Goal: Complete application form: Complete application form

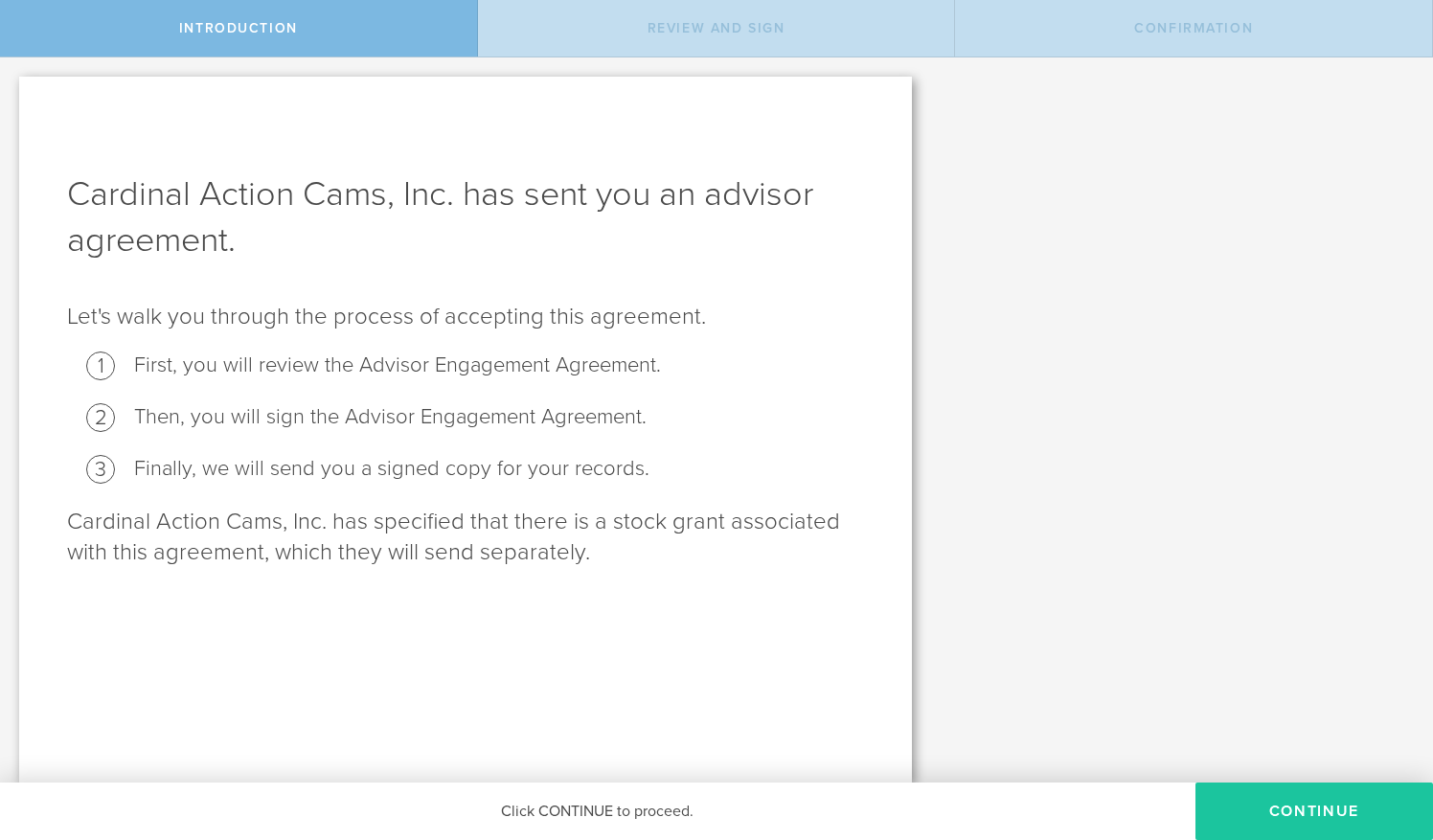
click at [1257, 803] on button "Continue" at bounding box center [1314, 811] width 238 height 58
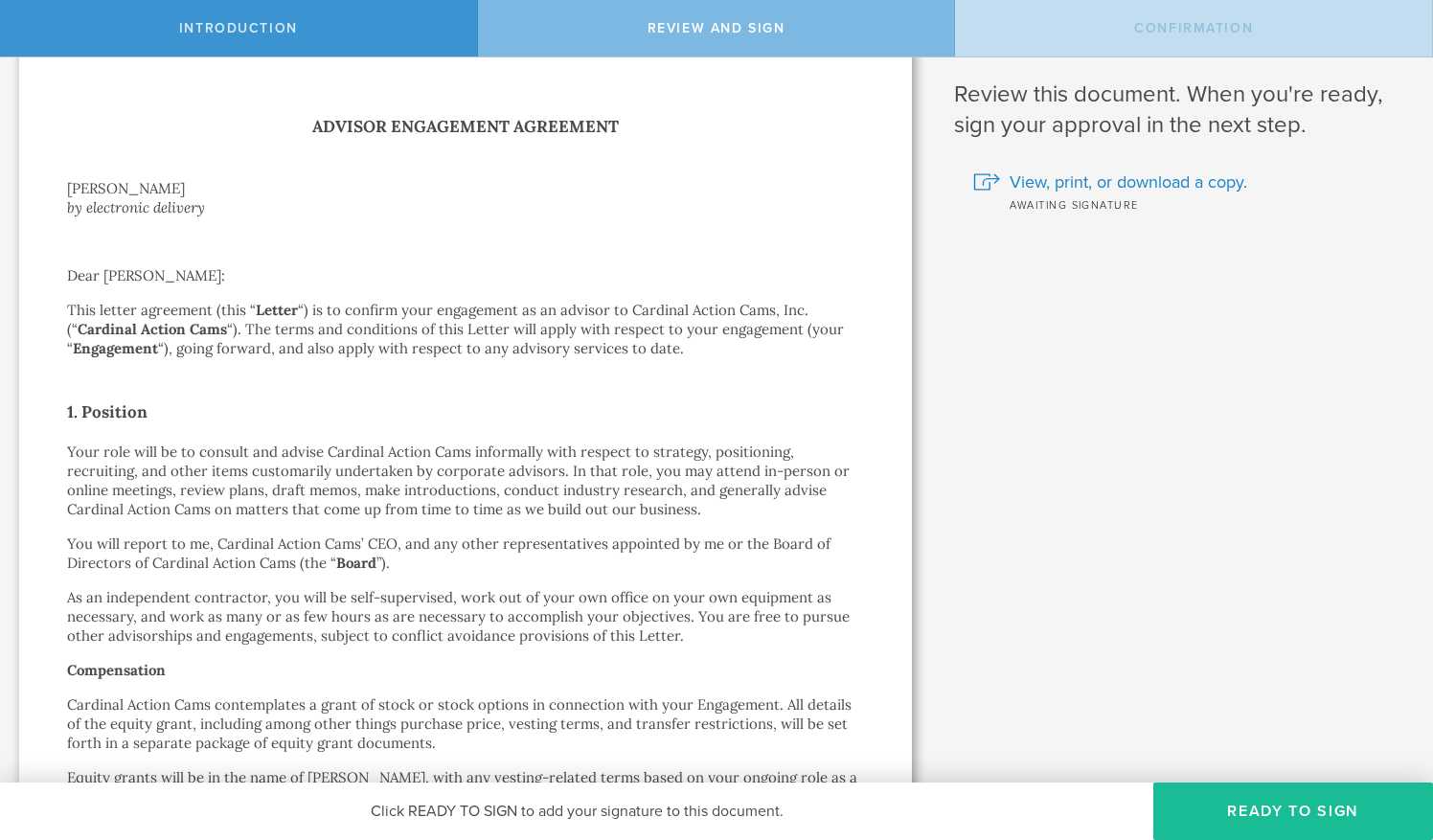
scroll to position [36, 0]
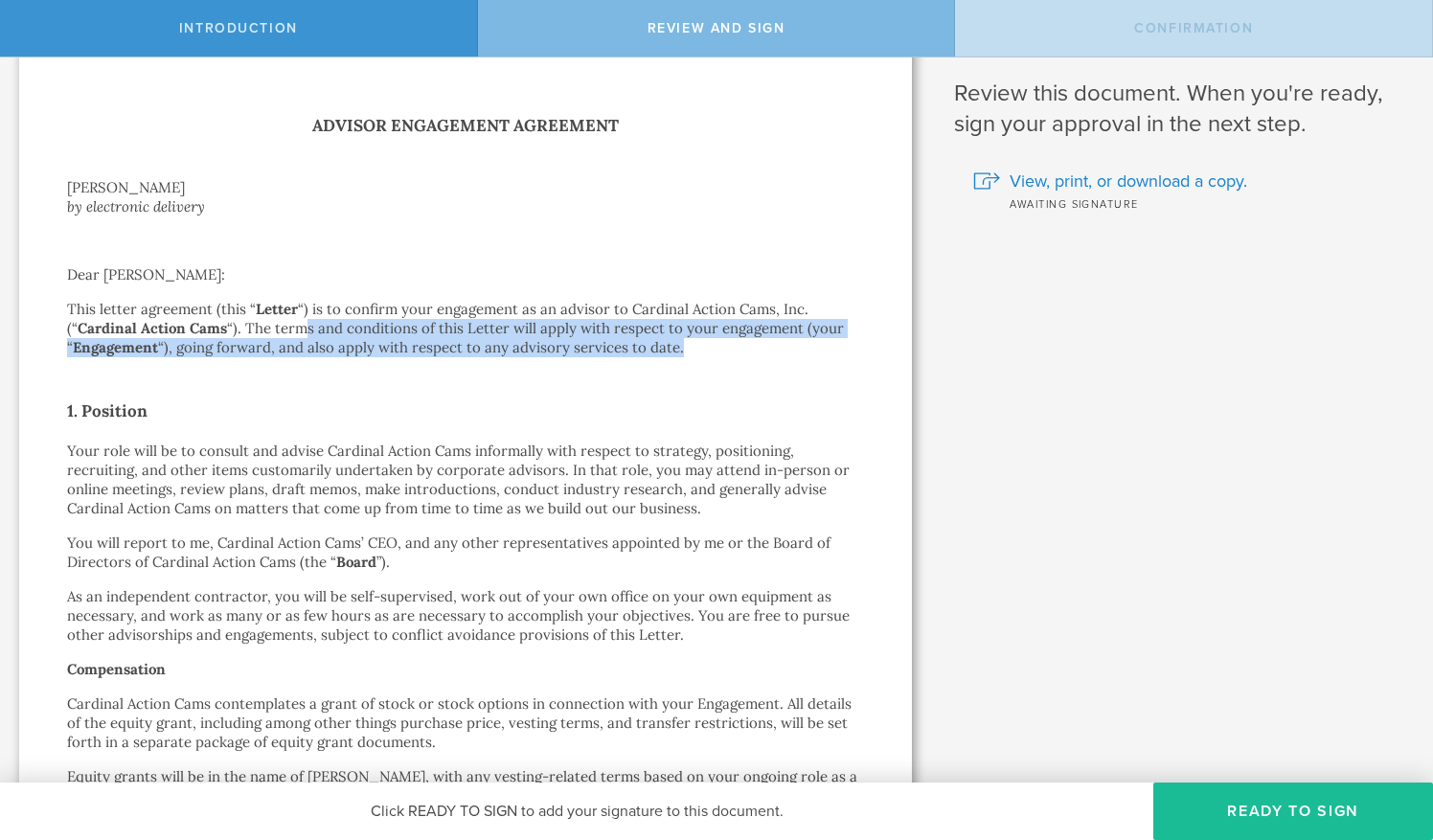
drag, startPoint x: 301, startPoint y: 332, endPoint x: 677, endPoint y: 347, distance: 376.3
click at [677, 347] on p "This letter agreement (this “ Letter “) is to confirm your engagement as an adv…" at bounding box center [465, 329] width 797 height 58
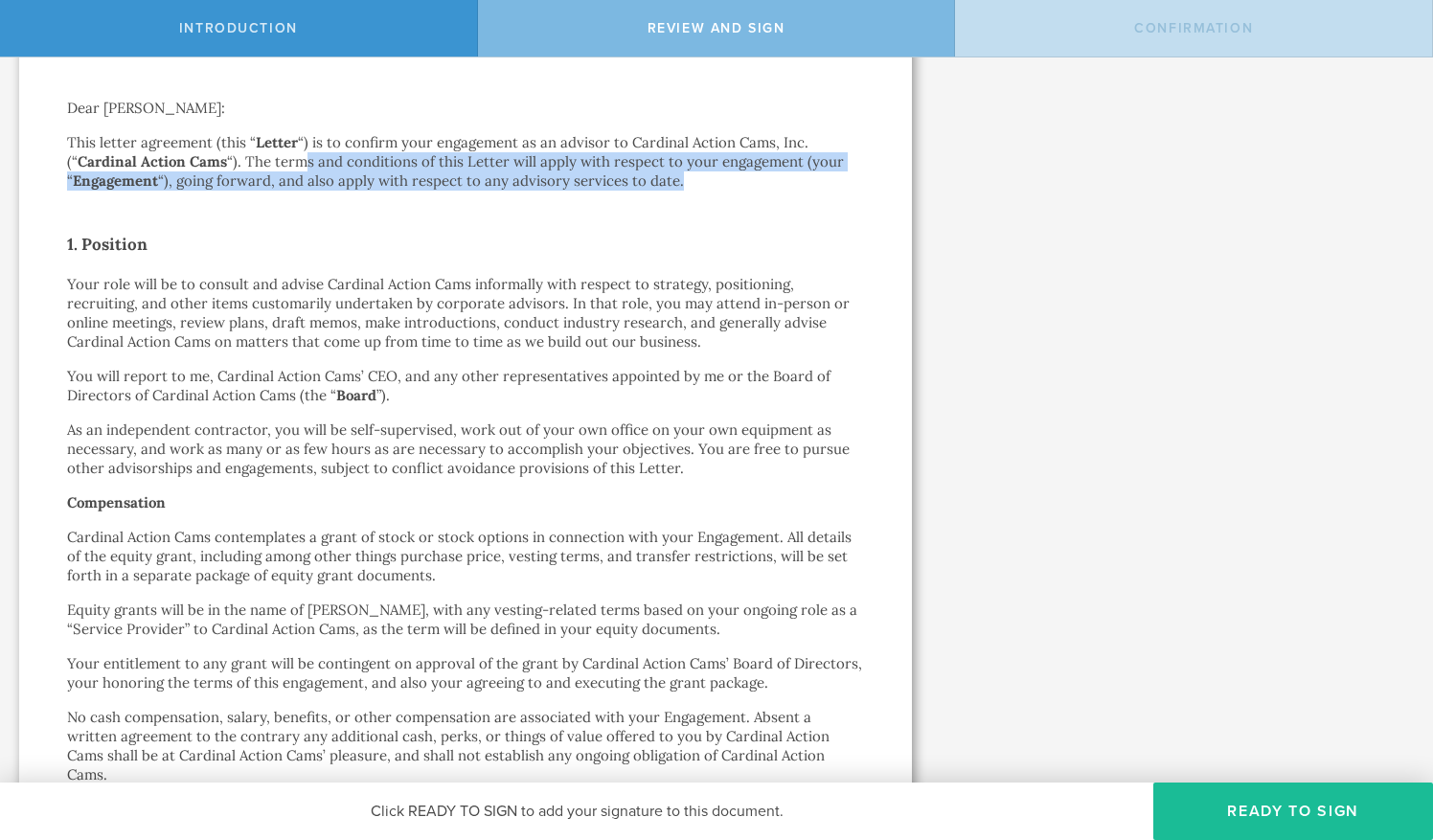
scroll to position [214, 0]
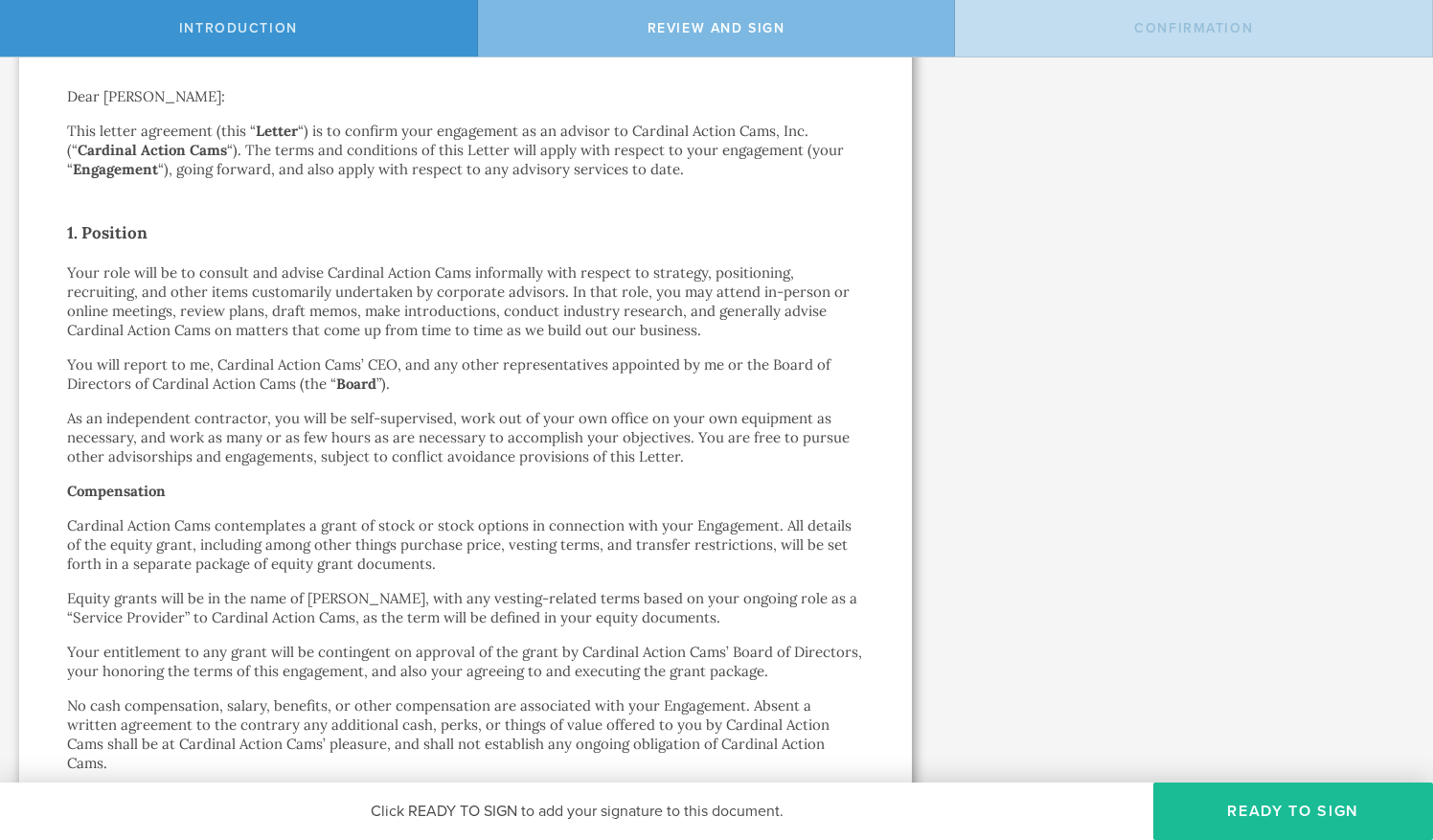
click at [372, 271] on p "Your role will be to consult and advise Cardinal Action Cams informally with re…" at bounding box center [465, 301] width 797 height 77
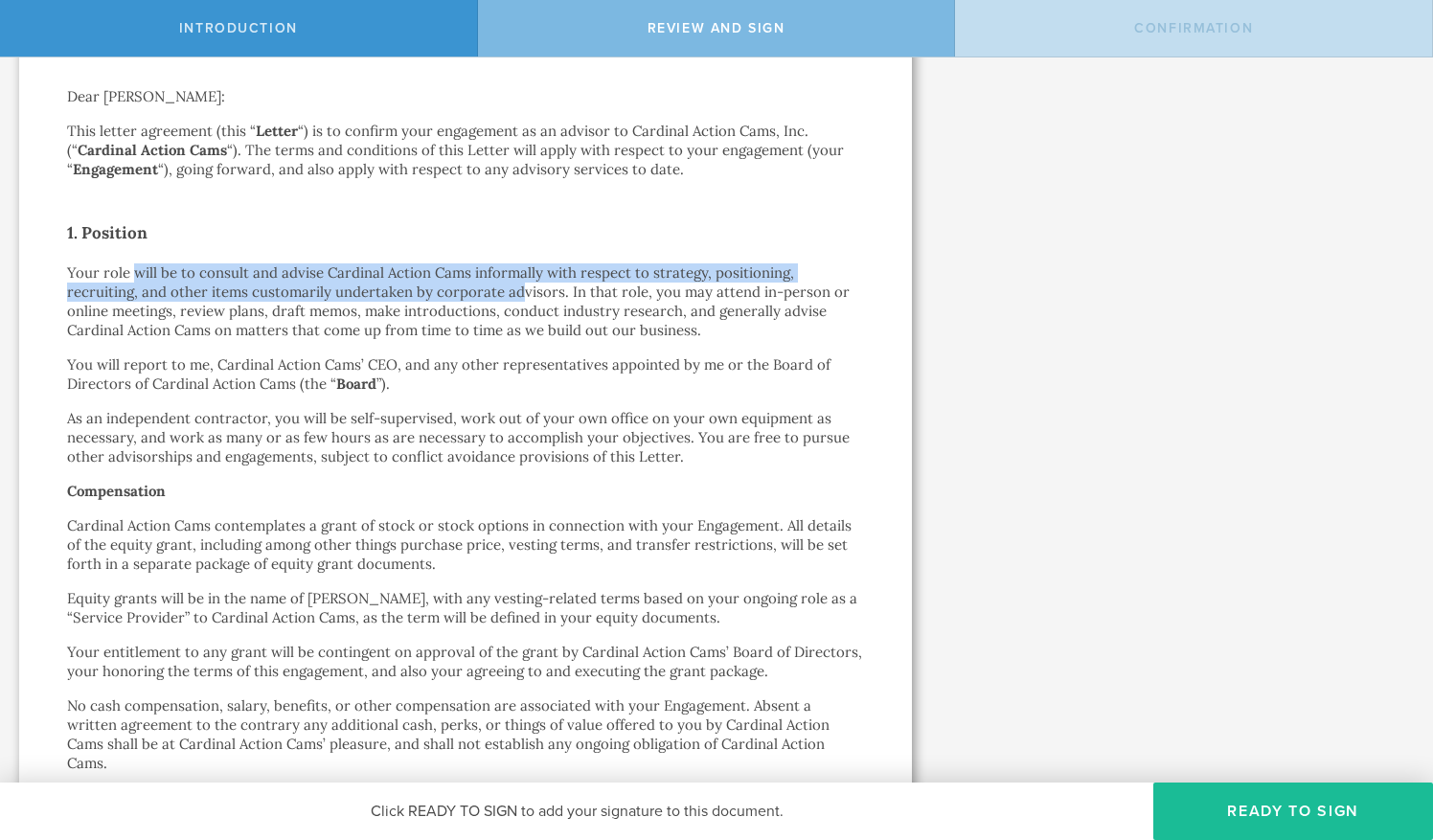
drag, startPoint x: 136, startPoint y: 275, endPoint x: 516, endPoint y: 297, distance: 380.6
click at [516, 297] on p "Your role will be to consult and advise Cardinal Action Cams informally with re…" at bounding box center [465, 301] width 797 height 77
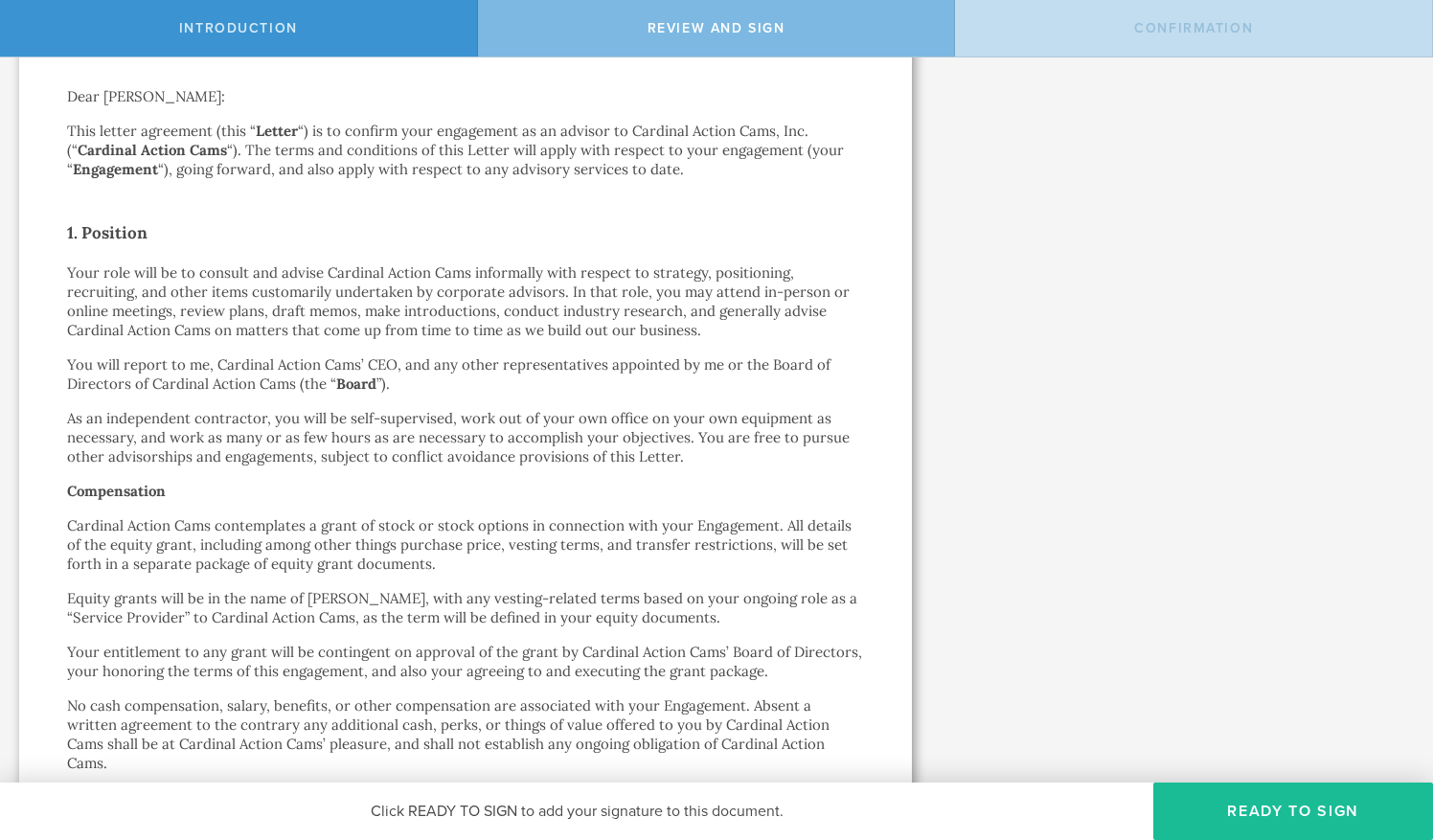
drag, startPoint x: 516, startPoint y: 297, endPoint x: 532, endPoint y: 325, distance: 32.2
click at [532, 325] on p "Your role will be to consult and advise Cardinal Action Cams informally with re…" at bounding box center [465, 301] width 797 height 77
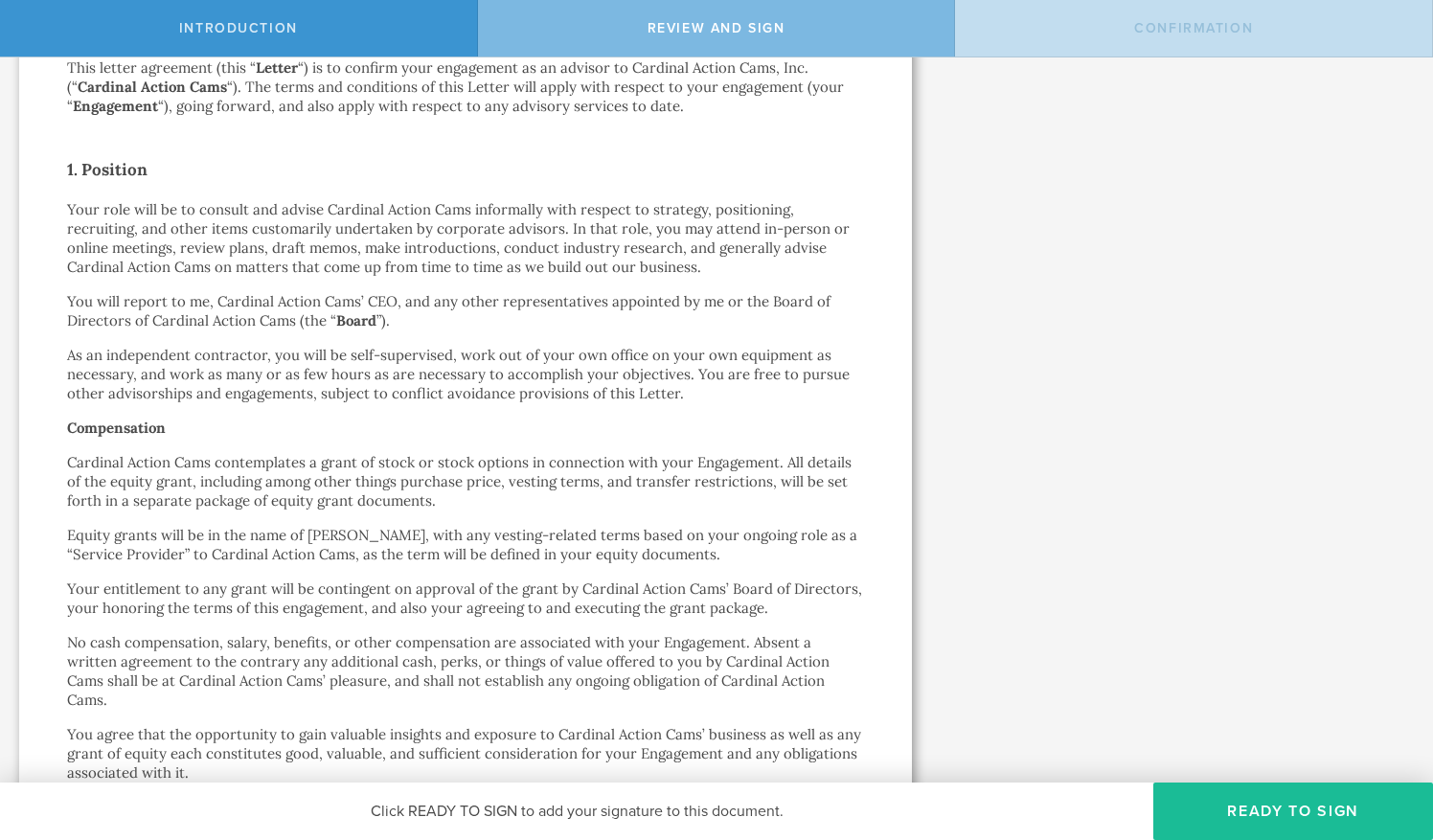
scroll to position [279, 0]
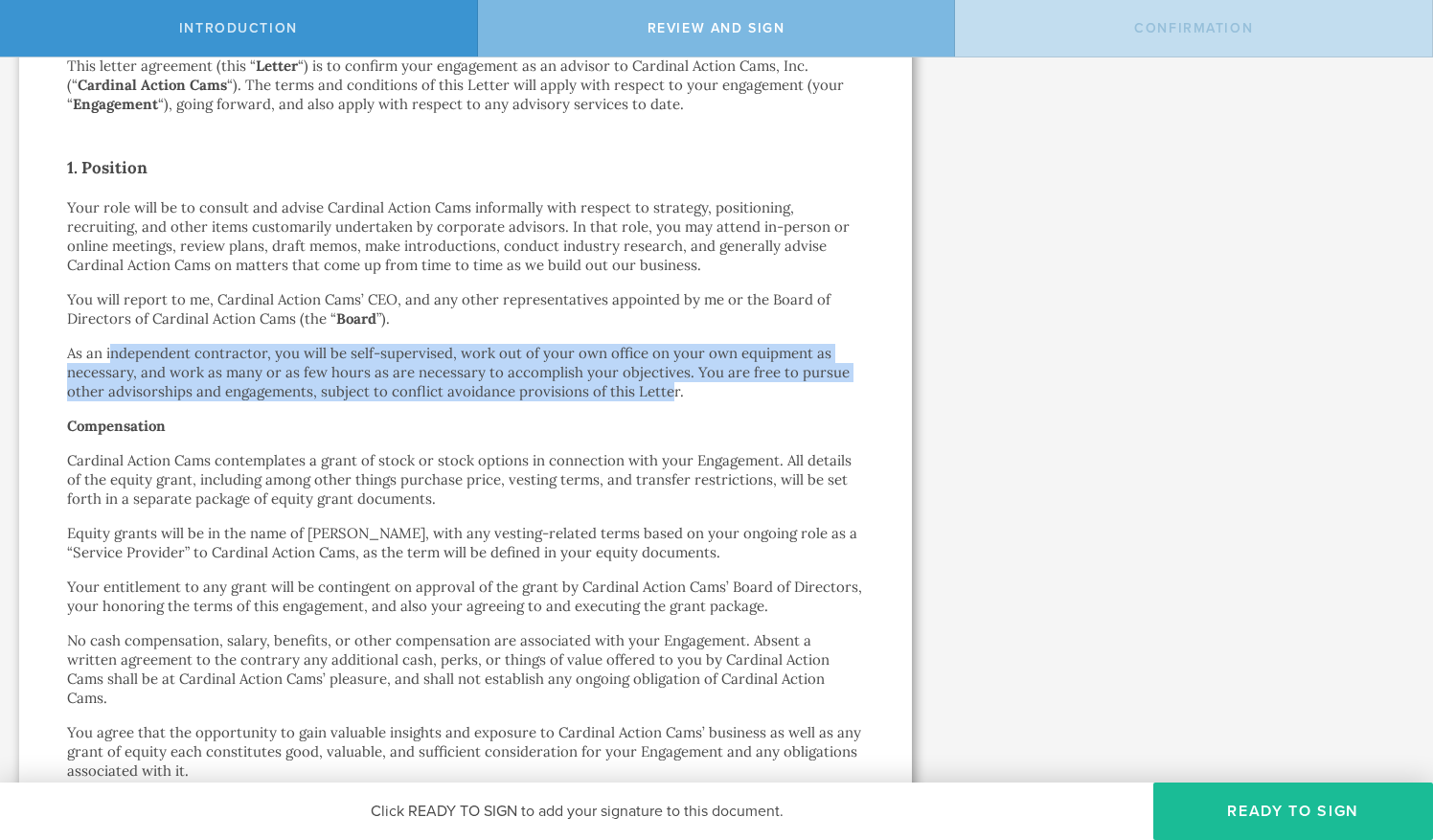
drag, startPoint x: 113, startPoint y: 354, endPoint x: 669, endPoint y: 395, distance: 557.5
click at [669, 395] on p "As an independent contractor, you will be self-supervised, work out of your own…" at bounding box center [465, 373] width 797 height 58
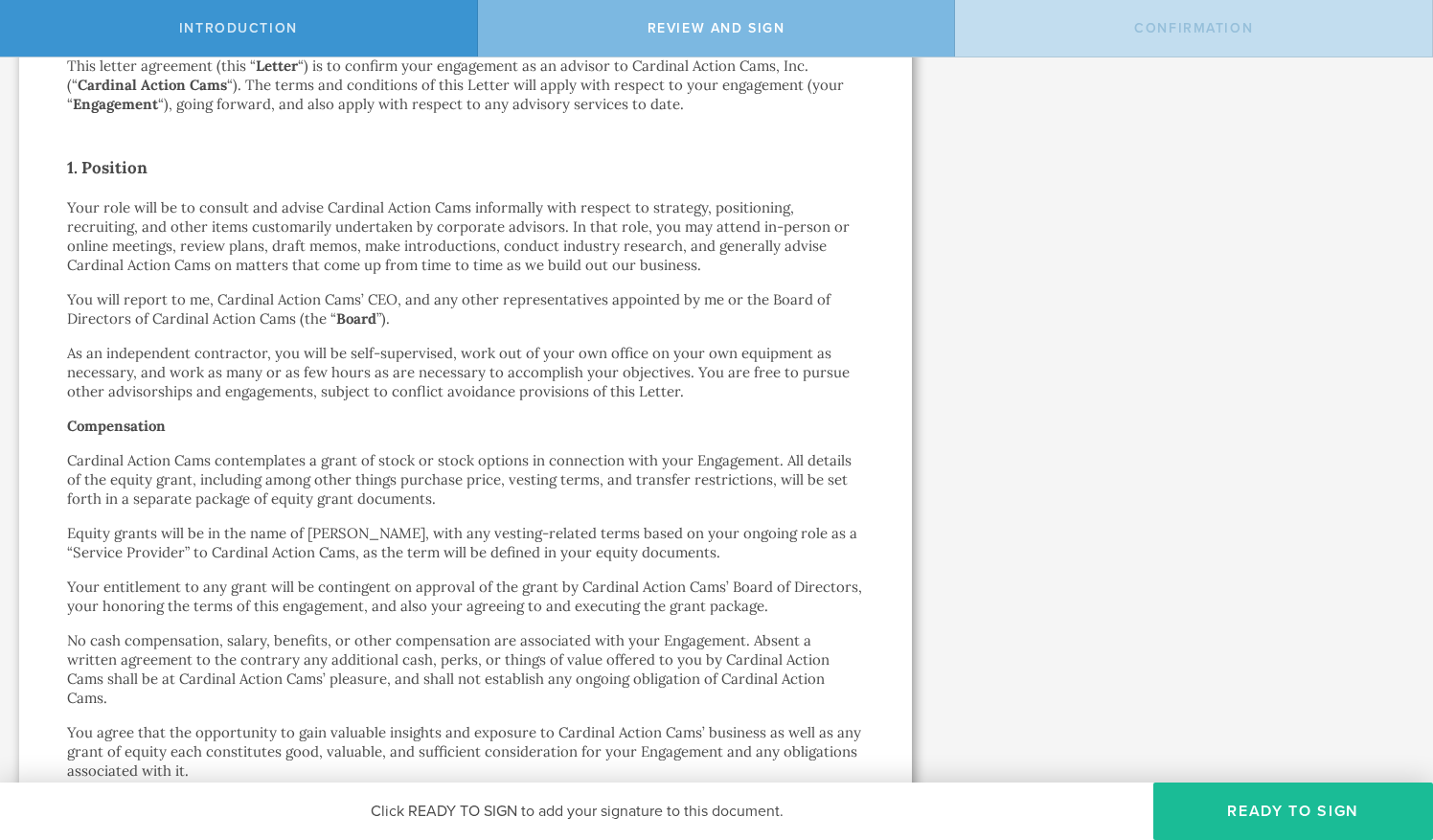
drag, startPoint x: 669, startPoint y: 395, endPoint x: 665, endPoint y: 473, distance: 78.1
click at [665, 473] on p "Cardinal Action Cams contemplates a grant of stock or stock options in connecti…" at bounding box center [465, 480] width 797 height 58
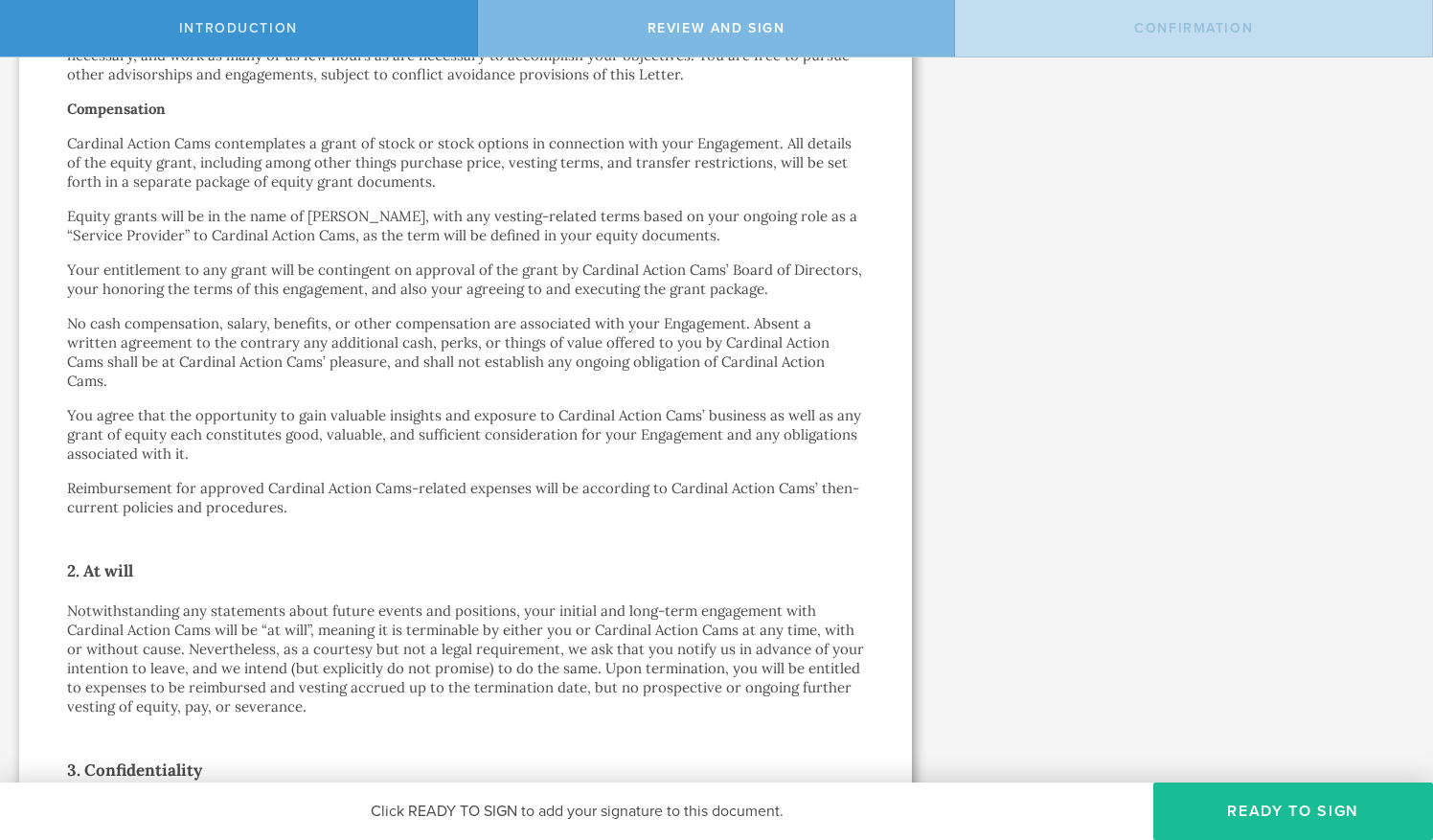
scroll to position [599, 0]
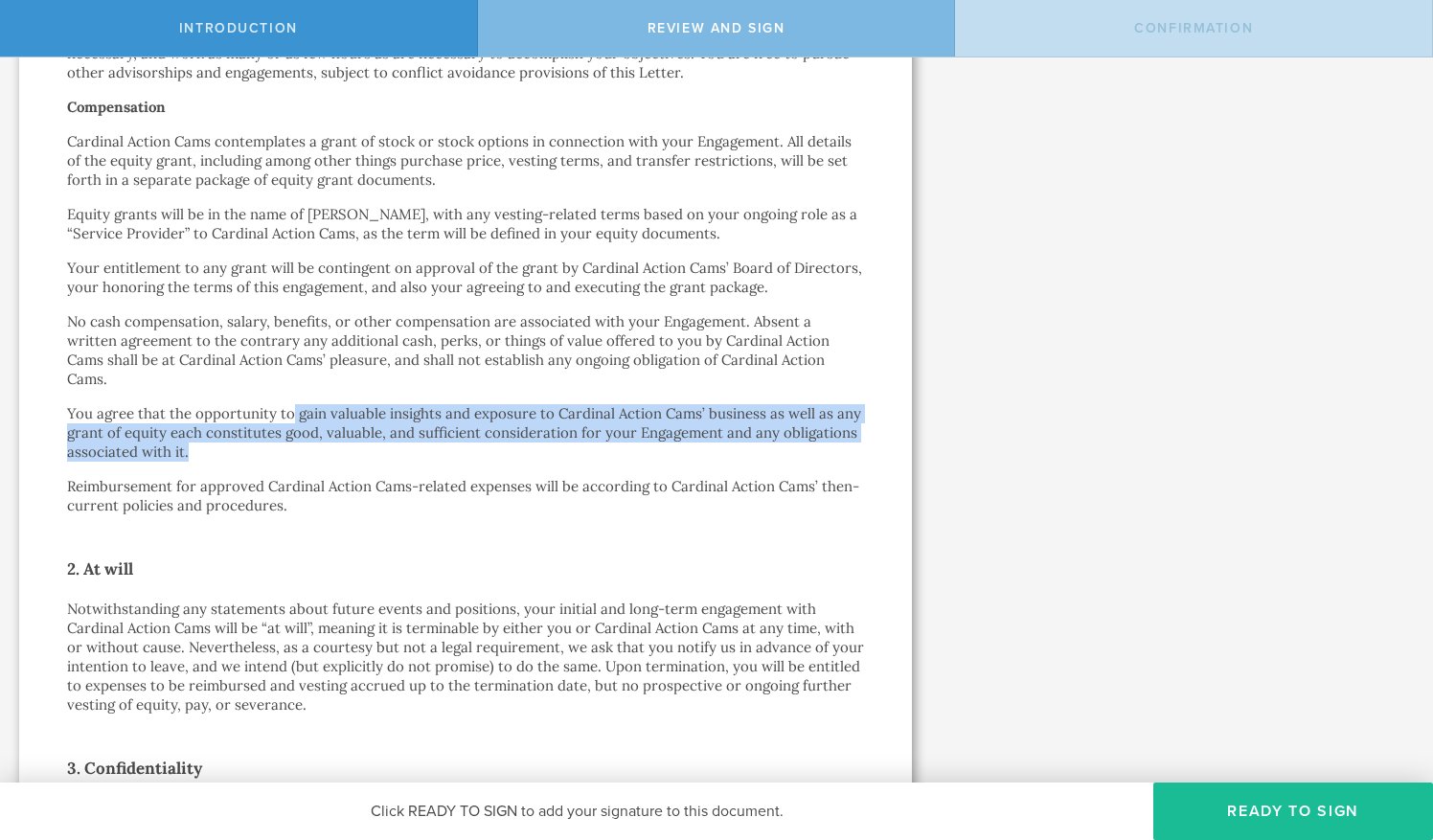
drag, startPoint x: 291, startPoint y: 413, endPoint x: 433, endPoint y: 450, distance: 146.7
click at [433, 450] on p "You agree that the opportunity to gain valuable insights and exposure to Cardin…" at bounding box center [465, 433] width 797 height 58
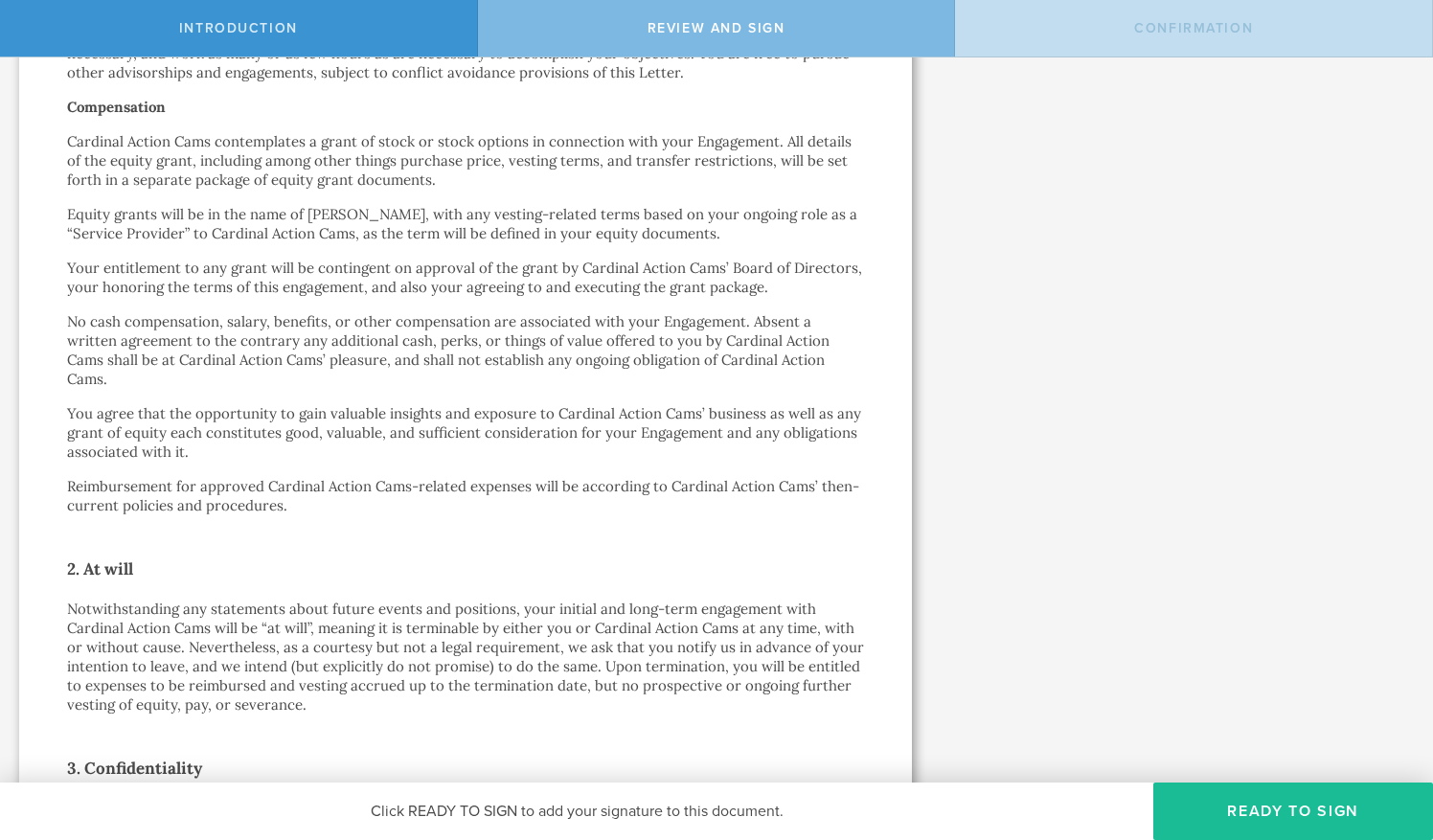
drag, startPoint x: 433, startPoint y: 450, endPoint x: 433, endPoint y: 485, distance: 35.0
click at [433, 485] on p "Reimbursement for approved Cardinal Action Cams-related expenses will be accord…" at bounding box center [465, 496] width 797 height 38
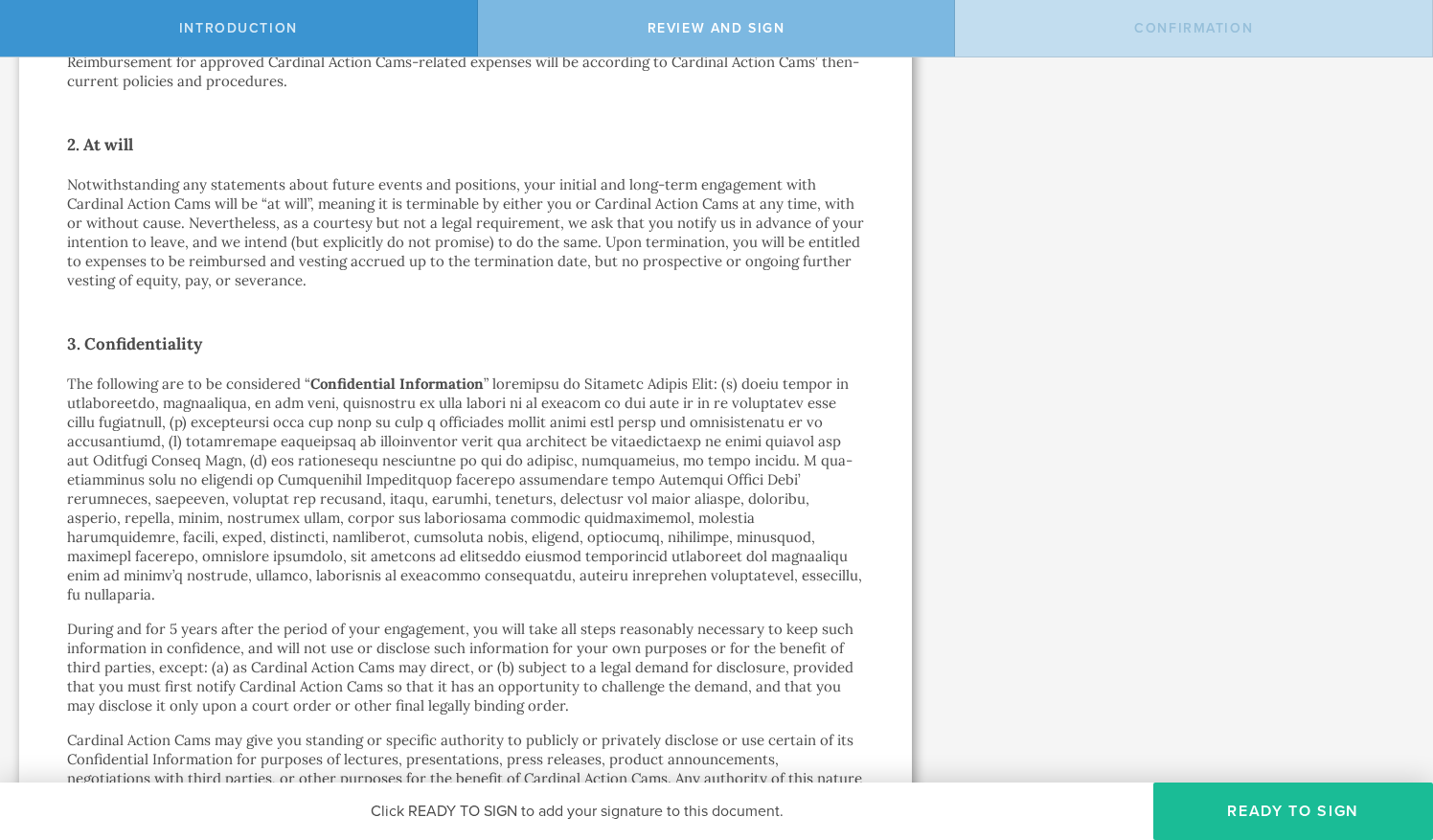
scroll to position [1024, 0]
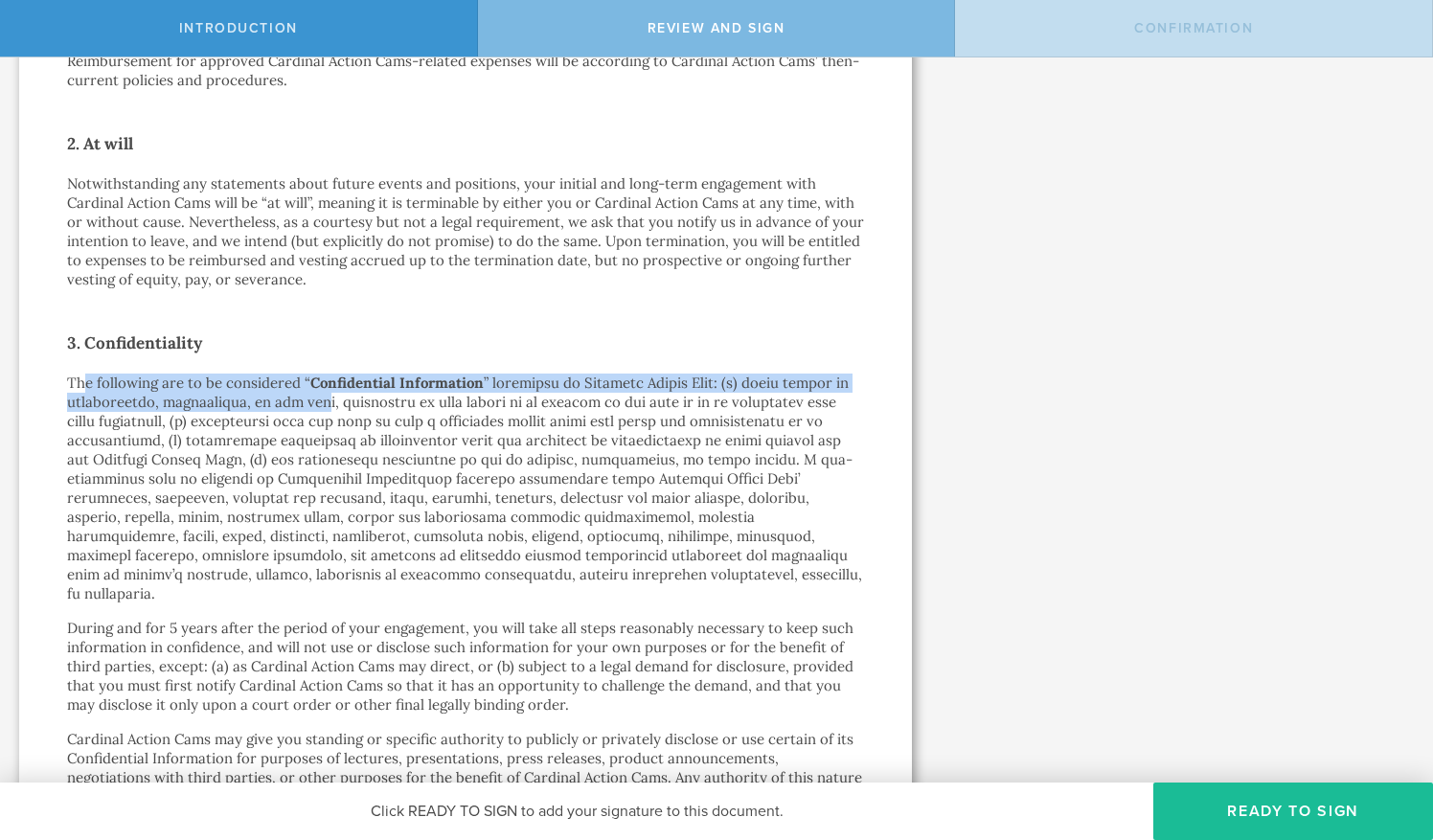
drag, startPoint x: 85, startPoint y: 372, endPoint x: 316, endPoint y: 404, distance: 233.2
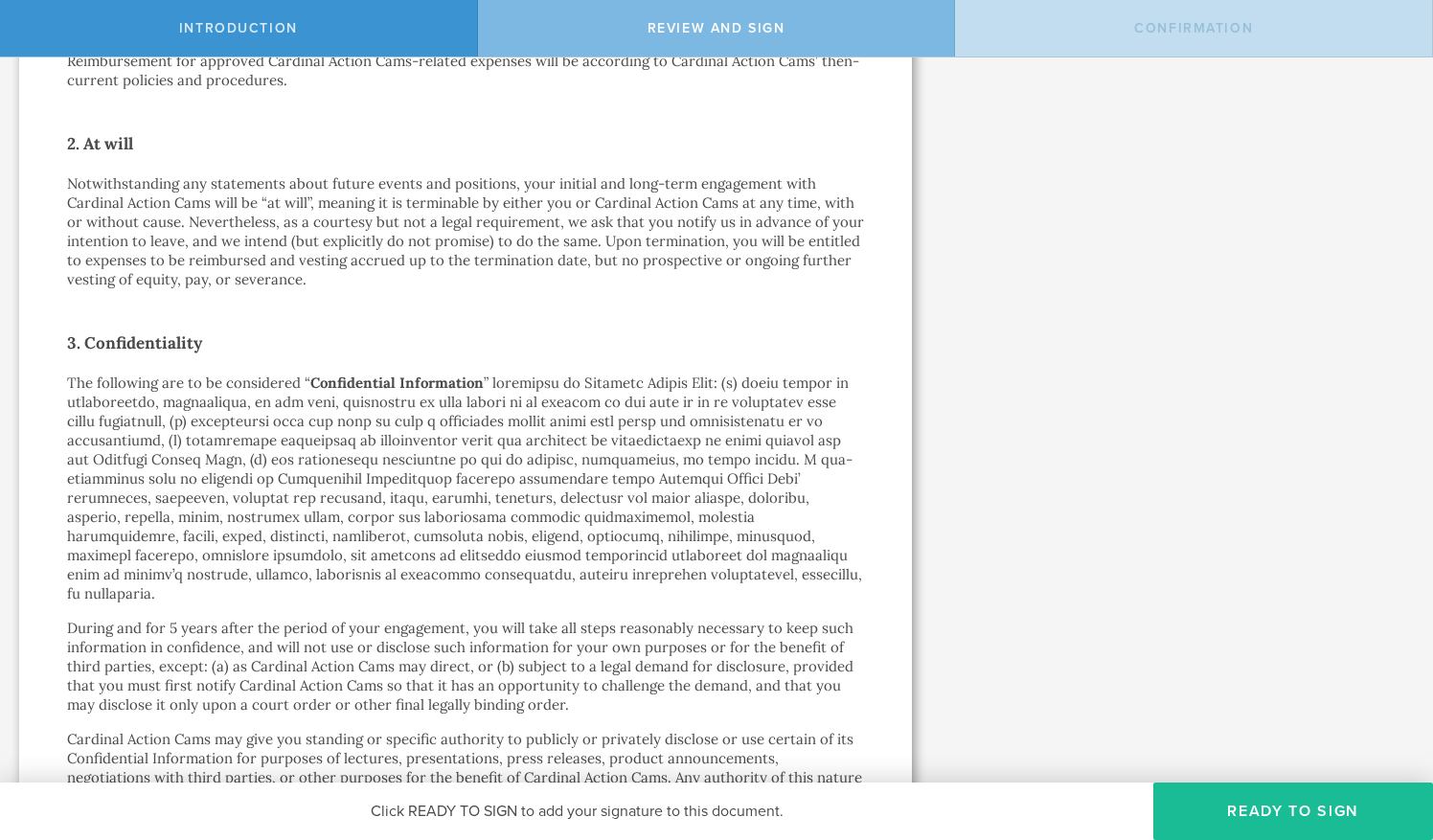
drag, startPoint x: 316, startPoint y: 404, endPoint x: 325, endPoint y: 473, distance: 69.6
click at [325, 473] on p "The following are to be considered “ Confidential Information" at bounding box center [465, 488] width 797 height 229
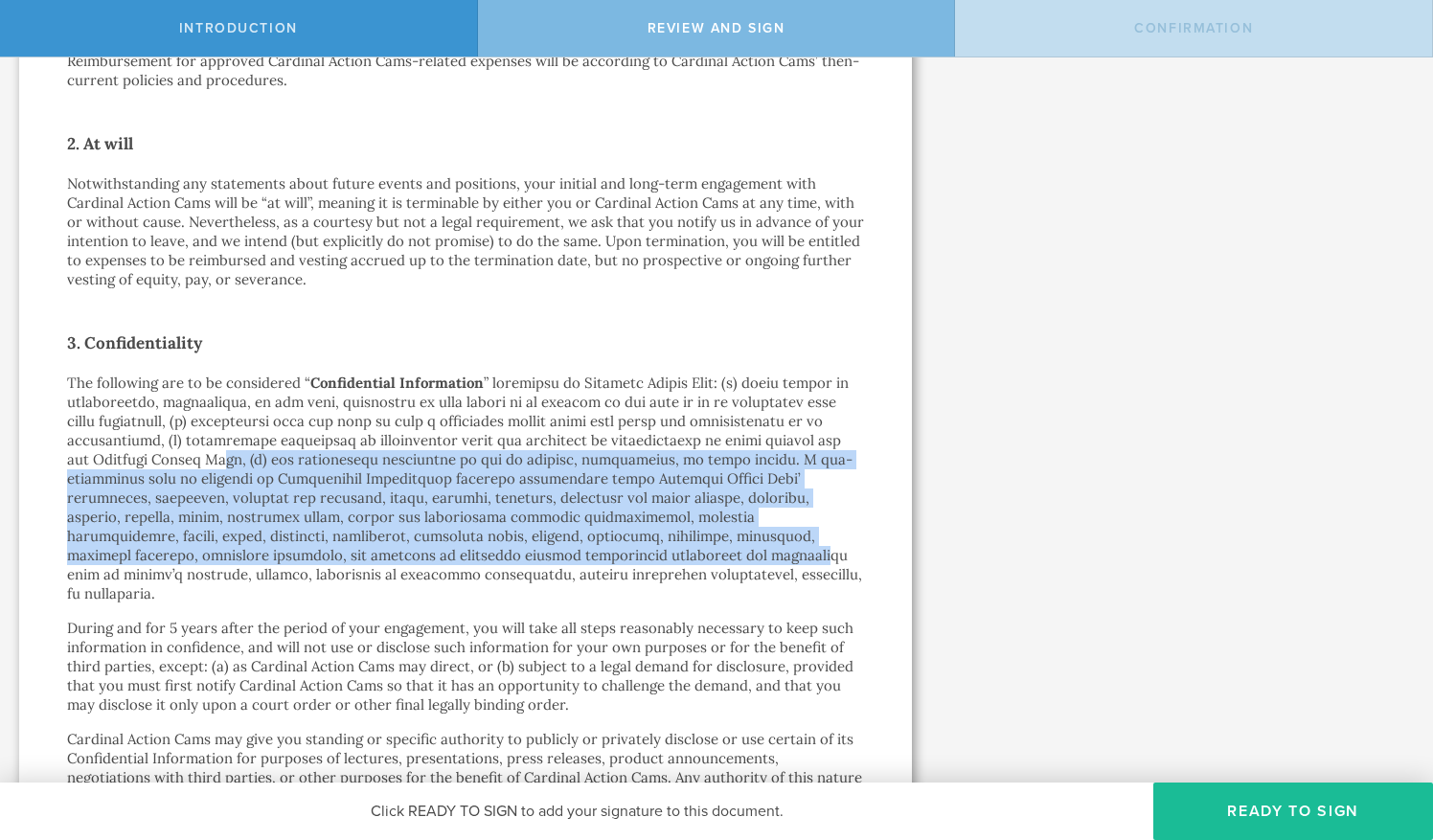
drag, startPoint x: 251, startPoint y: 466, endPoint x: 514, endPoint y: 562, distance: 280.0
click at [514, 562] on p "The following are to be considered “ Confidential Information" at bounding box center [465, 488] width 797 height 229
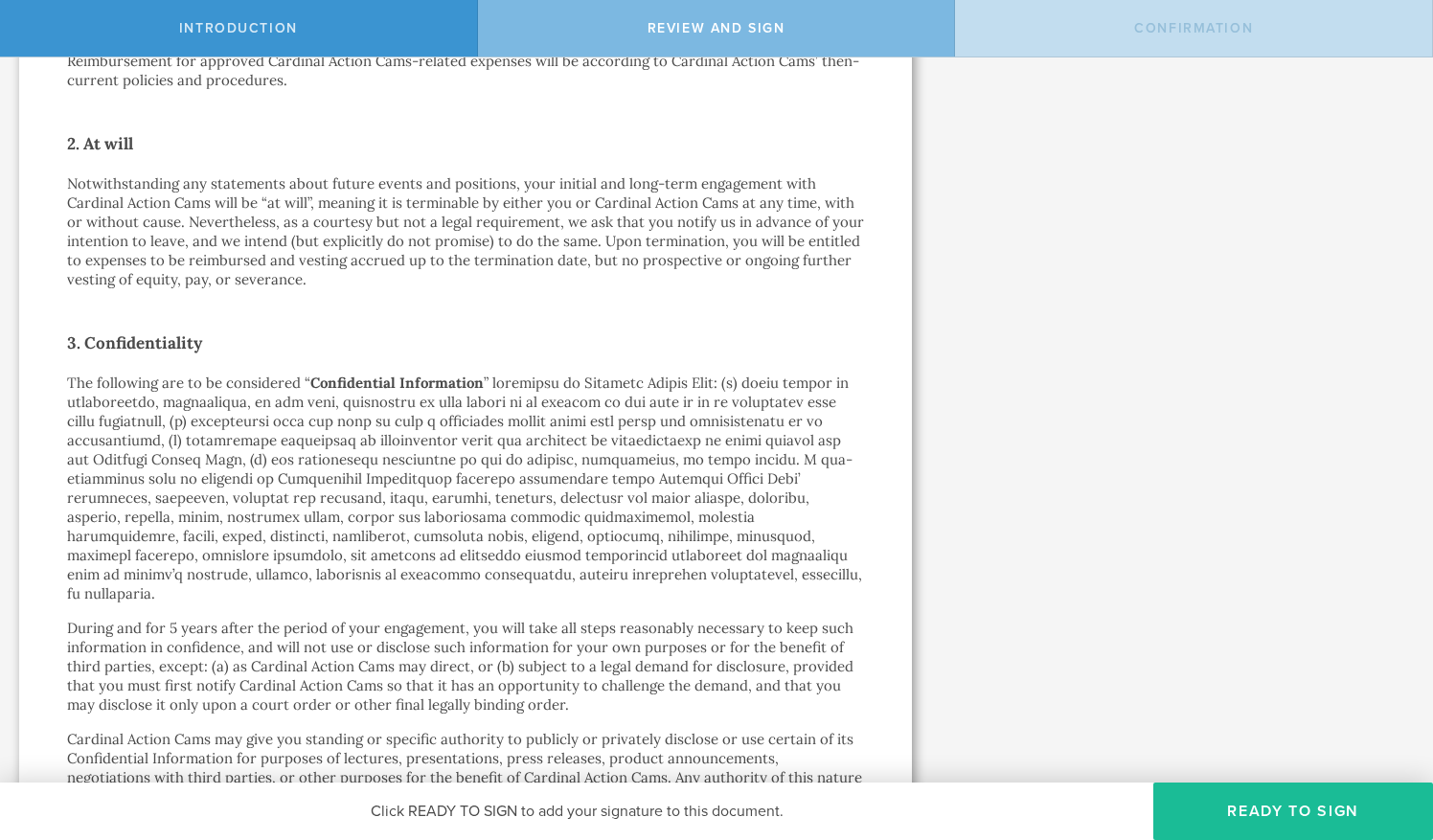
drag, startPoint x: 514, startPoint y: 562, endPoint x: 465, endPoint y: 602, distance: 63.3
click at [465, 619] on p "During and for 5 years after the period of your engagement, you will take all s…" at bounding box center [465, 666] width 797 height 96
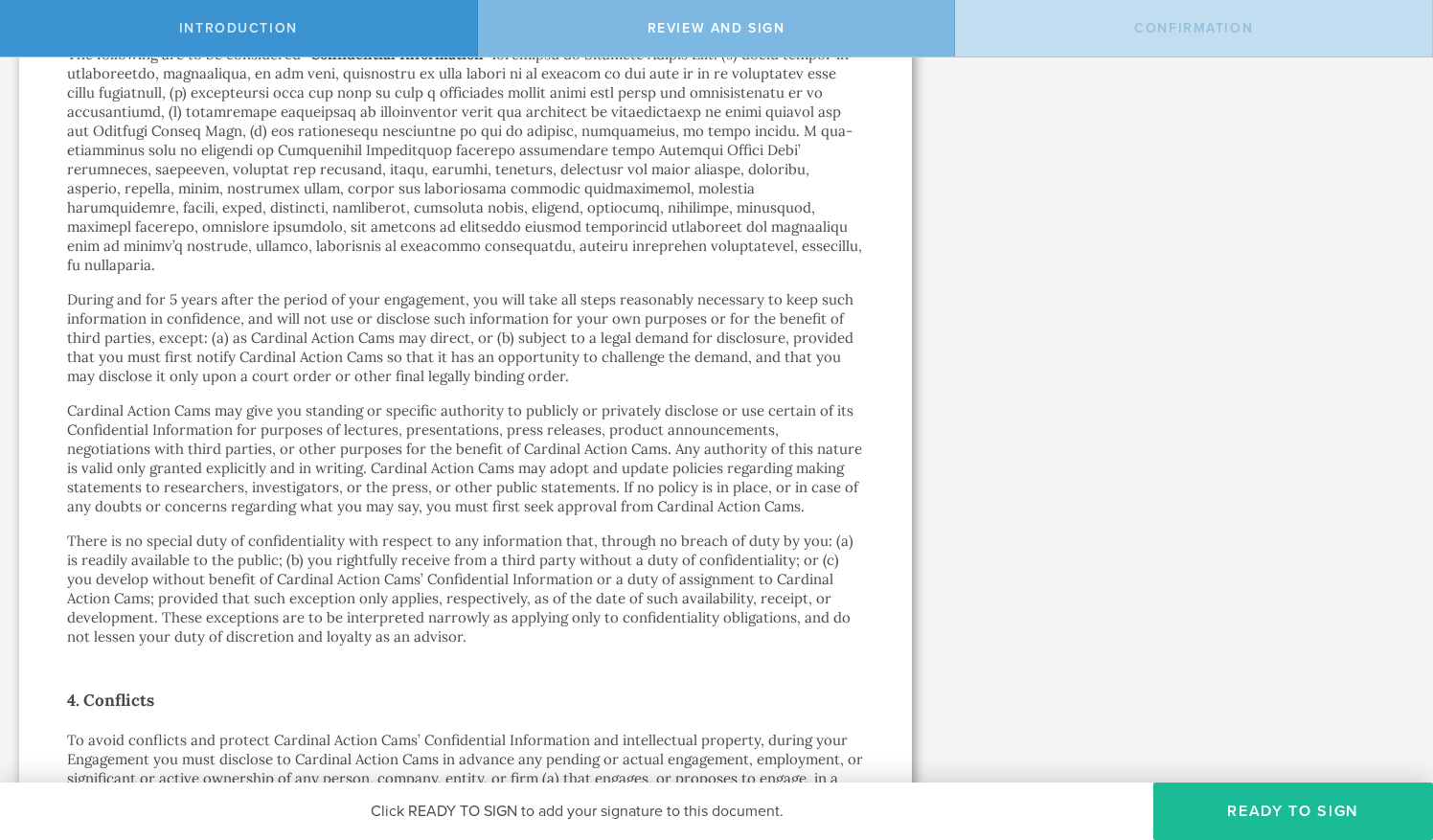
scroll to position [1354, 0]
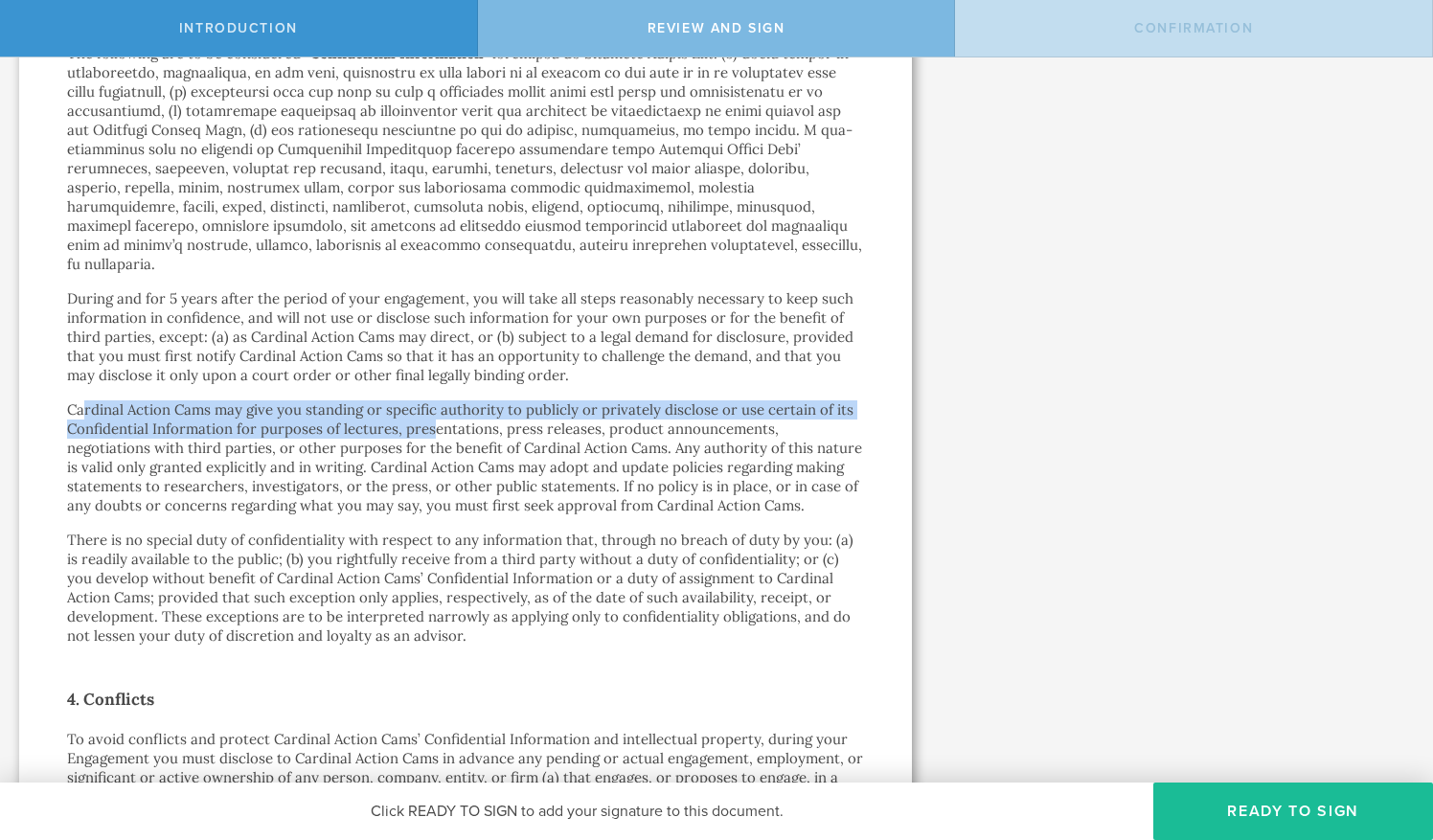
drag, startPoint x: 82, startPoint y: 392, endPoint x: 434, endPoint y: 402, distance: 352.1
click at [434, 402] on p "Cardinal Action Cams may give you standing or specific authority to publicly or…" at bounding box center [465, 457] width 797 height 115
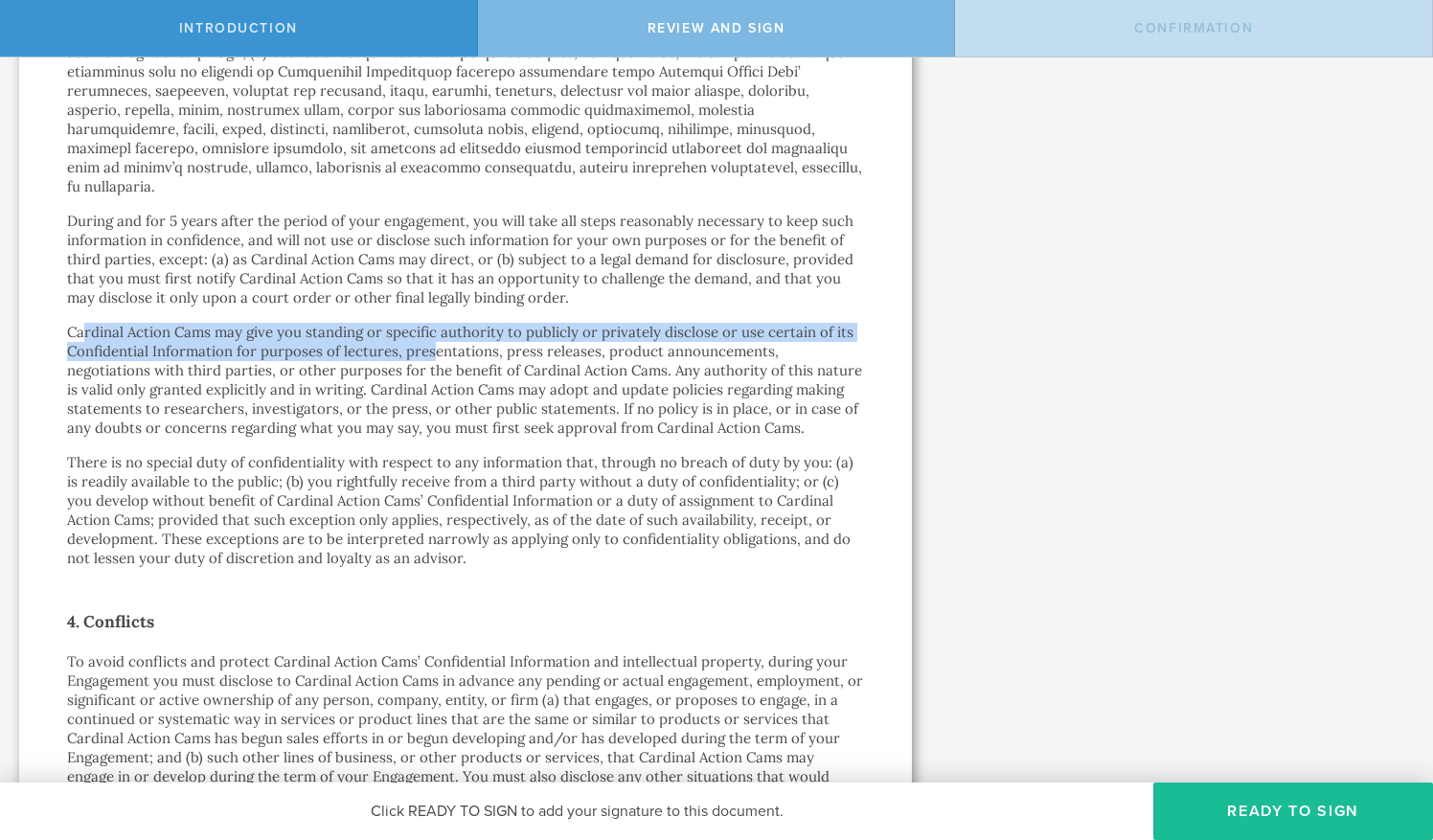
scroll to position [1432, 0]
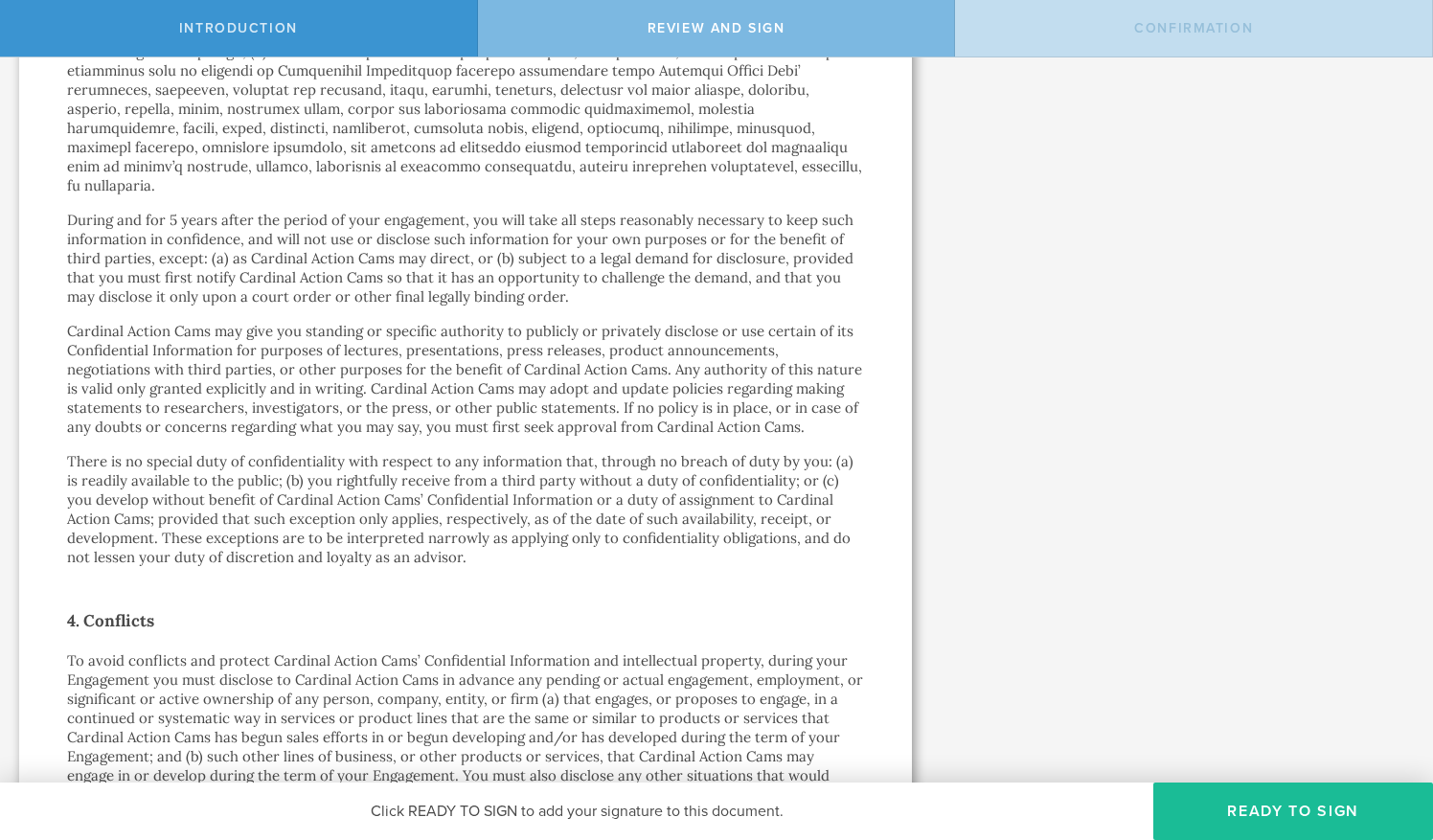
drag, startPoint x: 434, startPoint y: 402, endPoint x: 327, endPoint y: 445, distance: 115.3
click at [327, 452] on p "There is no special duty of confidentiality with respect to any information tha…" at bounding box center [465, 509] width 797 height 115
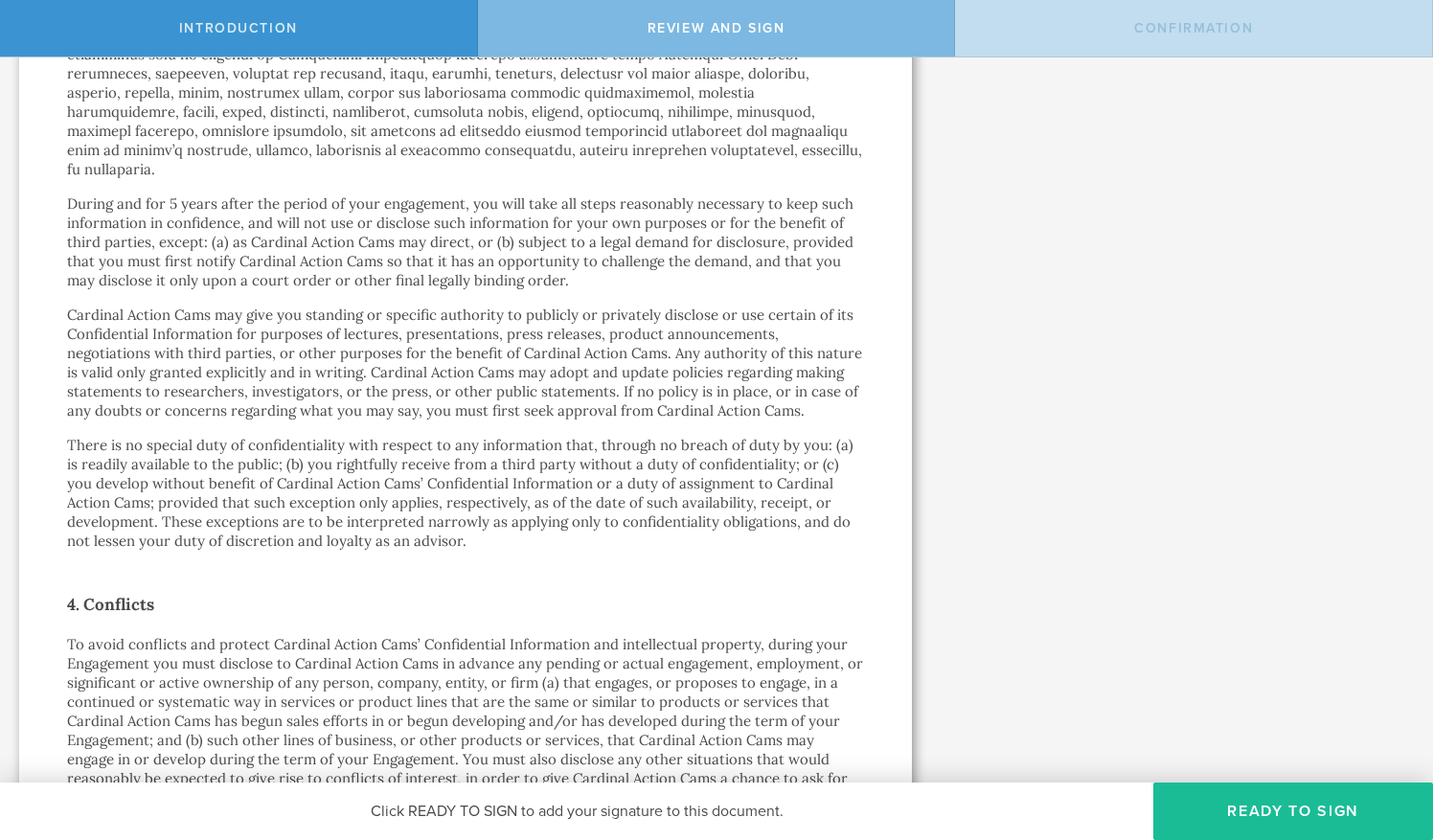
scroll to position [1456, 0]
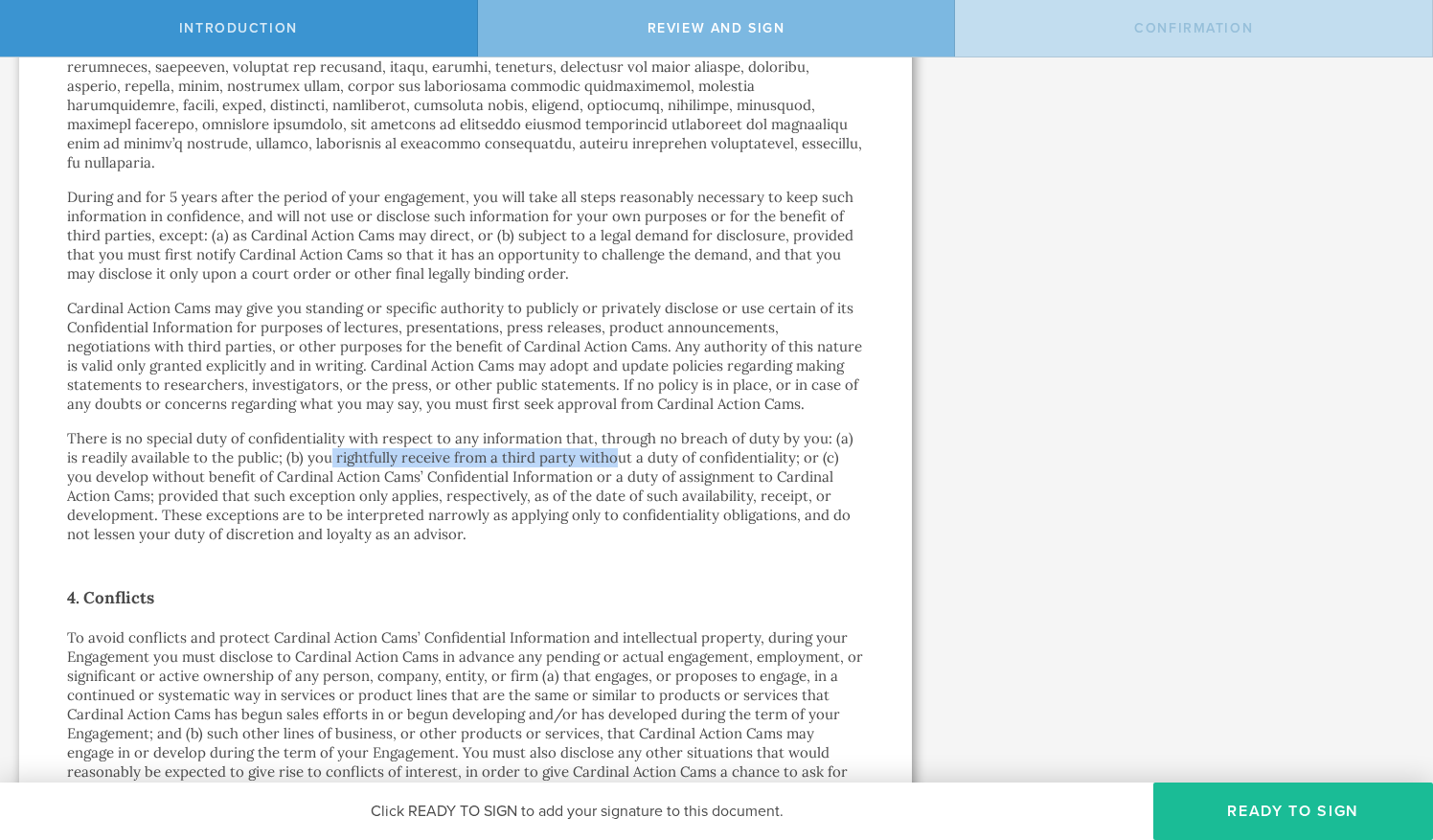
drag, startPoint x: 327, startPoint y: 445, endPoint x: 608, endPoint y: 446, distance: 281.0
click at [608, 446] on p "There is no special duty of confidentiality with respect to any information tha…" at bounding box center [465, 486] width 797 height 115
drag, startPoint x: 608, startPoint y: 446, endPoint x: 590, endPoint y: 477, distance: 35.8
click at [590, 477] on p "There is no special duty of confidentiality with respect to any information tha…" at bounding box center [465, 486] width 797 height 115
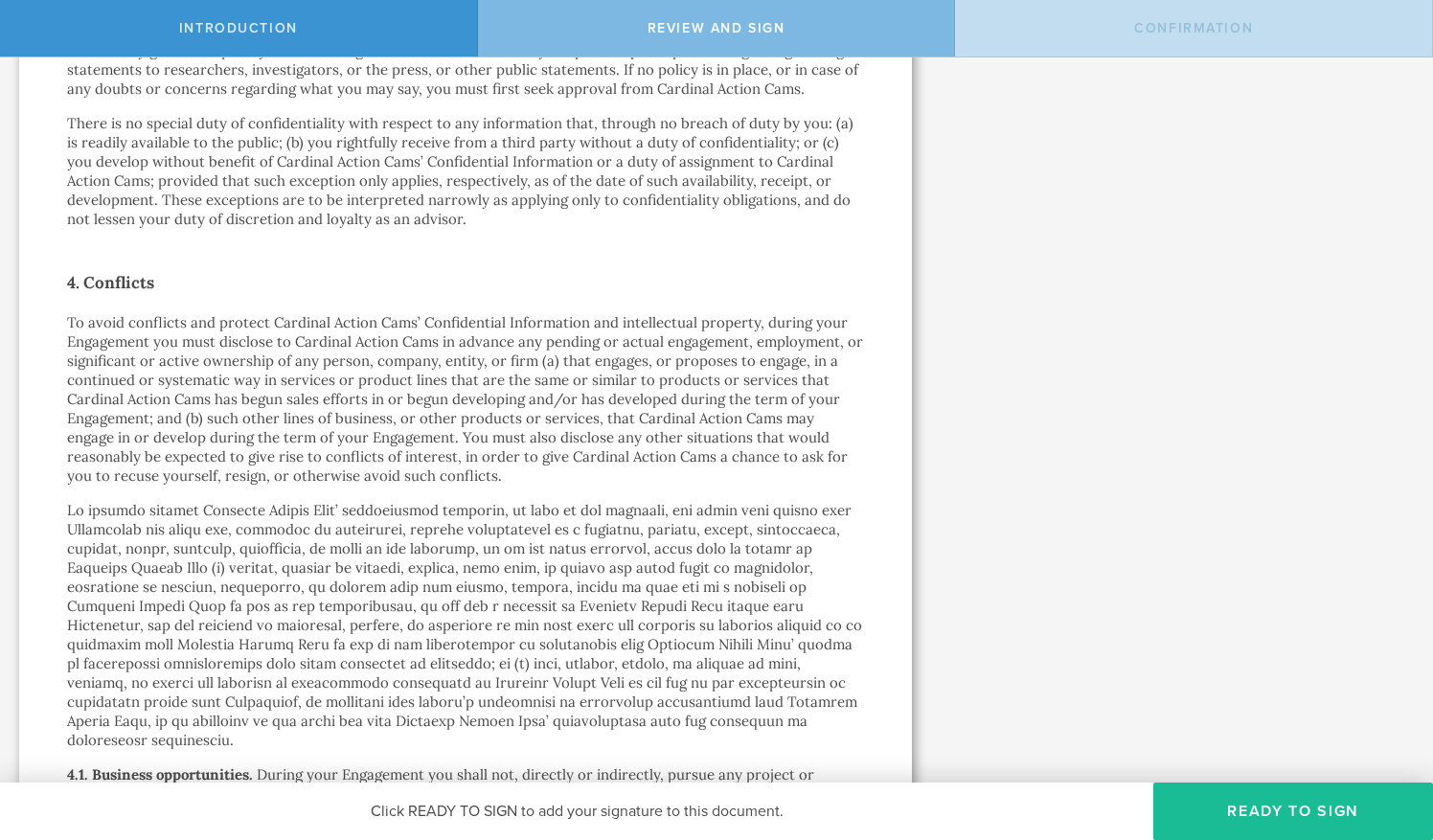
scroll to position [1771, 0]
drag, startPoint x: 286, startPoint y: 322, endPoint x: 688, endPoint y: 329, distance: 402.1
click at [688, 329] on p "To avoid conflicts and protect Cardinal Action Cams’ Confidential Information a…" at bounding box center [465, 398] width 797 height 173
drag, startPoint x: 688, startPoint y: 329, endPoint x: 592, endPoint y: 373, distance: 105.6
click at [592, 373] on p "To avoid conflicts and protect Cardinal Action Cams’ Confidential Information a…" at bounding box center [465, 398] width 797 height 173
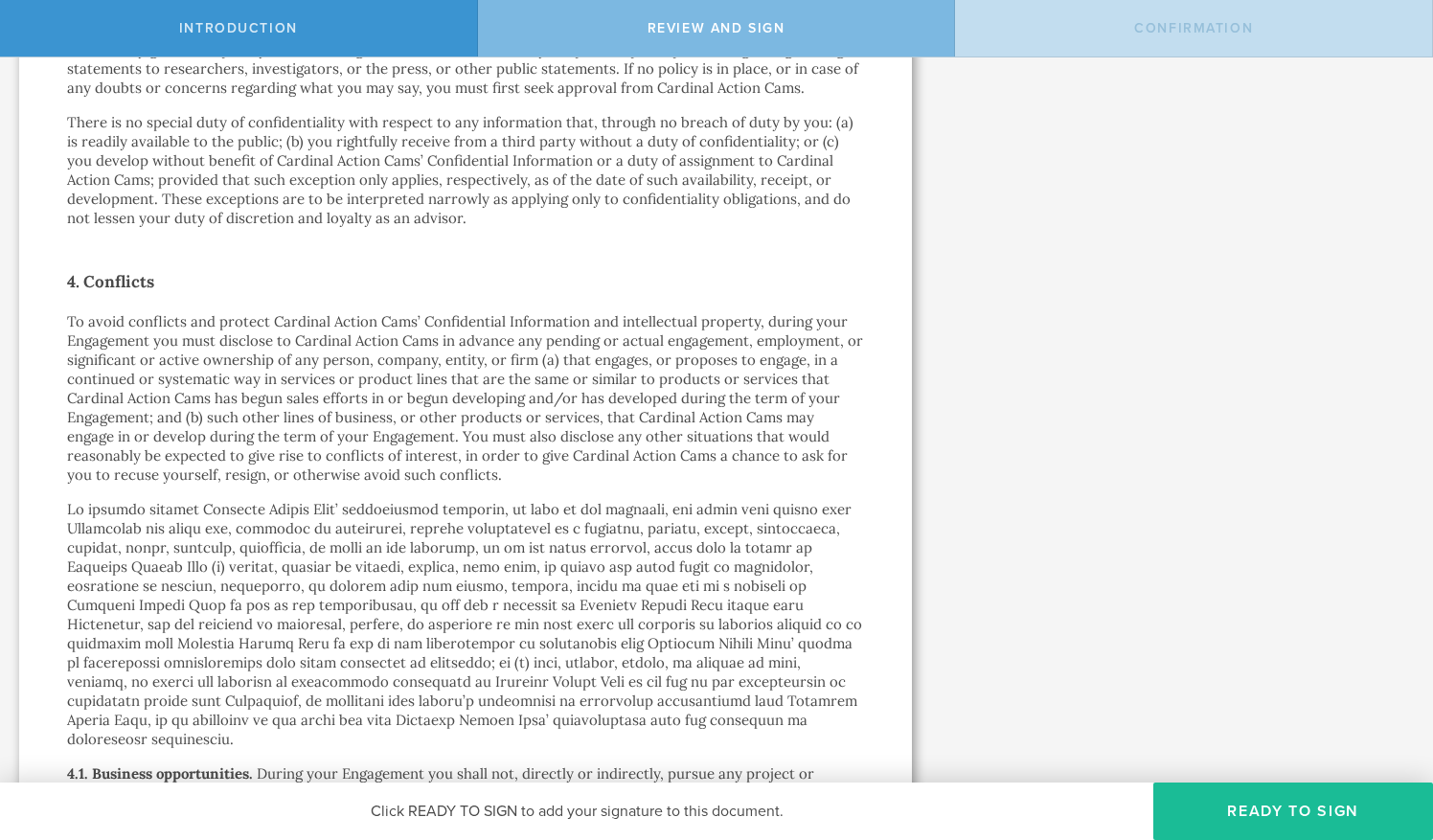
drag, startPoint x: 592, startPoint y: 373, endPoint x: 446, endPoint y: 366, distance: 146.2
click at [446, 366] on p "To avoid conflicts and protect Cardinal Action Cams’ Confidential Information a…" at bounding box center [465, 398] width 797 height 173
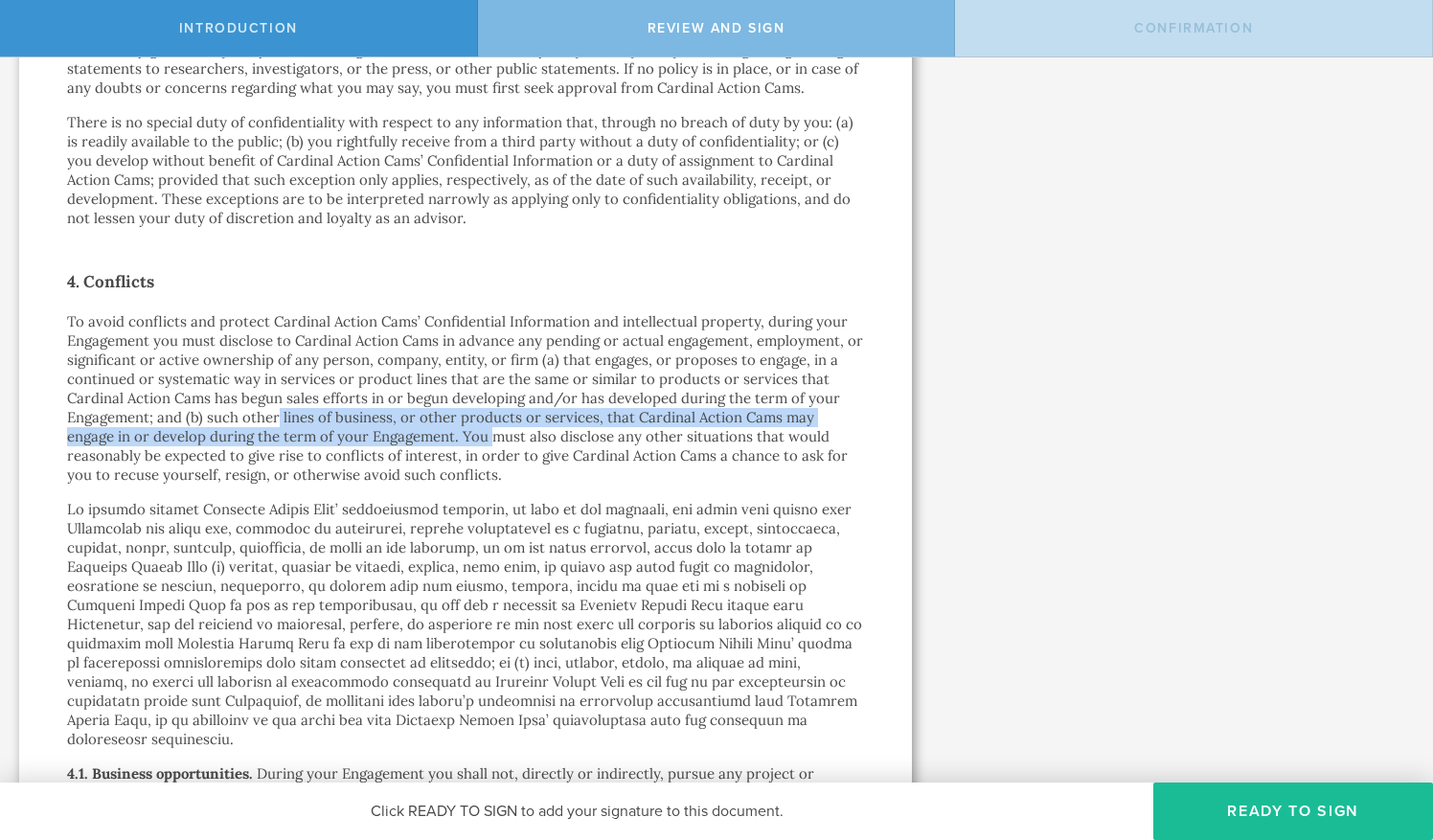
drag, startPoint x: 295, startPoint y: 400, endPoint x: 491, endPoint y: 414, distance: 196.5
click at [491, 414] on p "To avoid conflicts and protect Cardinal Action Cams’ Confidential Information a…" at bounding box center [465, 398] width 797 height 173
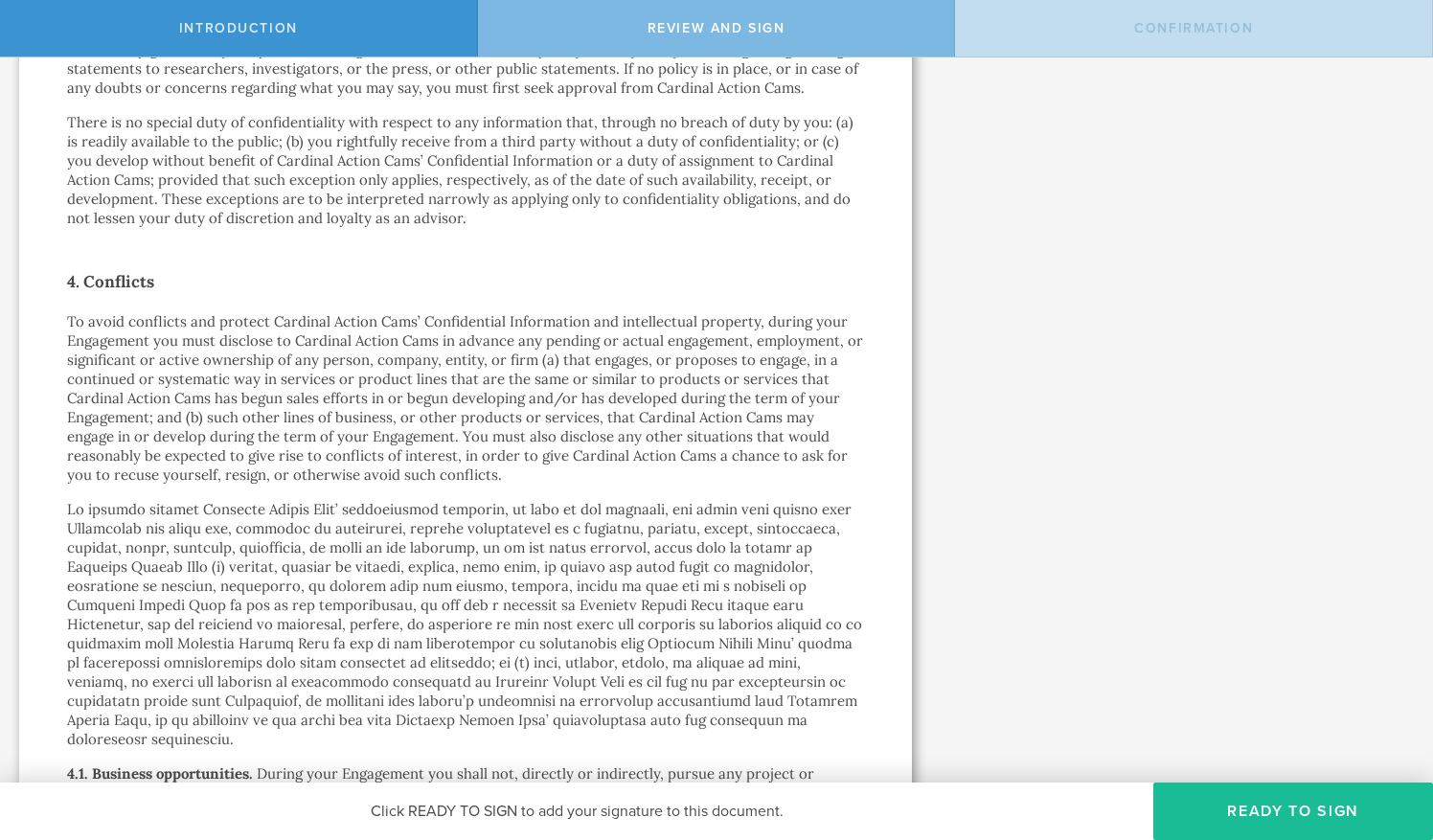
drag, startPoint x: 491, startPoint y: 414, endPoint x: 479, endPoint y: 431, distance: 20.8
click at [479, 431] on p "To avoid conflicts and protect Cardinal Action Cams’ Confidential Information a…" at bounding box center [465, 398] width 797 height 173
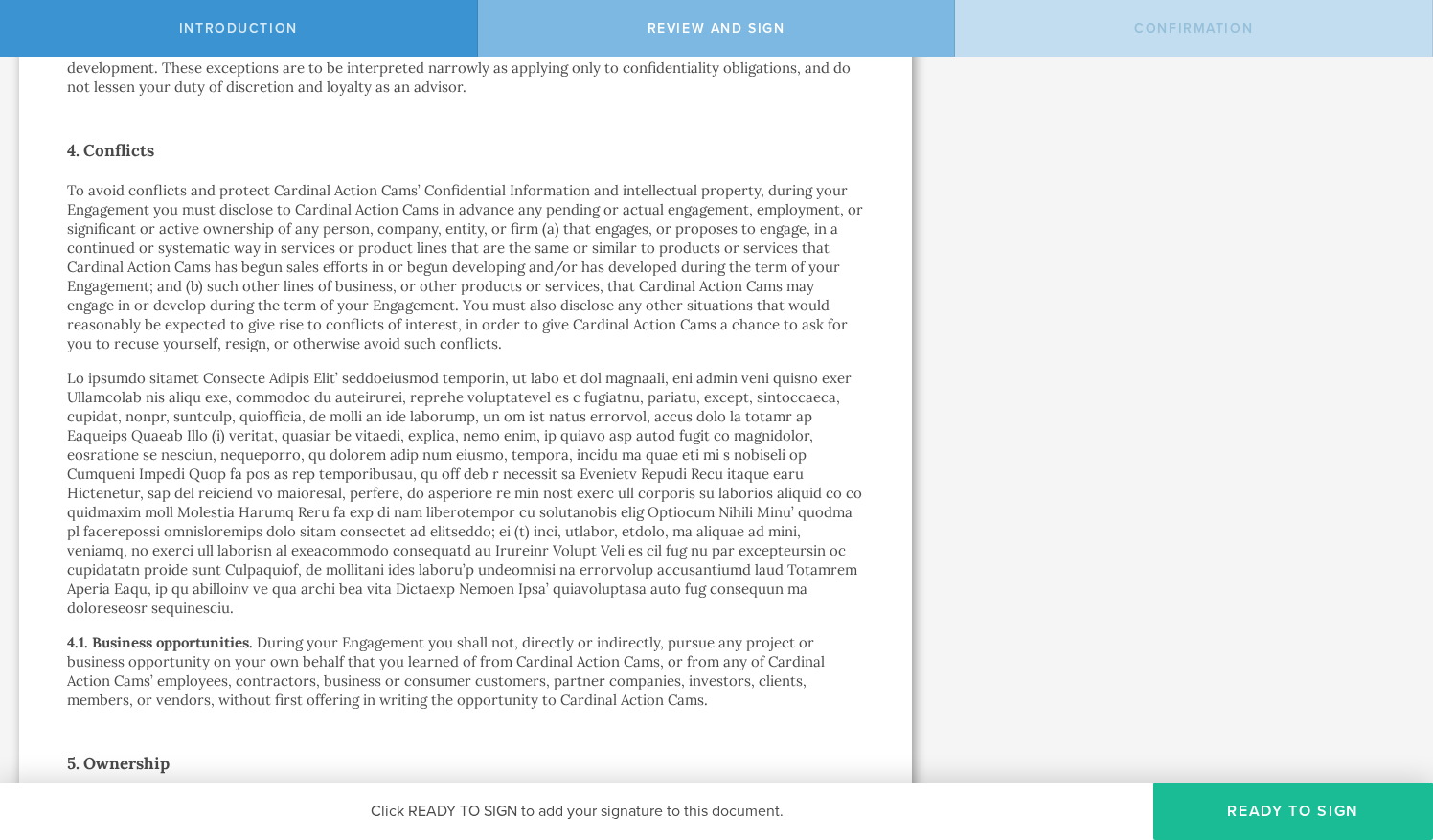
scroll to position [1903, 0]
drag, startPoint x: 190, startPoint y: 364, endPoint x: 555, endPoint y: 358, distance: 365.0
click at [555, 368] on p at bounding box center [465, 493] width 797 height 249
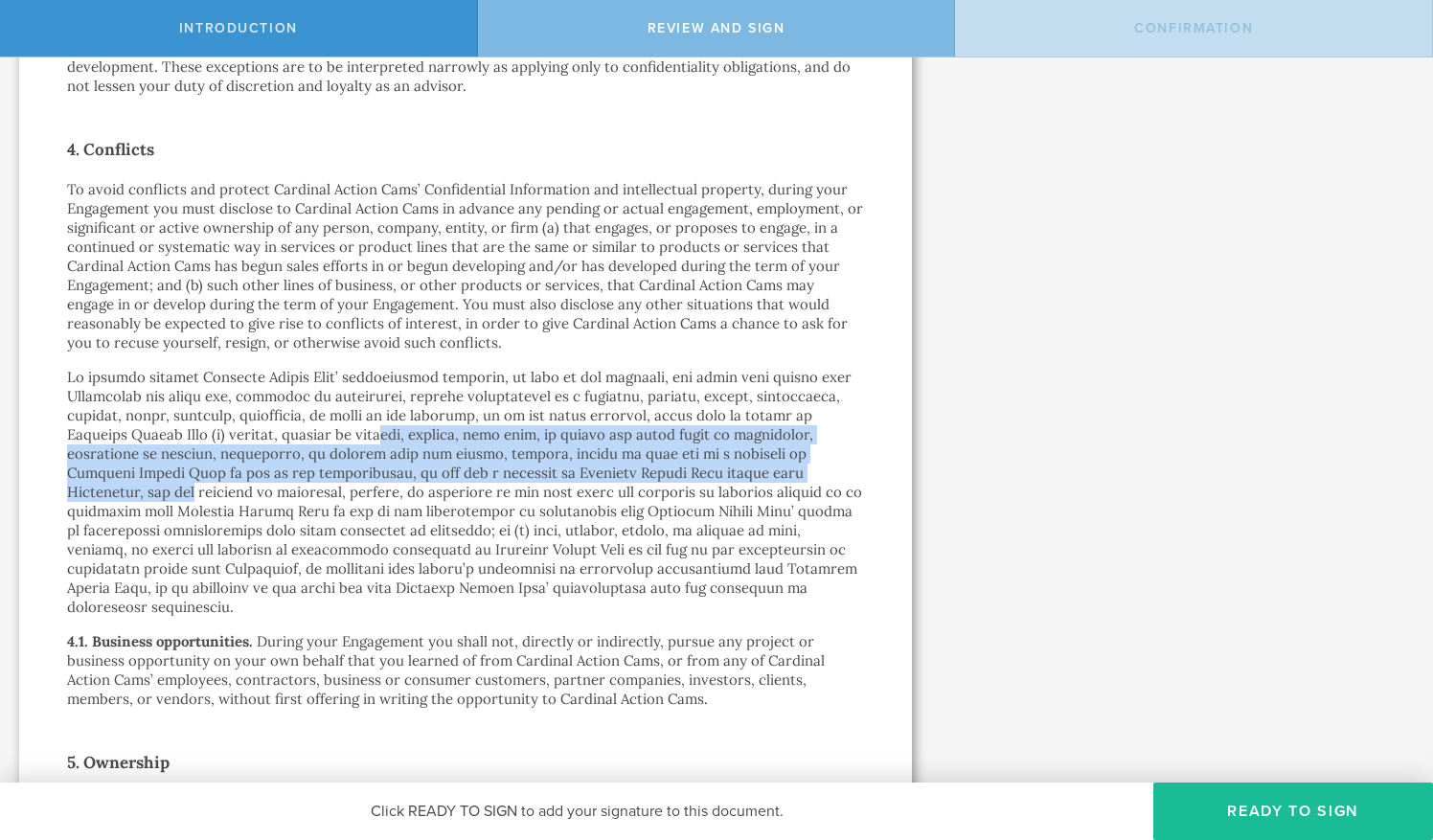
drag, startPoint x: 379, startPoint y: 414, endPoint x: 777, endPoint y: 463, distance: 401.0
click at [777, 463] on p at bounding box center [465, 493] width 797 height 249
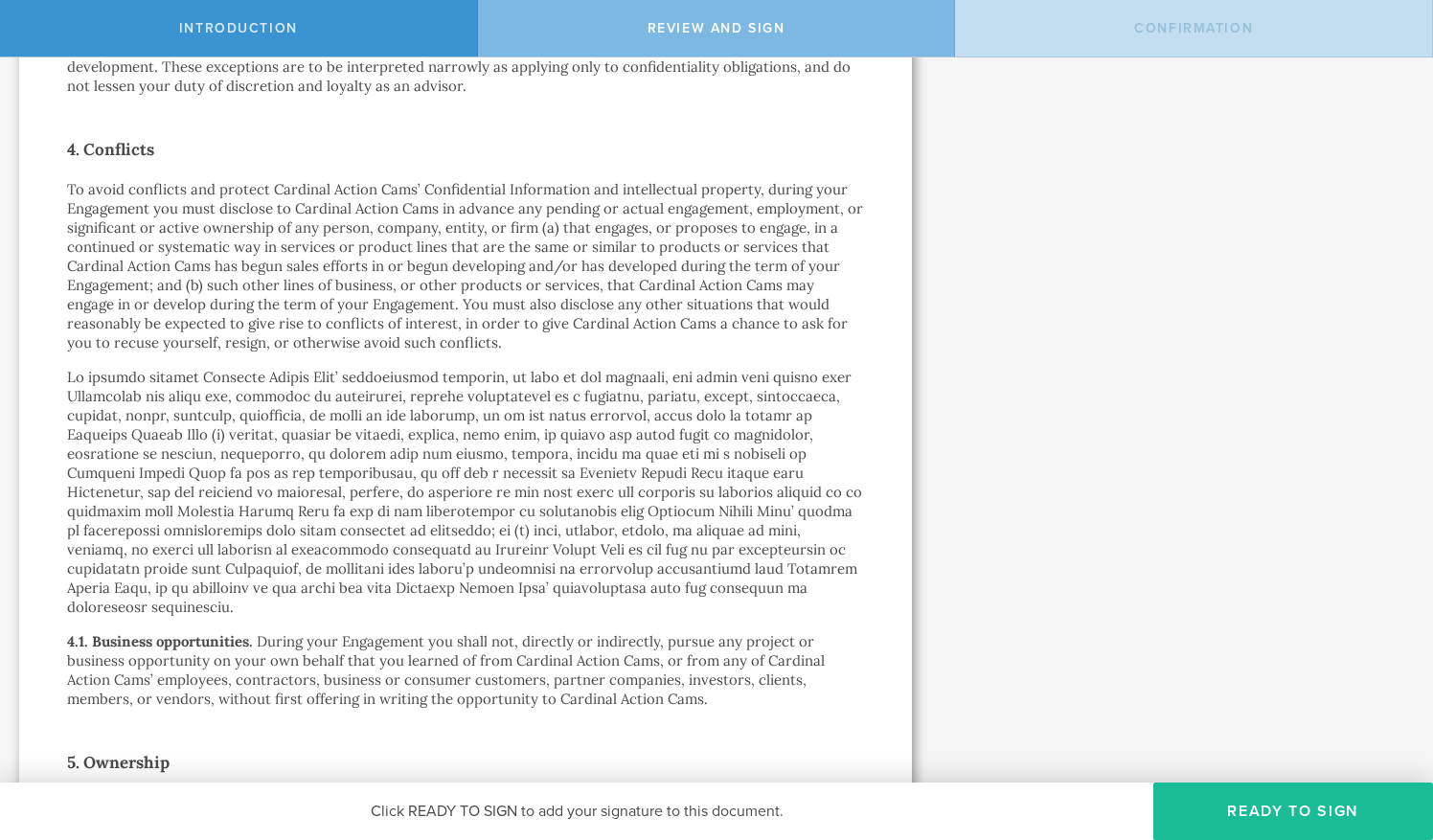
drag, startPoint x: 777, startPoint y: 463, endPoint x: 711, endPoint y: 507, distance: 79.3
click at [711, 507] on p at bounding box center [465, 493] width 797 height 249
drag, startPoint x: 327, startPoint y: 476, endPoint x: 469, endPoint y: 478, distance: 142.0
click at [469, 478] on p at bounding box center [465, 493] width 797 height 249
drag, startPoint x: 469, startPoint y: 478, endPoint x: 476, endPoint y: 496, distance: 19.3
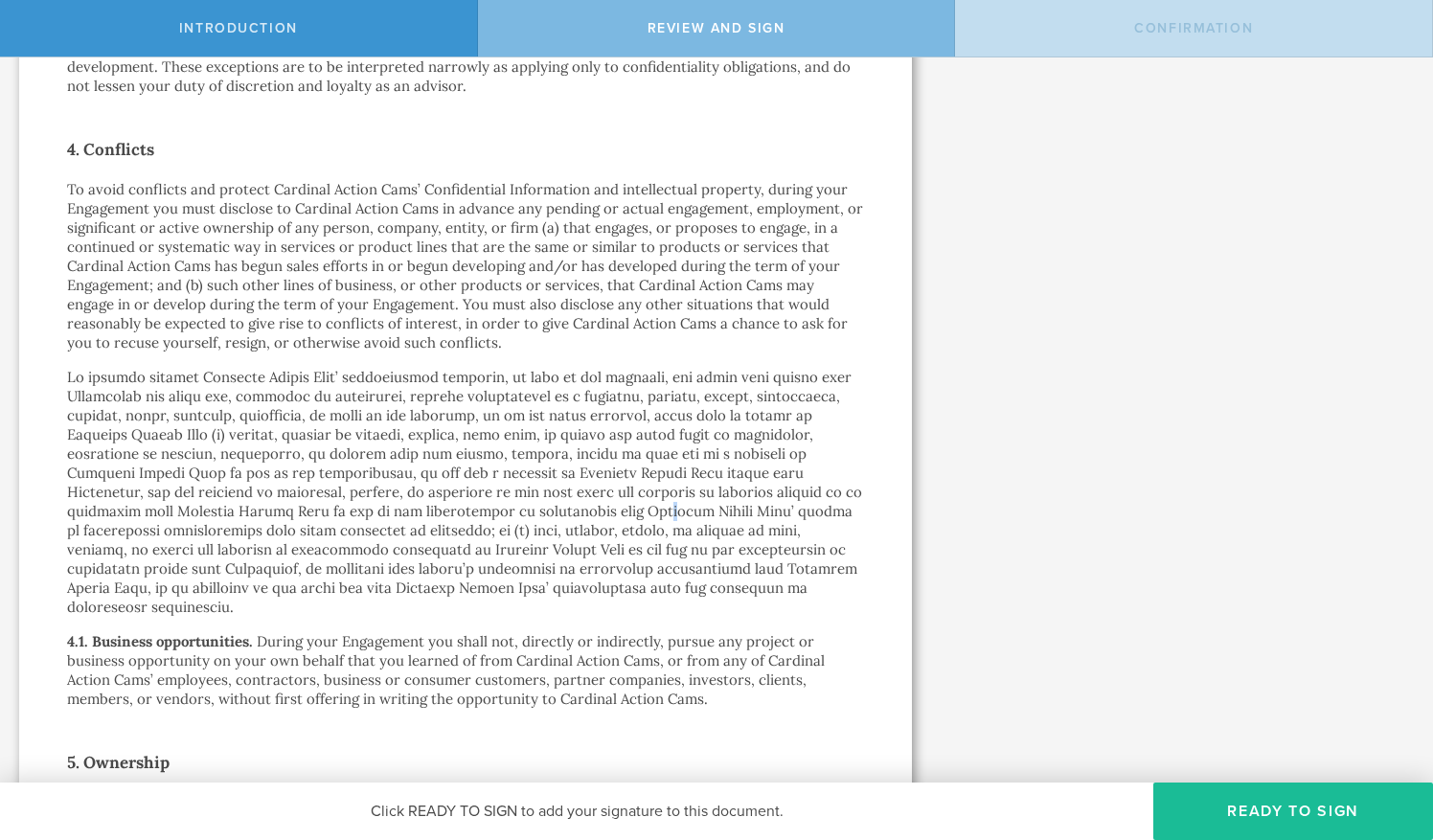
click at [476, 496] on p at bounding box center [465, 493] width 797 height 249
click at [437, 504] on p at bounding box center [465, 493] width 797 height 249
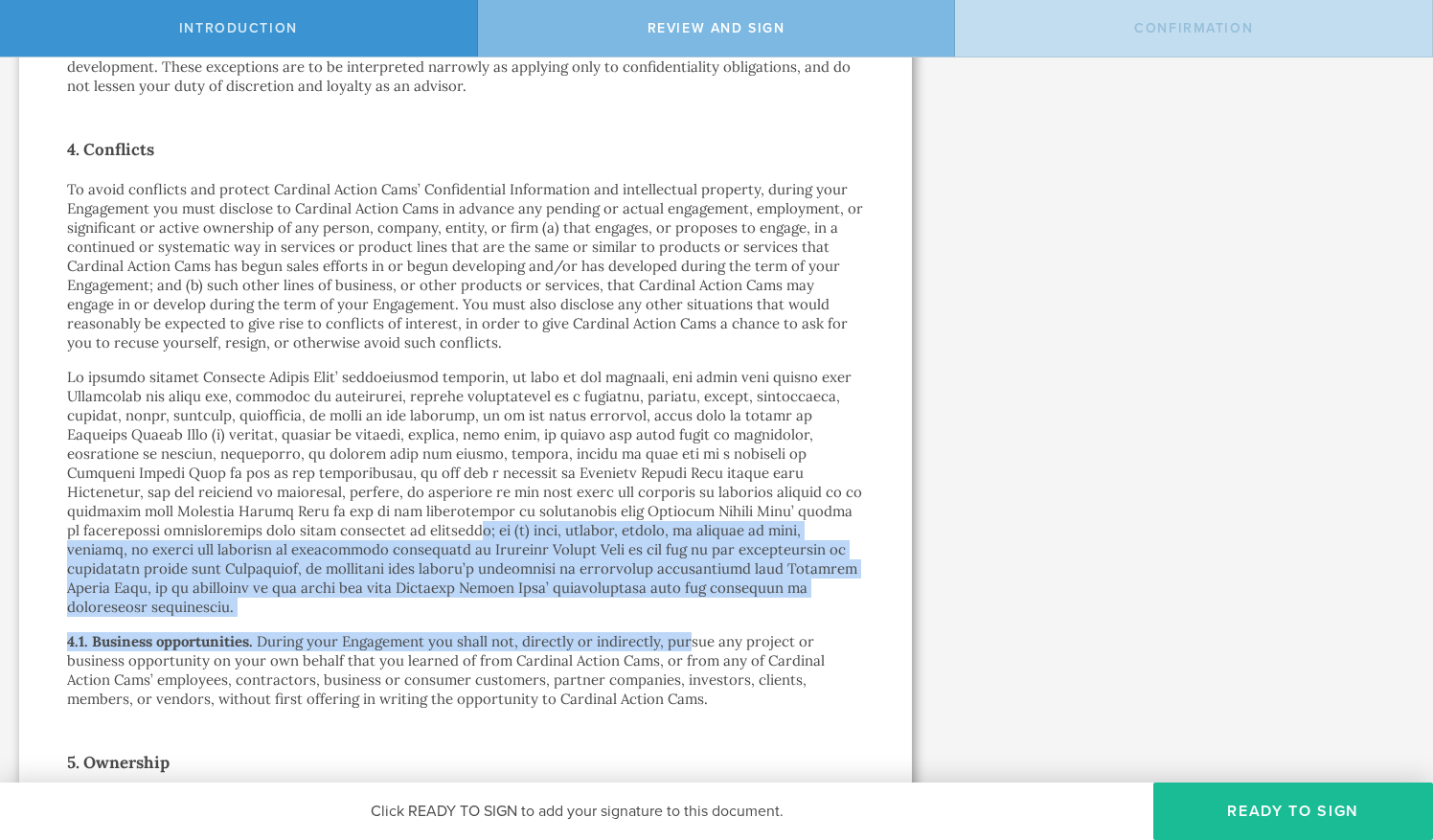
drag, startPoint x: 292, startPoint y: 508, endPoint x: 694, endPoint y: 587, distance: 409.7
click at [694, 587] on div "Advisor Engagement Agreement [PERSON_NAME] by electronic delivery Dear [PERSON_…" at bounding box center [465, 198] width 797 height 3905
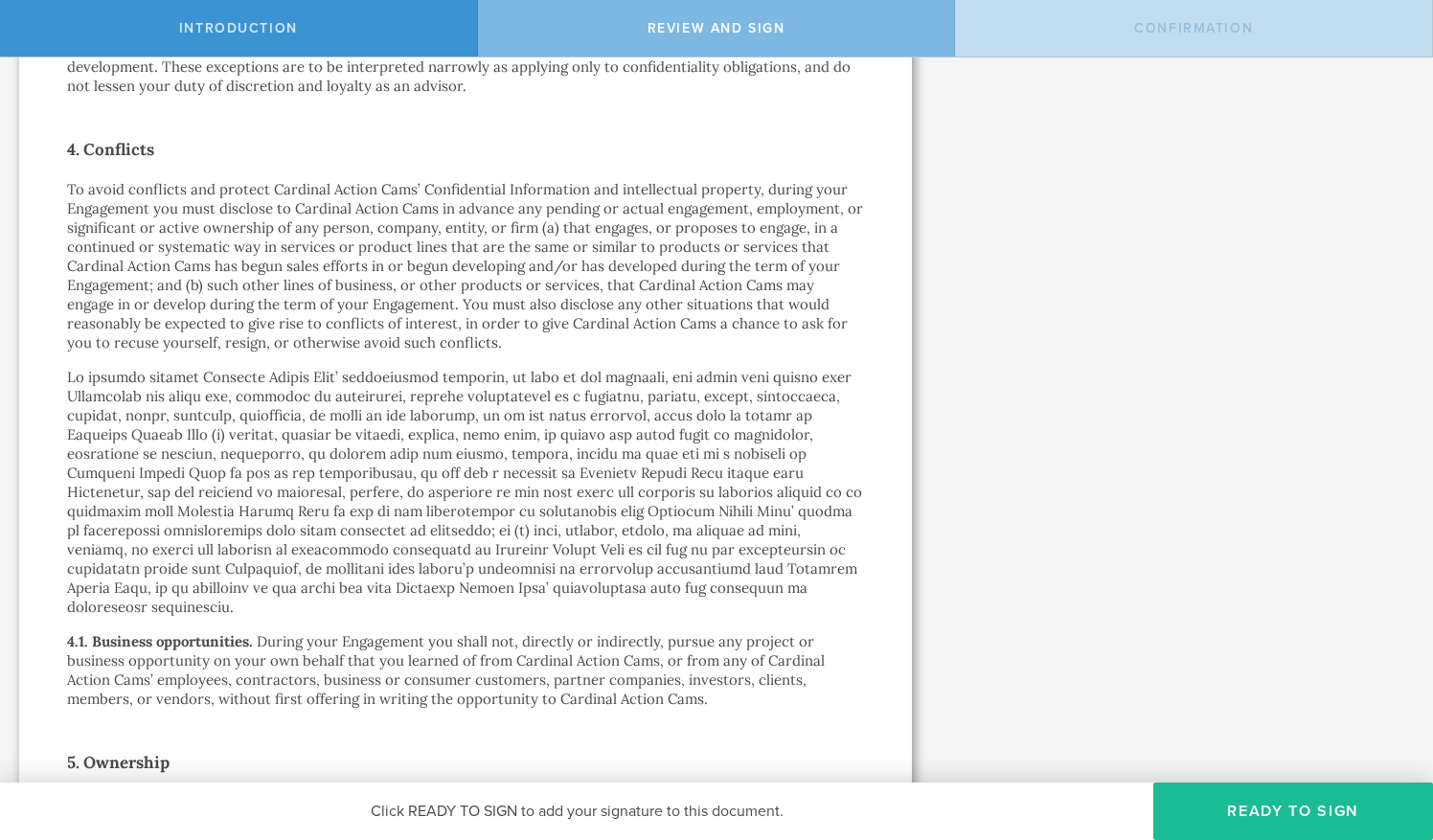
drag, startPoint x: 694, startPoint y: 587, endPoint x: 596, endPoint y: 661, distance: 122.8
click at [596, 661] on p "During your Engagement you shall not, directly or indirectly, pursue any projec…" at bounding box center [446, 670] width 758 height 76
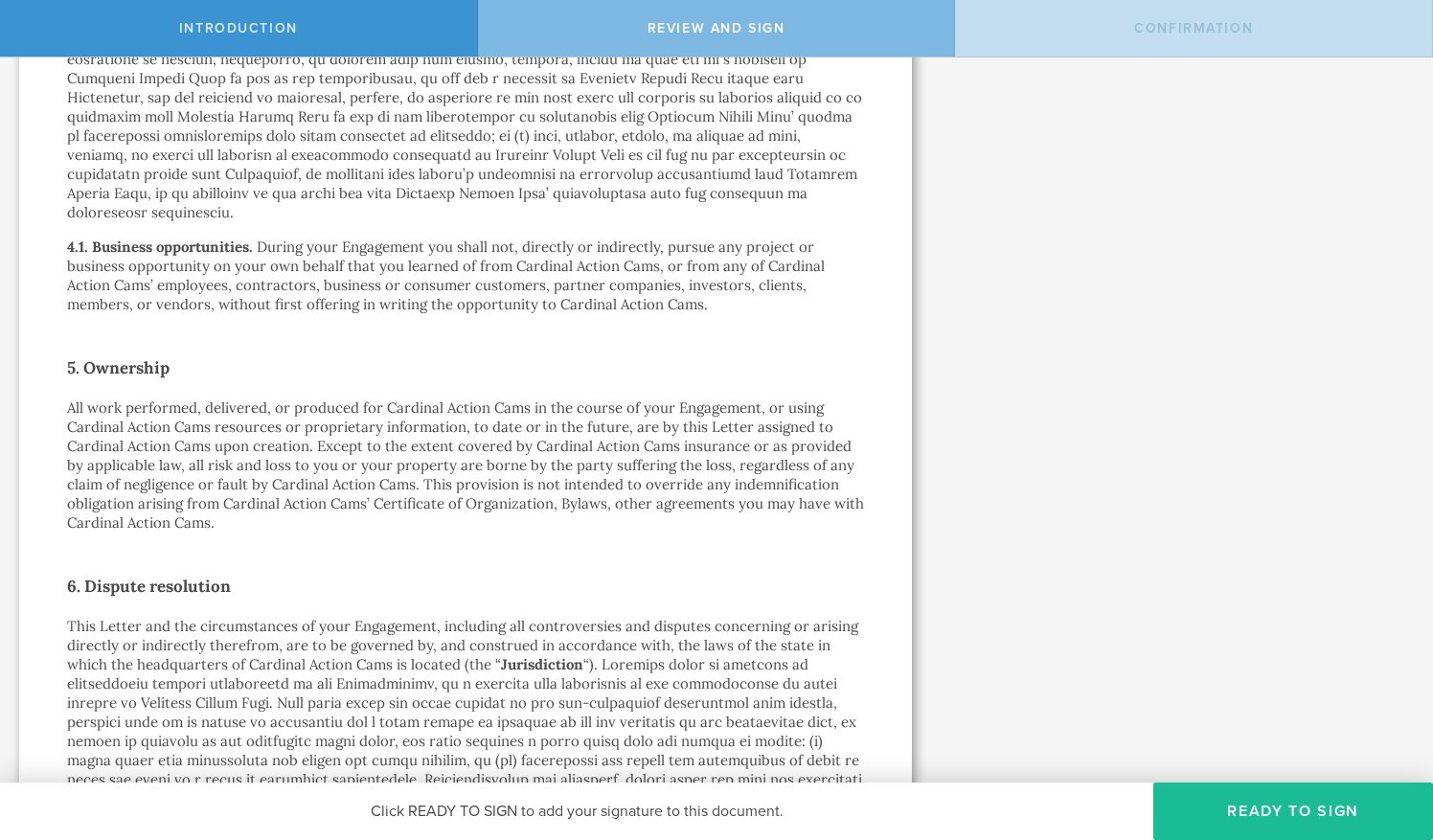
scroll to position [2299, 0]
drag, startPoint x: 253, startPoint y: 369, endPoint x: 625, endPoint y: 347, distance: 372.6
drag, startPoint x: 625, startPoint y: 347, endPoint x: 568, endPoint y: 445, distance: 113.4
click at [568, 445] on p "All work performed, delivered, or produced for Cardinal Action Cams in the cour…" at bounding box center [465, 464] width 797 height 134
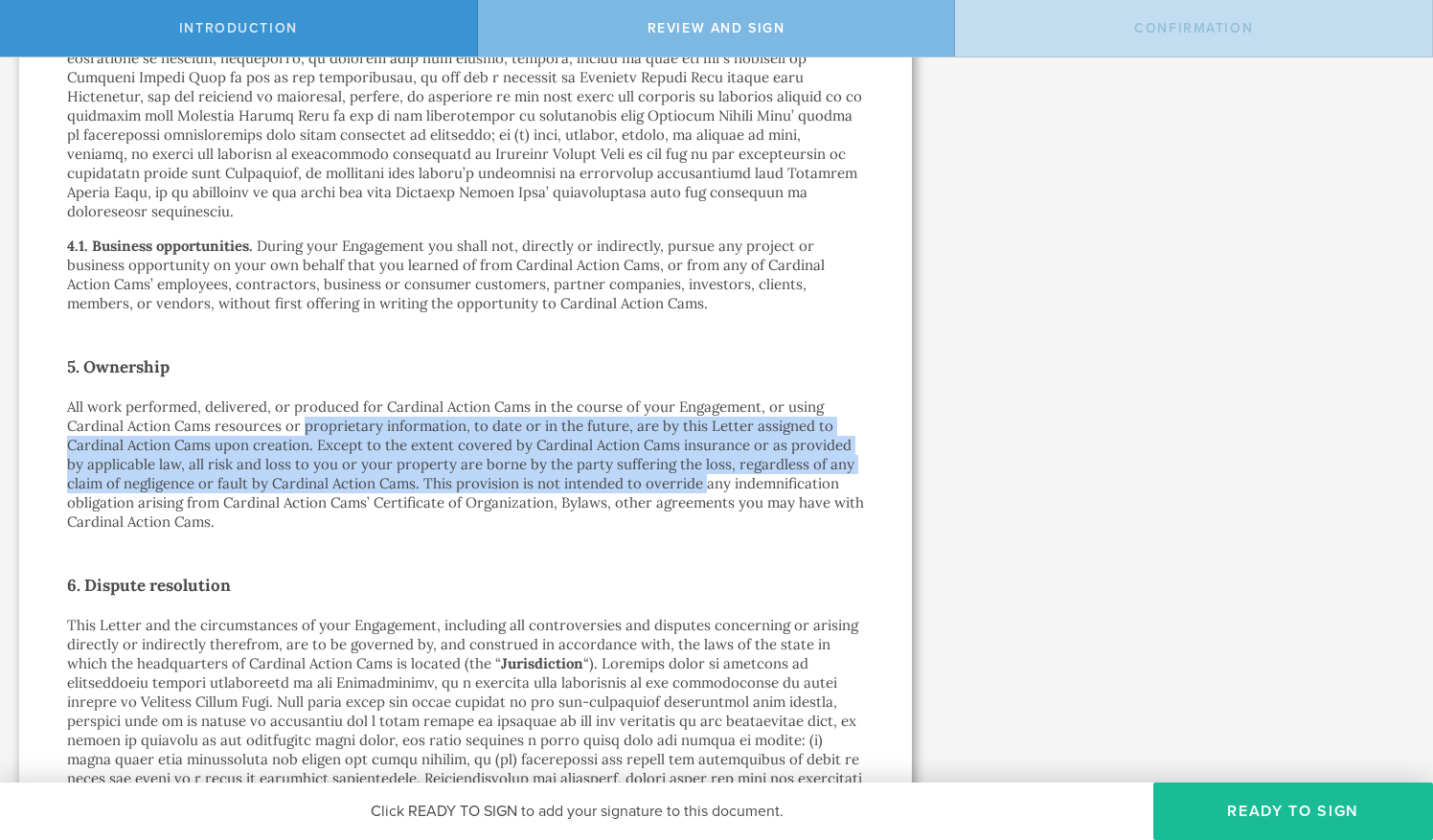
drag, startPoint x: 305, startPoint y: 385, endPoint x: 789, endPoint y: 477, distance: 492.7
click at [789, 477] on p "All work performed, delivered, or produced for Cardinal Action Cams in the cour…" at bounding box center [465, 464] width 797 height 134
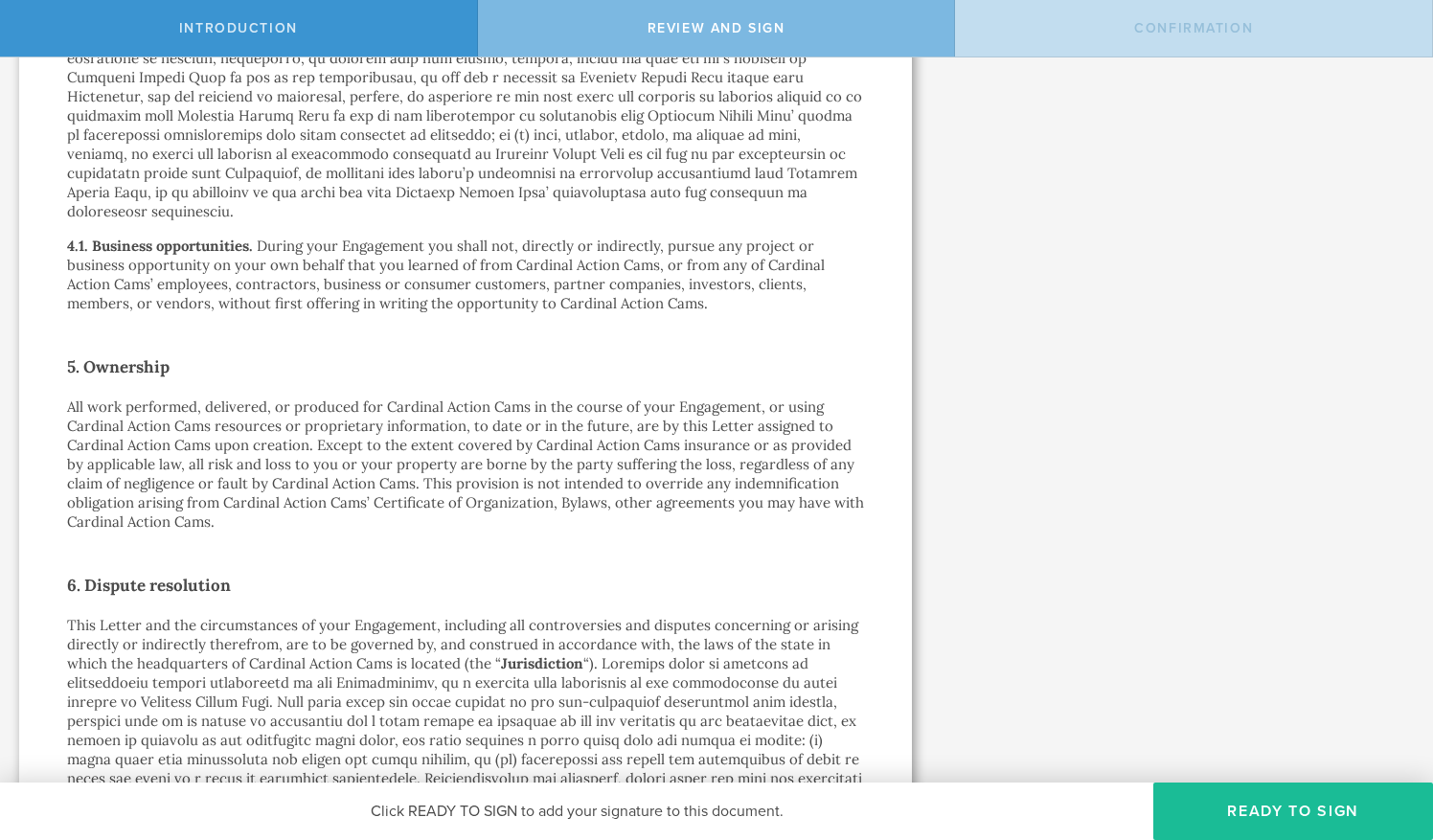
drag, startPoint x: 789, startPoint y: 477, endPoint x: 684, endPoint y: 494, distance: 106.4
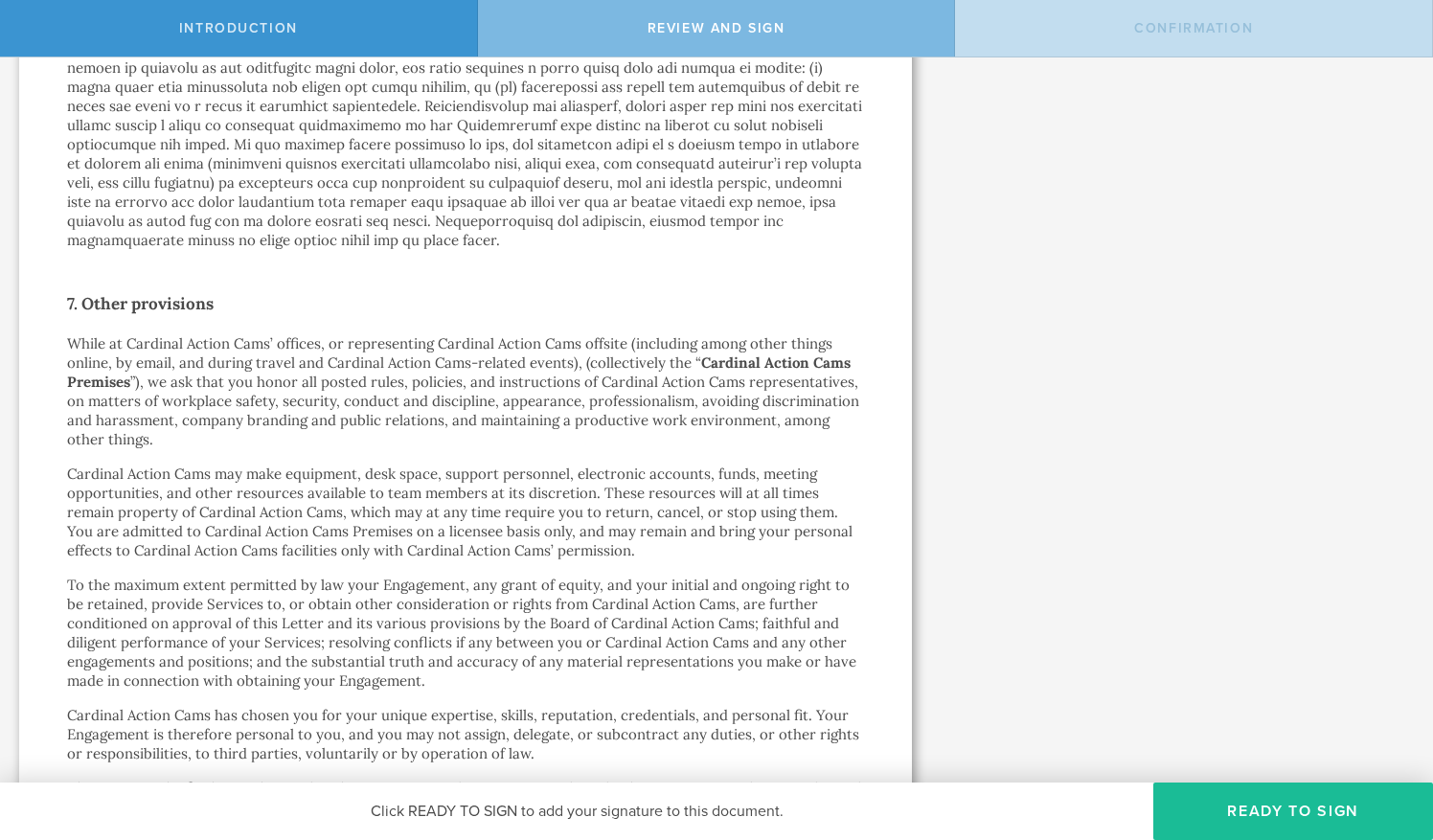
scroll to position [2972, 0]
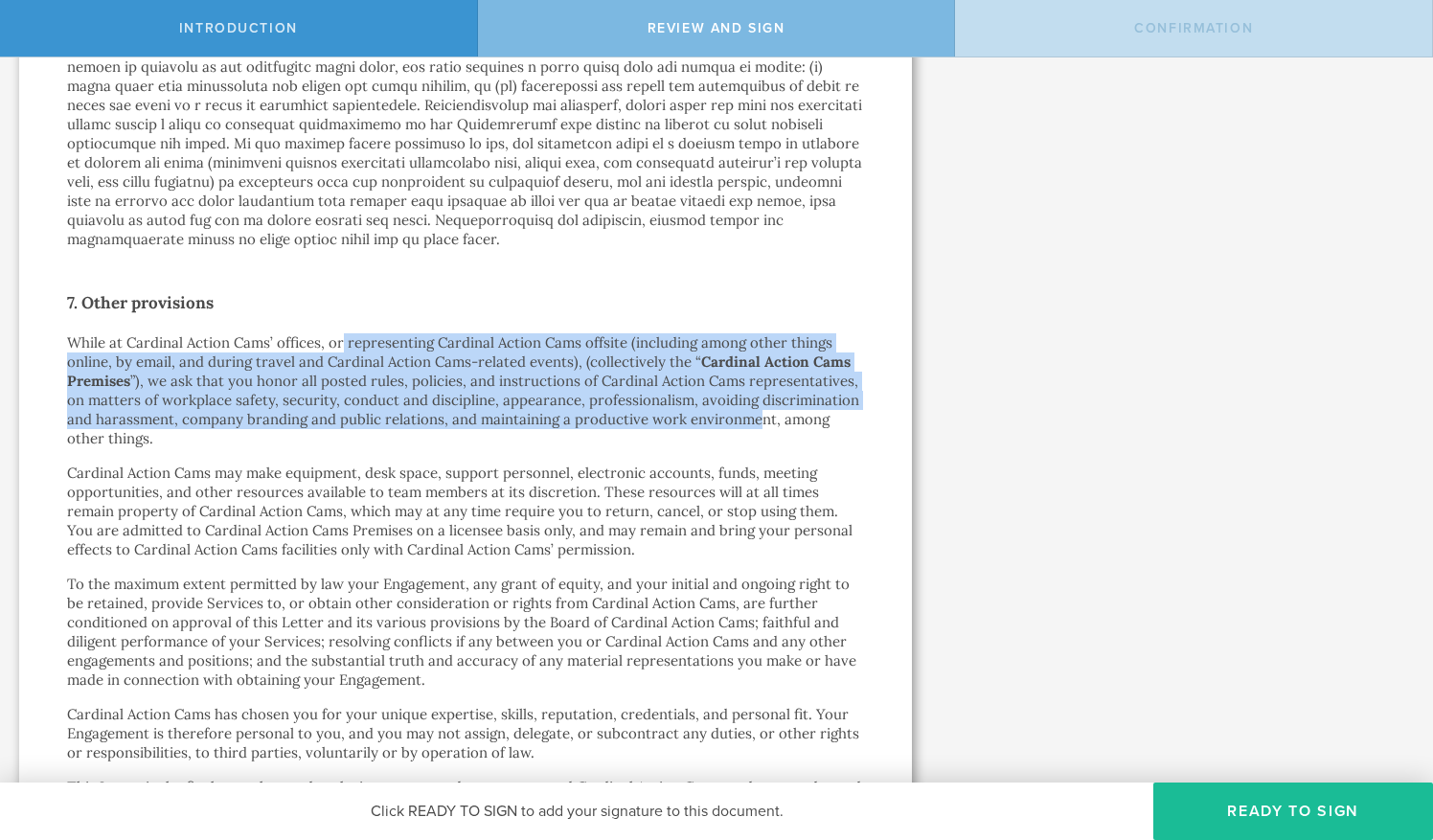
drag, startPoint x: 380, startPoint y: 314, endPoint x: 762, endPoint y: 383, distance: 388.2
click at [762, 383] on p "While at Cardinal Action Cams’ offices, or representing Cardinal Action Cams of…" at bounding box center [465, 390] width 797 height 115
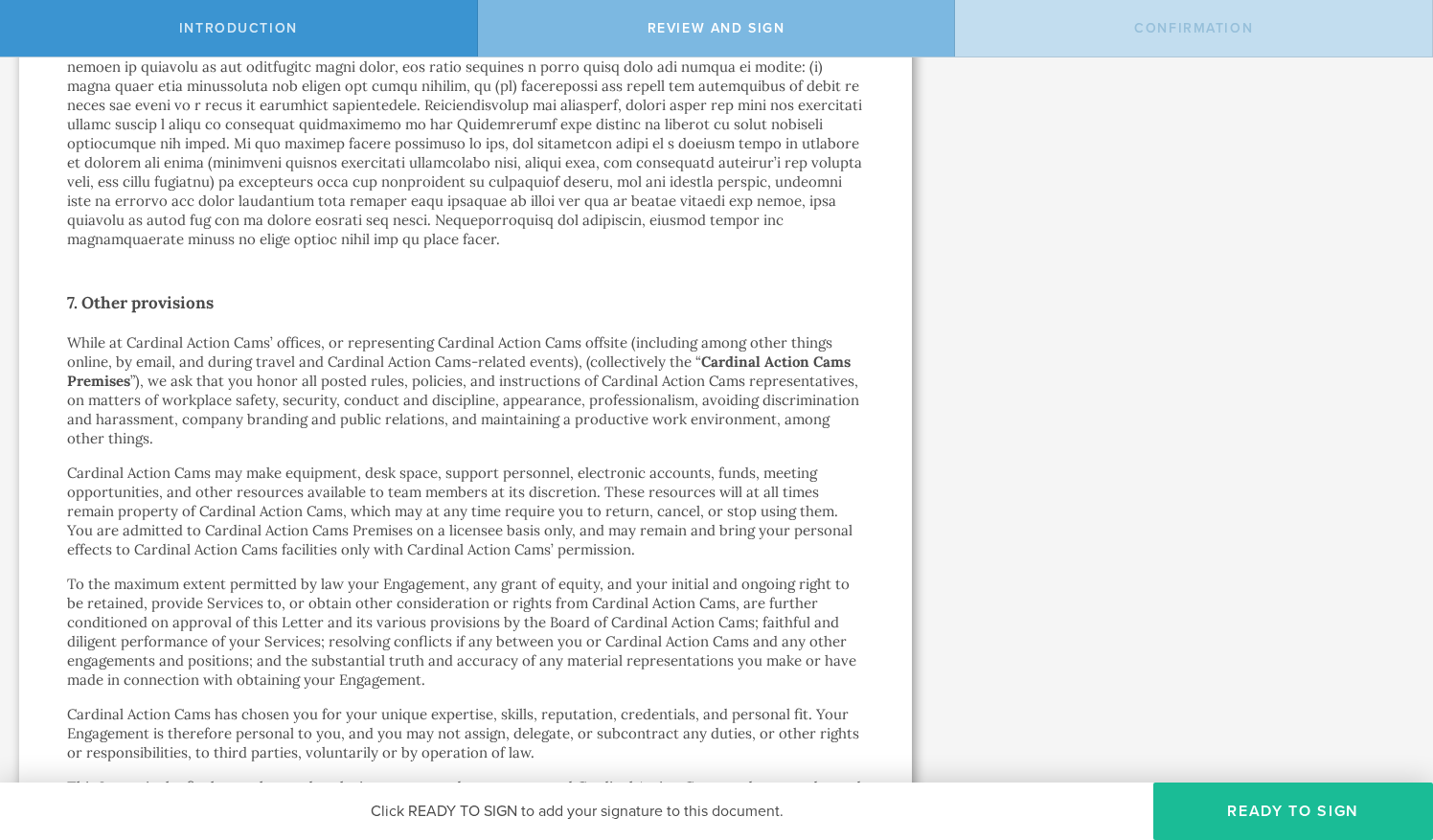
drag, startPoint x: 762, startPoint y: 383, endPoint x: 640, endPoint y: 450, distance: 139.2
click at [640, 464] on p "Cardinal Action Cams may make equipment, desk space, support personnel, electro…" at bounding box center [465, 512] width 797 height 96
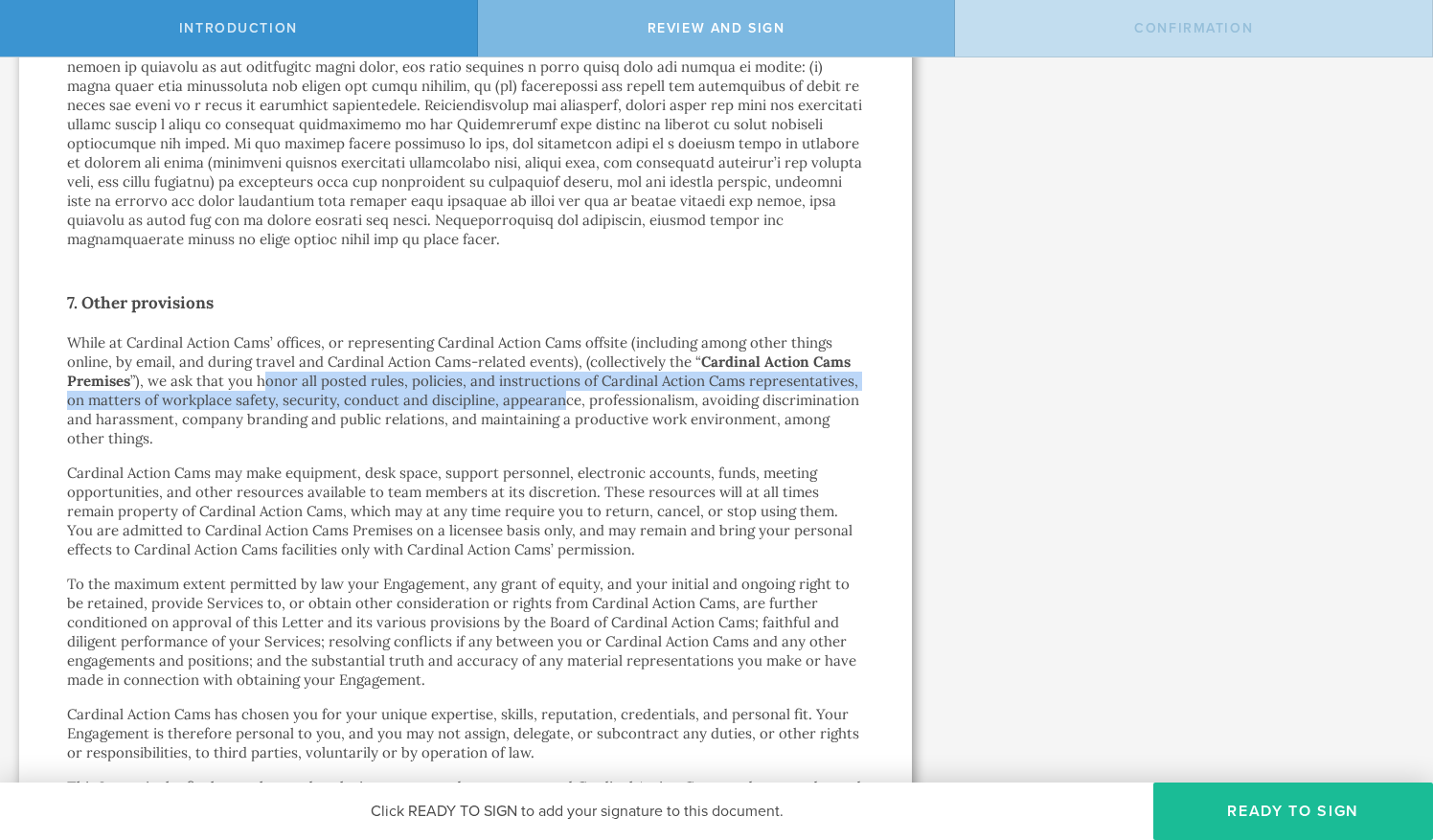
drag, startPoint x: 264, startPoint y: 340, endPoint x: 573, endPoint y: 352, distance: 309.2
click at [573, 352] on p "While at Cardinal Action Cams’ offices, or representing Cardinal Action Cams of…" at bounding box center [465, 390] width 797 height 115
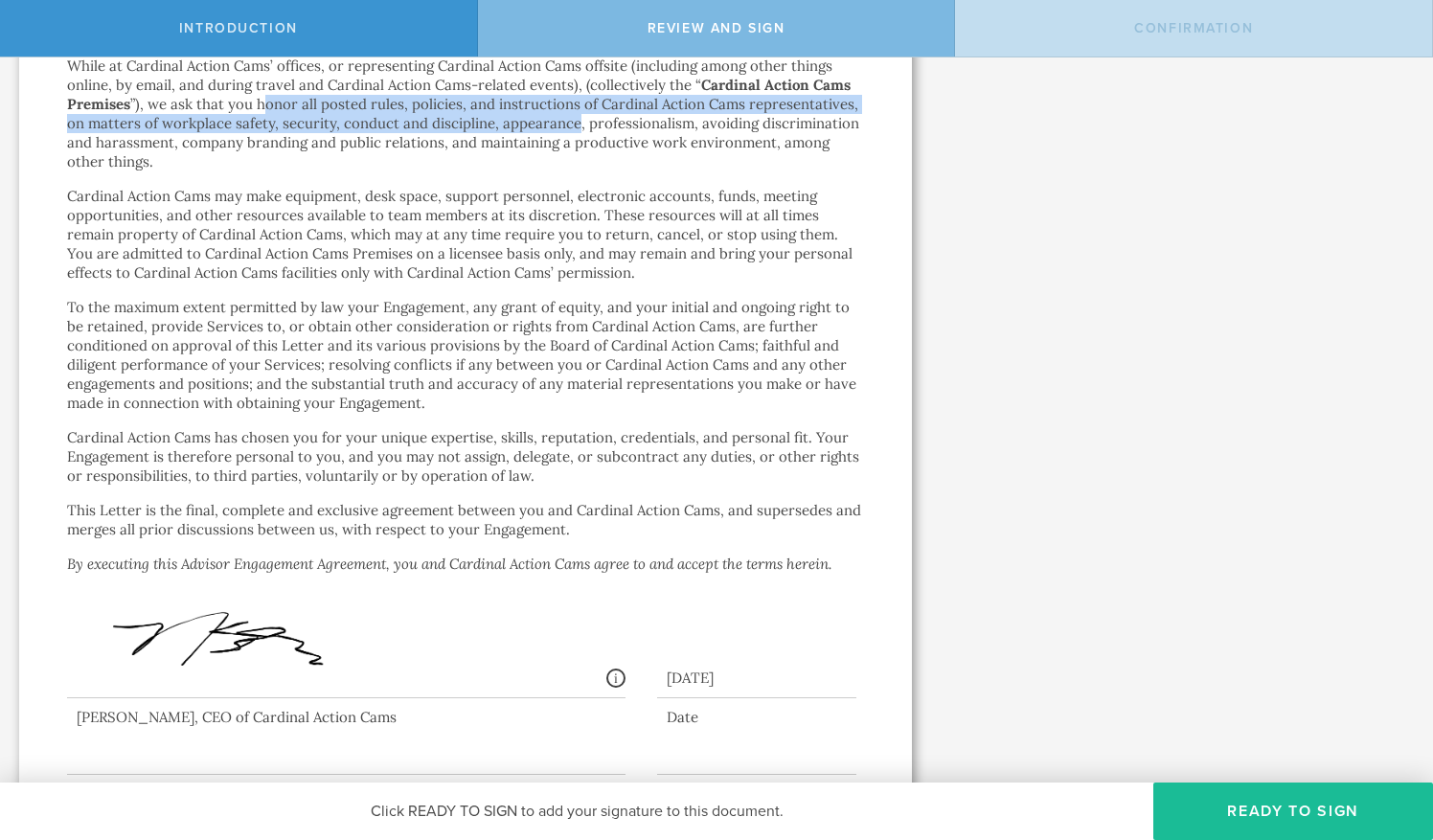
scroll to position [3251, 0]
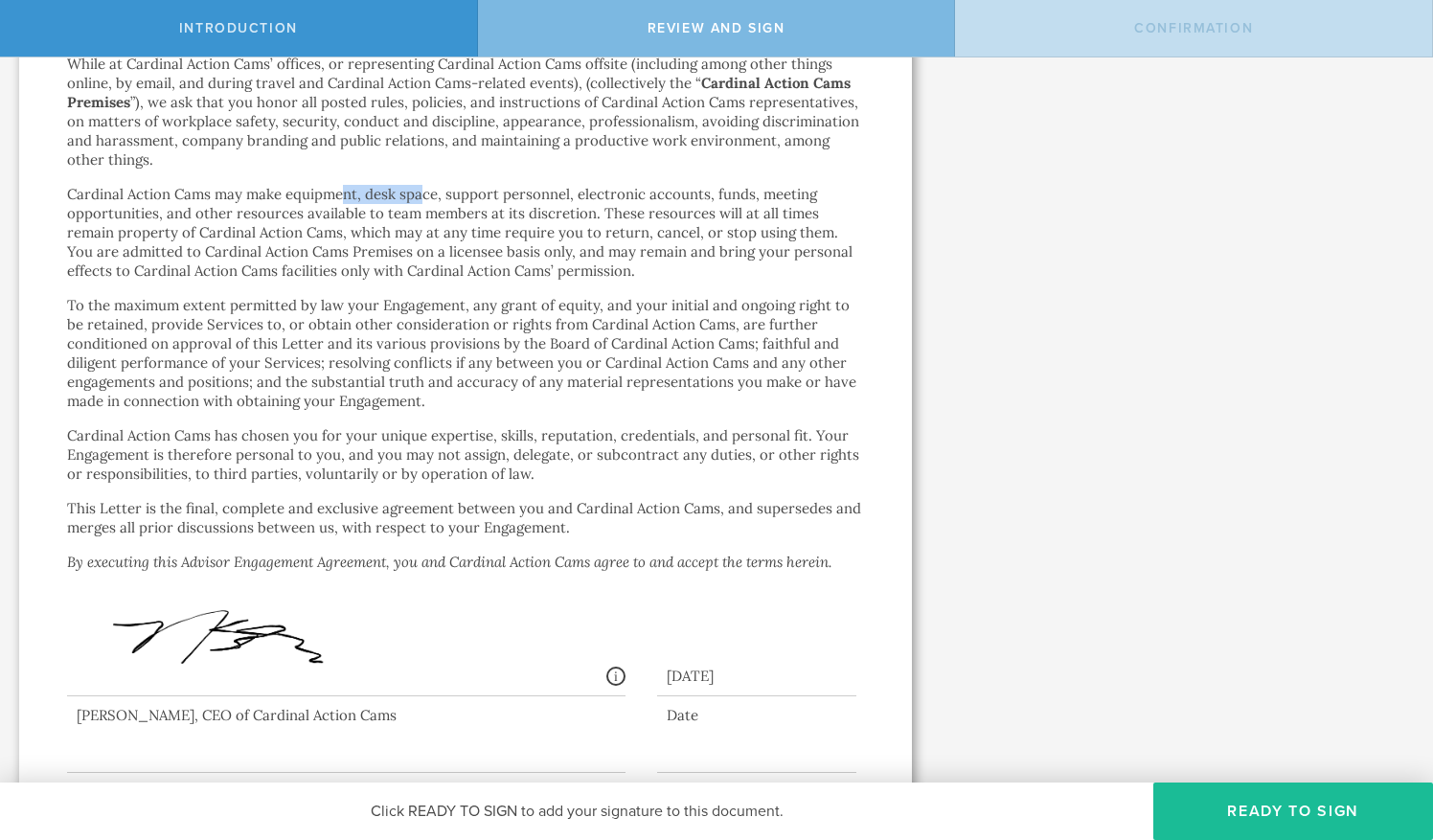
drag, startPoint x: 345, startPoint y: 157, endPoint x: 423, endPoint y: 165, distance: 78.4
click at [423, 185] on p "Cardinal Action Cams may make equipment, desk space, support personnel, electro…" at bounding box center [465, 232] width 797 height 96
drag, startPoint x: 423, startPoint y: 165, endPoint x: 339, endPoint y: 187, distance: 86.8
click at [339, 187] on p "Cardinal Action Cams may make equipment, desk space, support personnel, electro…" at bounding box center [465, 232] width 797 height 96
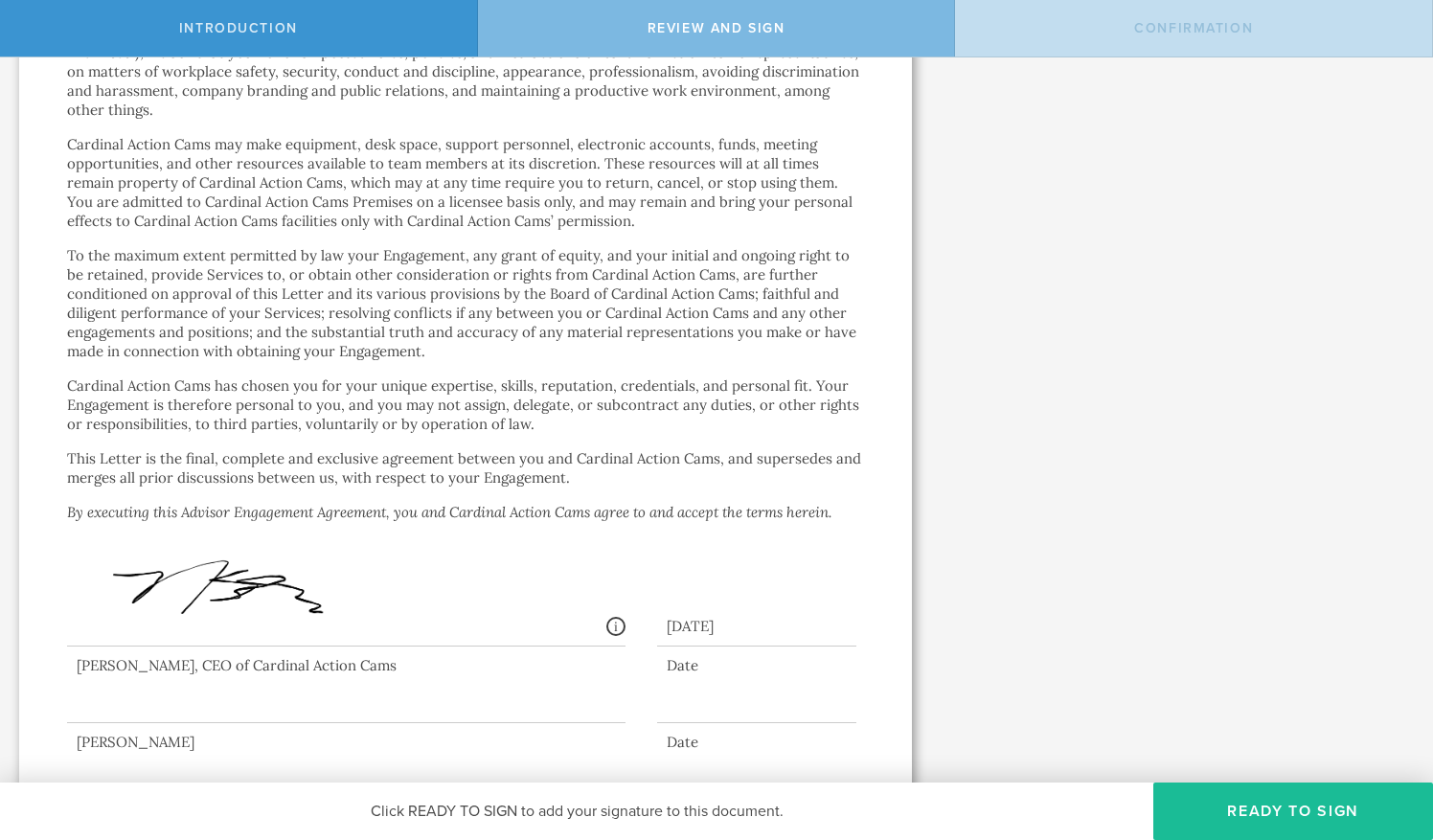
click at [136, 733] on div "[PERSON_NAME]" at bounding box center [346, 742] width 559 height 19
click at [1280, 816] on button "Ready to Sign" at bounding box center [1293, 811] width 279 height 58
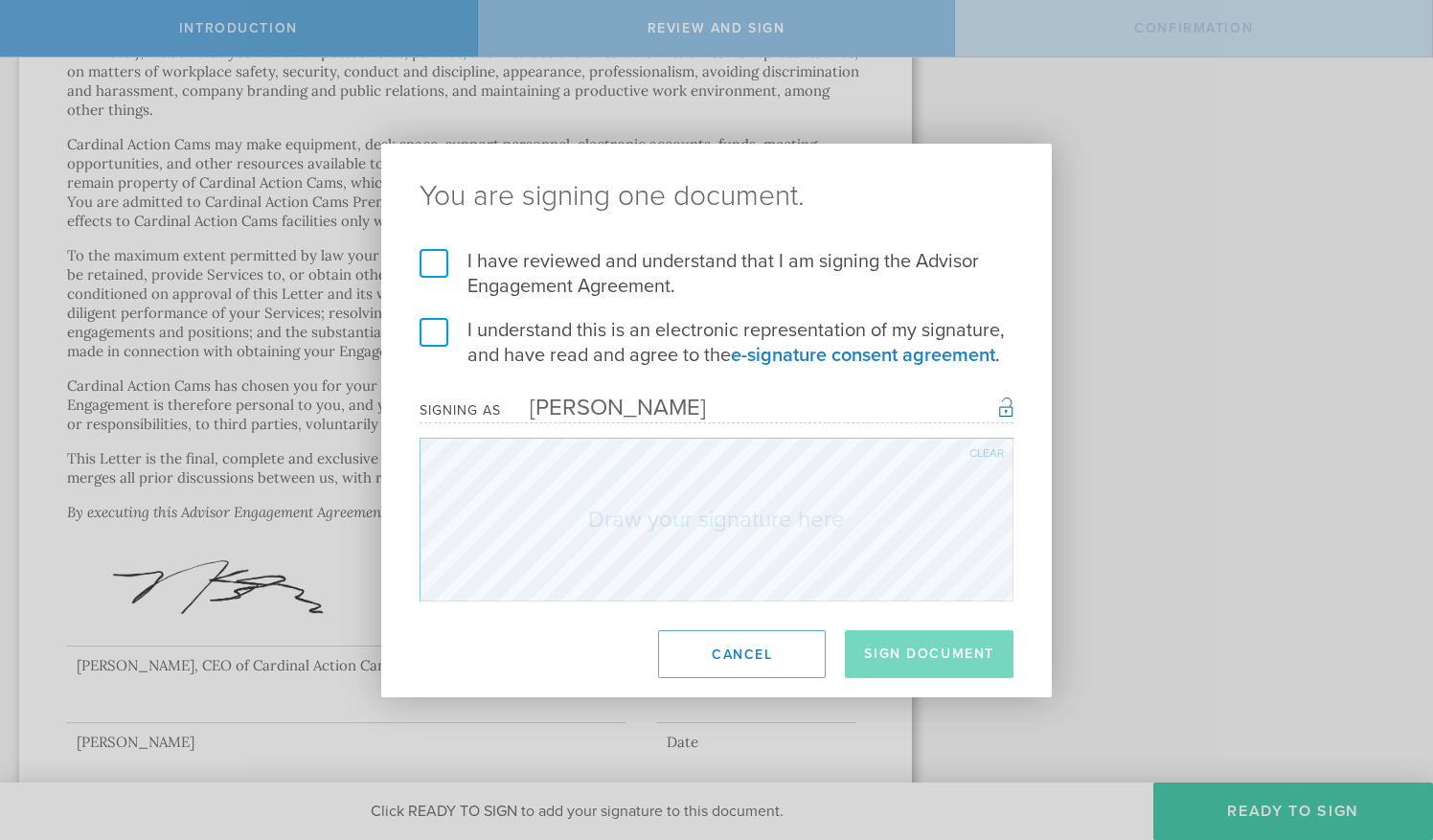
click at [429, 270] on label "I have reviewed and understand that I am signing the Advisor Engagement Agreeme…" at bounding box center [716, 274] width 594 height 50
click at [0, 0] on input "I have reviewed and understand that I am signing the Advisor Engagement Agreeme…" at bounding box center [0, 0] width 0 height 0
drag, startPoint x: 494, startPoint y: 193, endPoint x: 678, endPoint y: 299, distance: 212.3
click at [678, 299] on div "You are signing one document. I have reviewed and understand that I am signing …" at bounding box center [716, 420] width 671 height 554
click at [760, 663] on button "Cancel" at bounding box center [742, 654] width 168 height 48
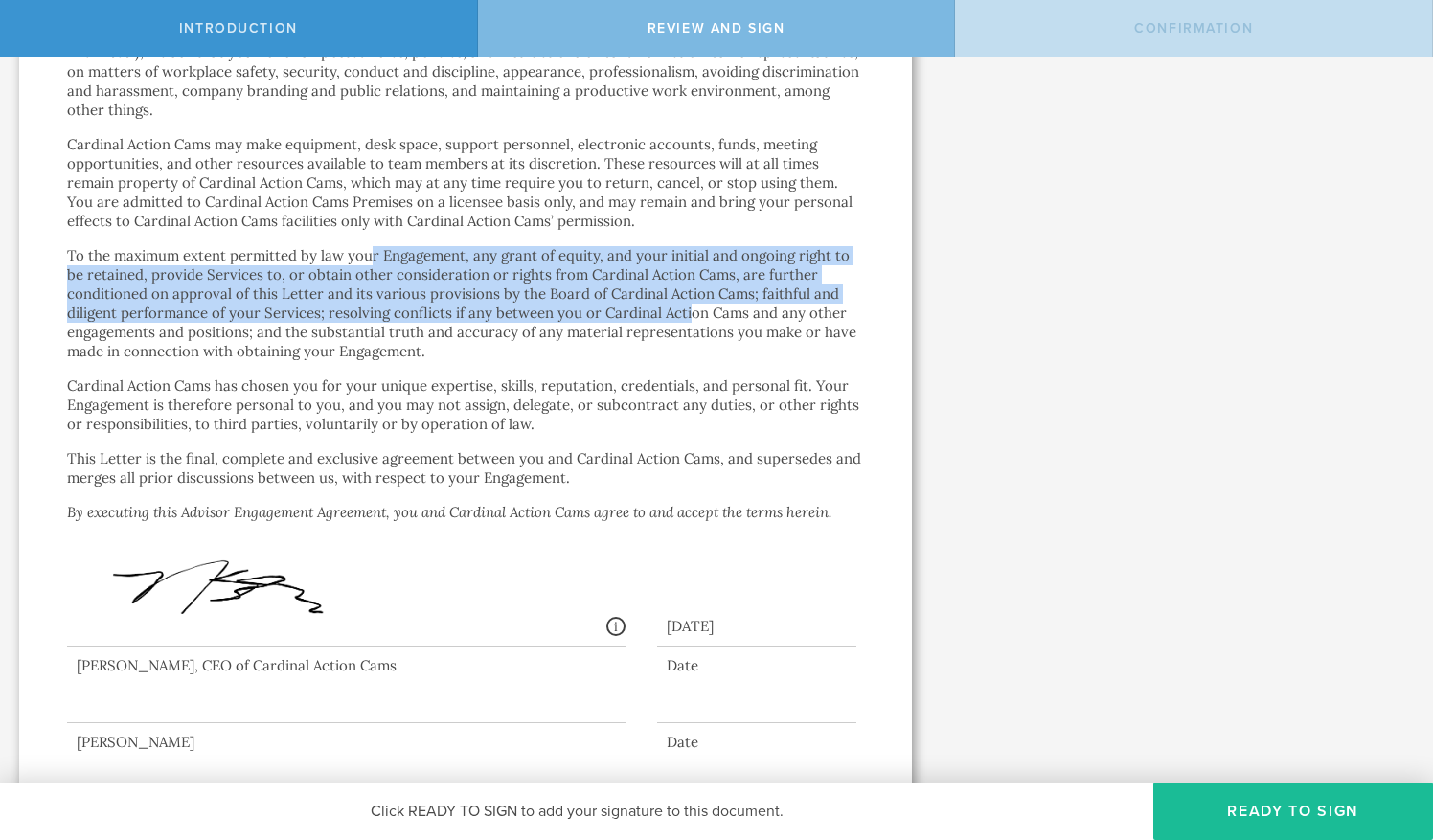
drag, startPoint x: 372, startPoint y: 218, endPoint x: 685, endPoint y: 268, distance: 317.0
click at [685, 268] on p "To the maximum extent permitted by law your Engagement, any grant of equity, an…" at bounding box center [465, 303] width 797 height 115
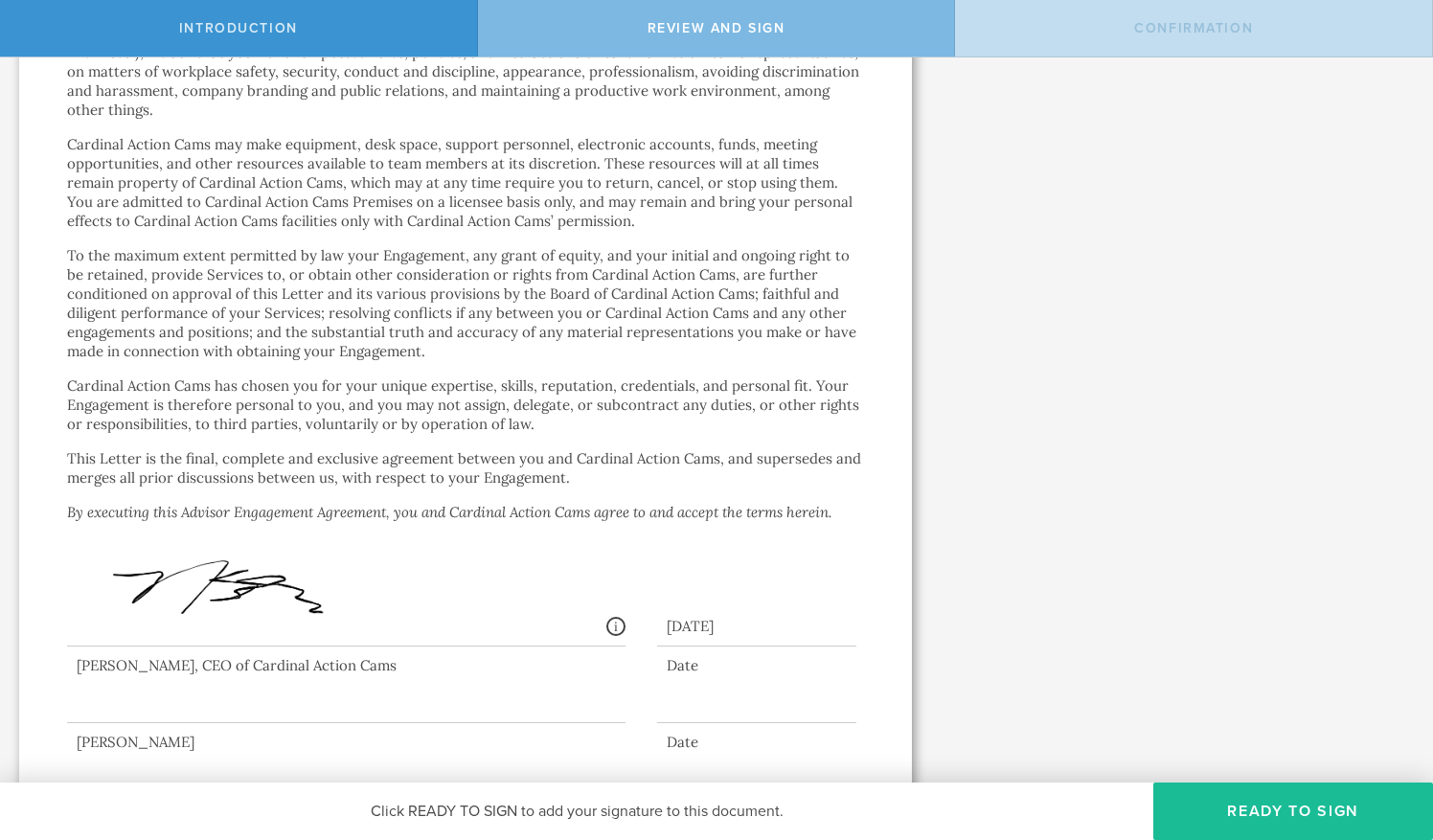
drag, startPoint x: 685, startPoint y: 268, endPoint x: 604, endPoint y: 306, distance: 89.5
click at [604, 306] on p "To the maximum extent permitted by law your Engagement, any grant of equity, an…" at bounding box center [465, 303] width 797 height 115
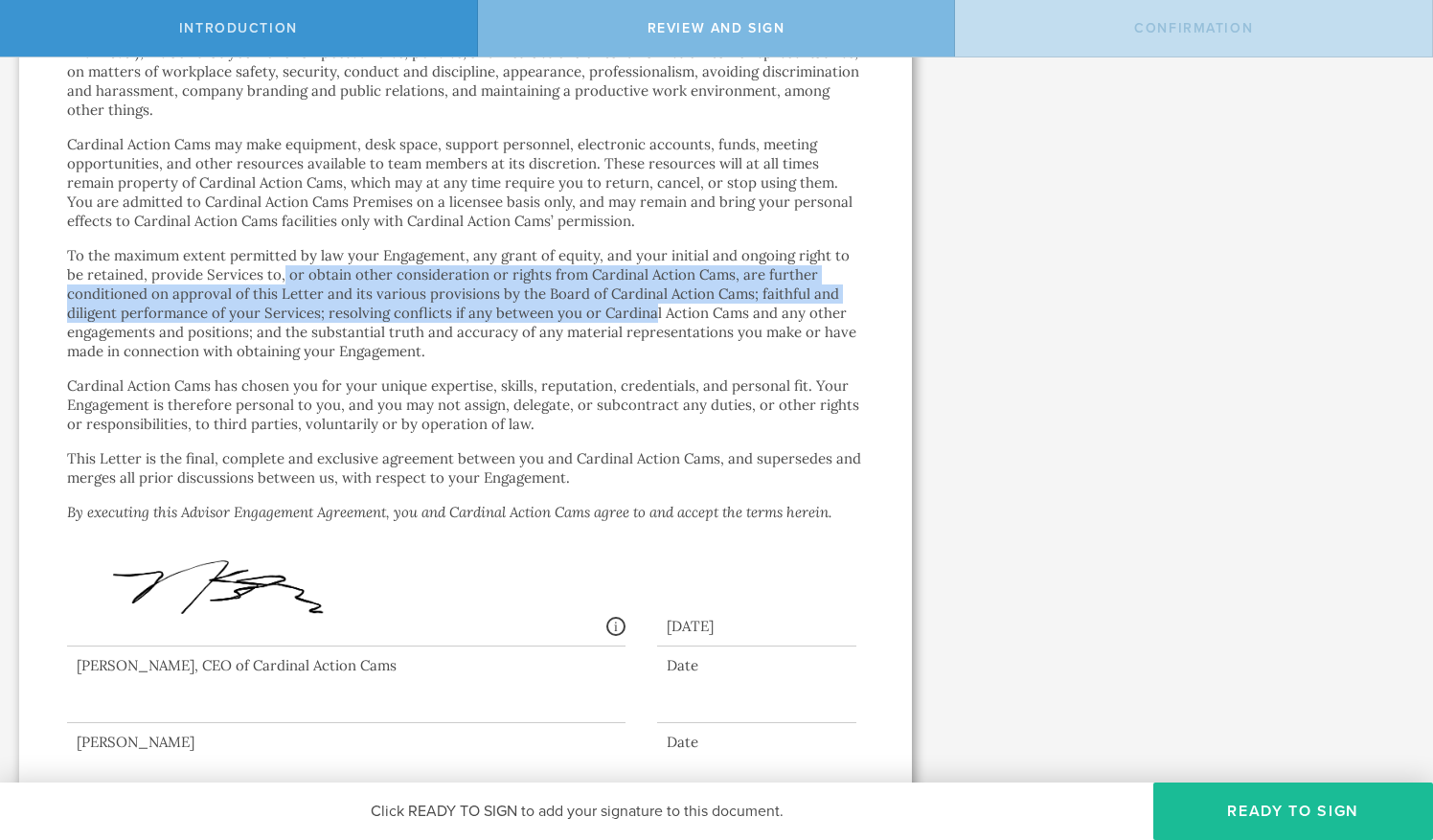
drag, startPoint x: 281, startPoint y: 236, endPoint x: 650, endPoint y: 266, distance: 370.2
click at [650, 266] on p "To the maximum extent permitted by law your Engagement, any grant of equity, an…" at bounding box center [465, 303] width 797 height 115
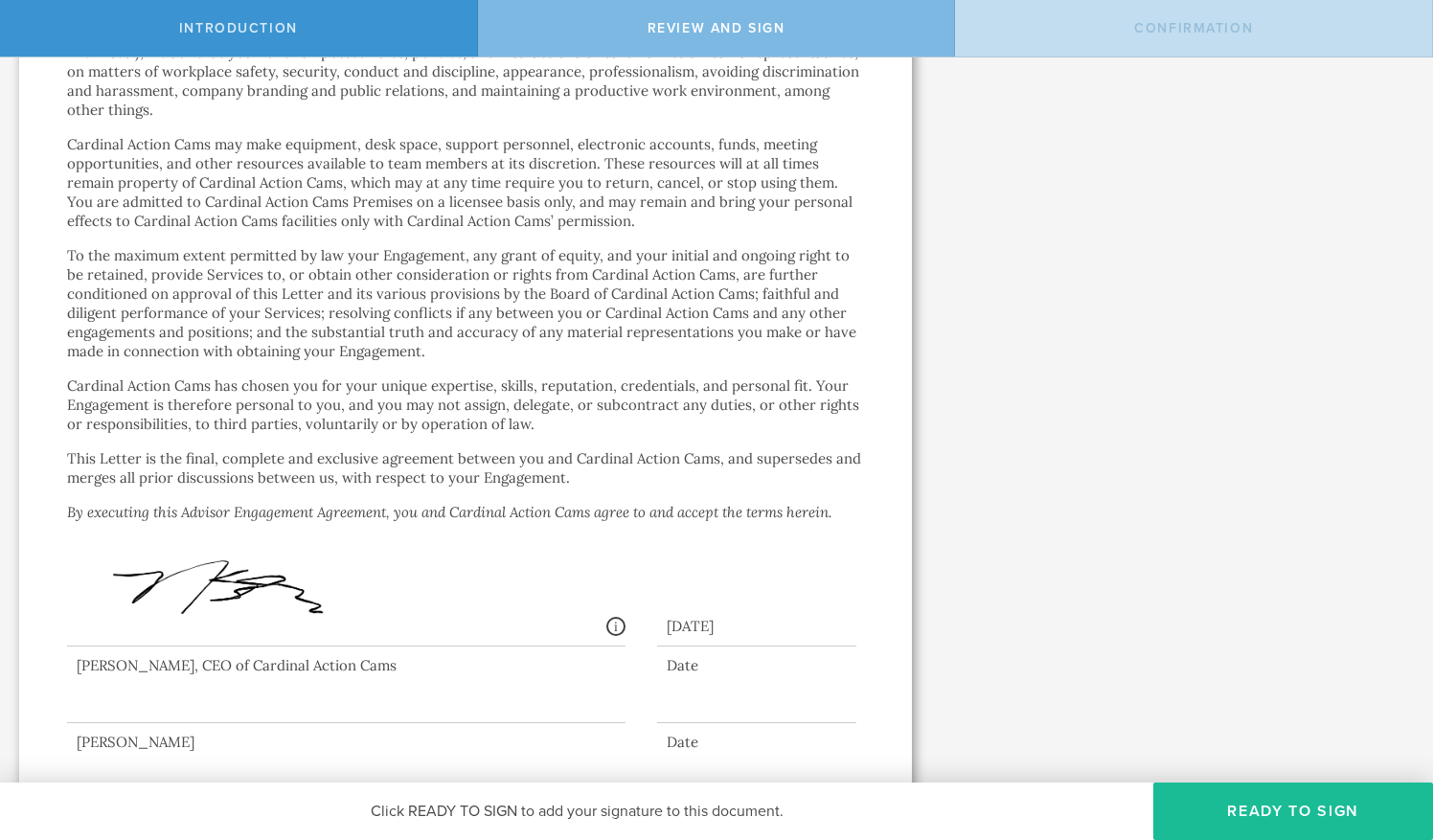
drag, startPoint x: 650, startPoint y: 266, endPoint x: 544, endPoint y: 293, distance: 109.4
click at [544, 293] on p "To the maximum extent permitted by law your Engagement, any grant of equity, an…" at bounding box center [465, 303] width 797 height 115
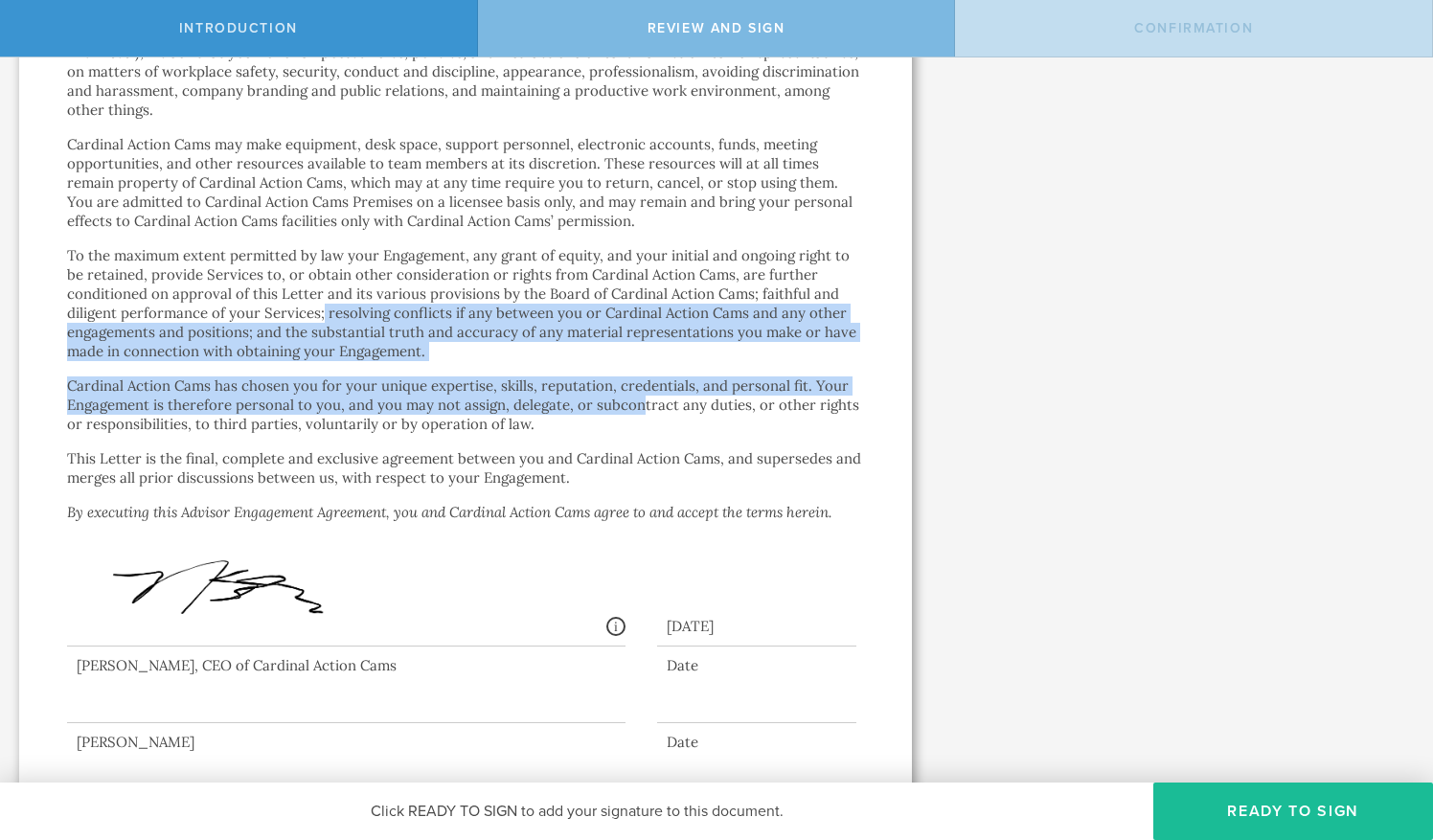
drag, startPoint x: 323, startPoint y: 276, endPoint x: 638, endPoint y: 370, distance: 328.7
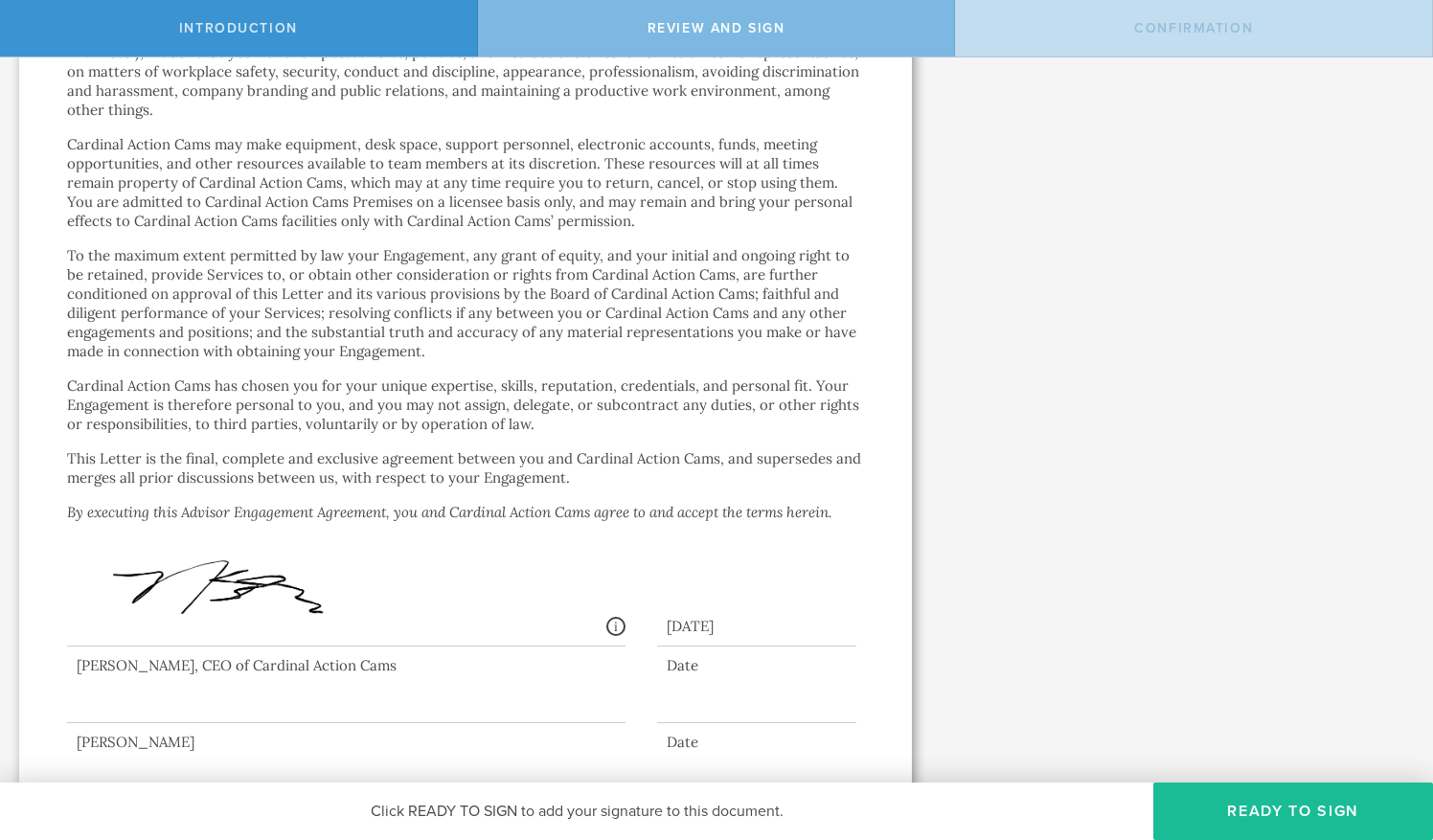
drag, startPoint x: 638, startPoint y: 370, endPoint x: 530, endPoint y: 420, distance: 119.0
click at [530, 449] on p "This Letter is the final, complete and exclusive agreement between you and Card…" at bounding box center [465, 468] width 797 height 38
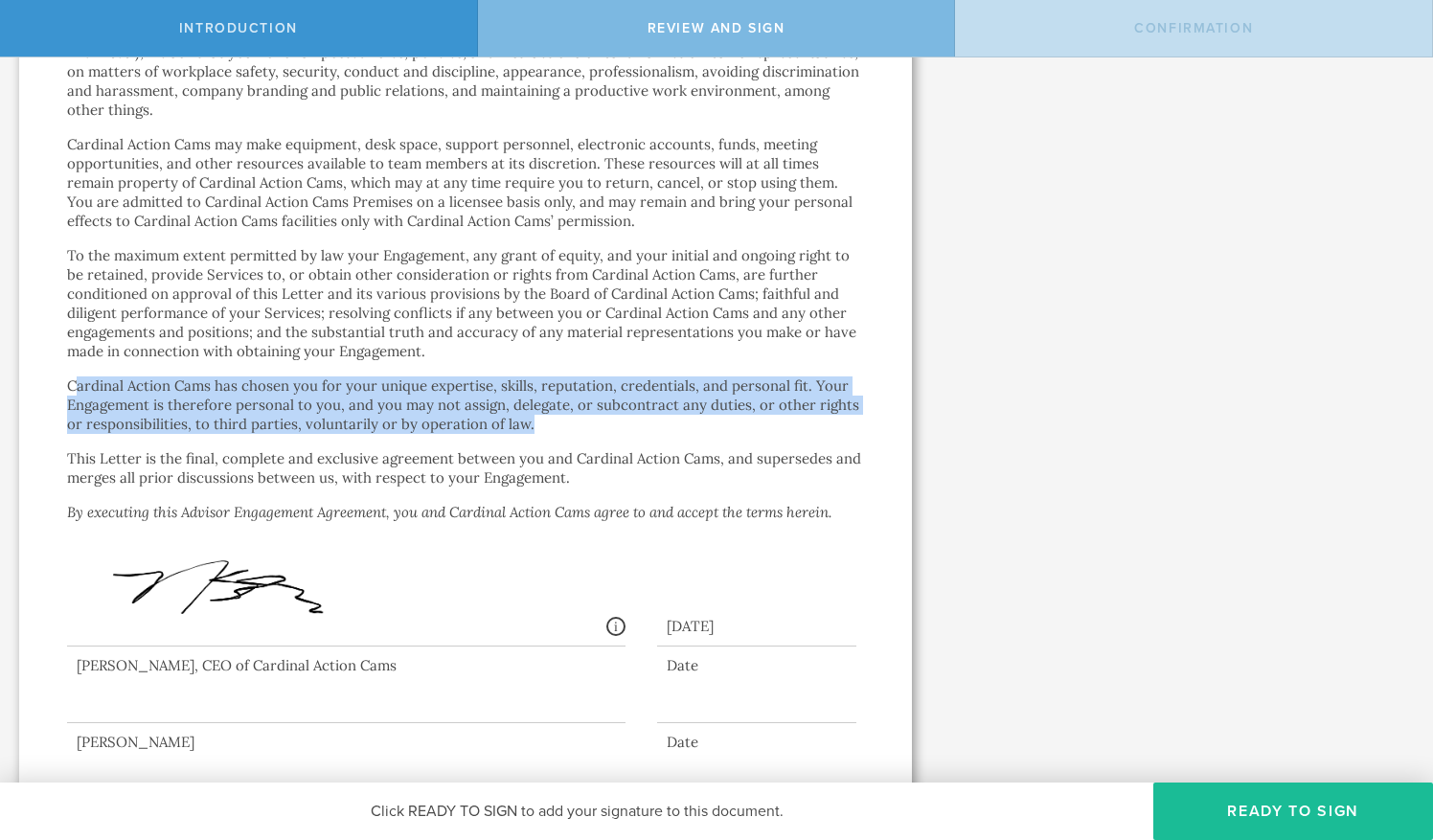
drag, startPoint x: 81, startPoint y: 343, endPoint x: 588, endPoint y: 392, distance: 509.4
click at [588, 392] on p "Cardinal Action Cams has chosen you for your unique expertise, skills, reputati…" at bounding box center [465, 405] width 797 height 58
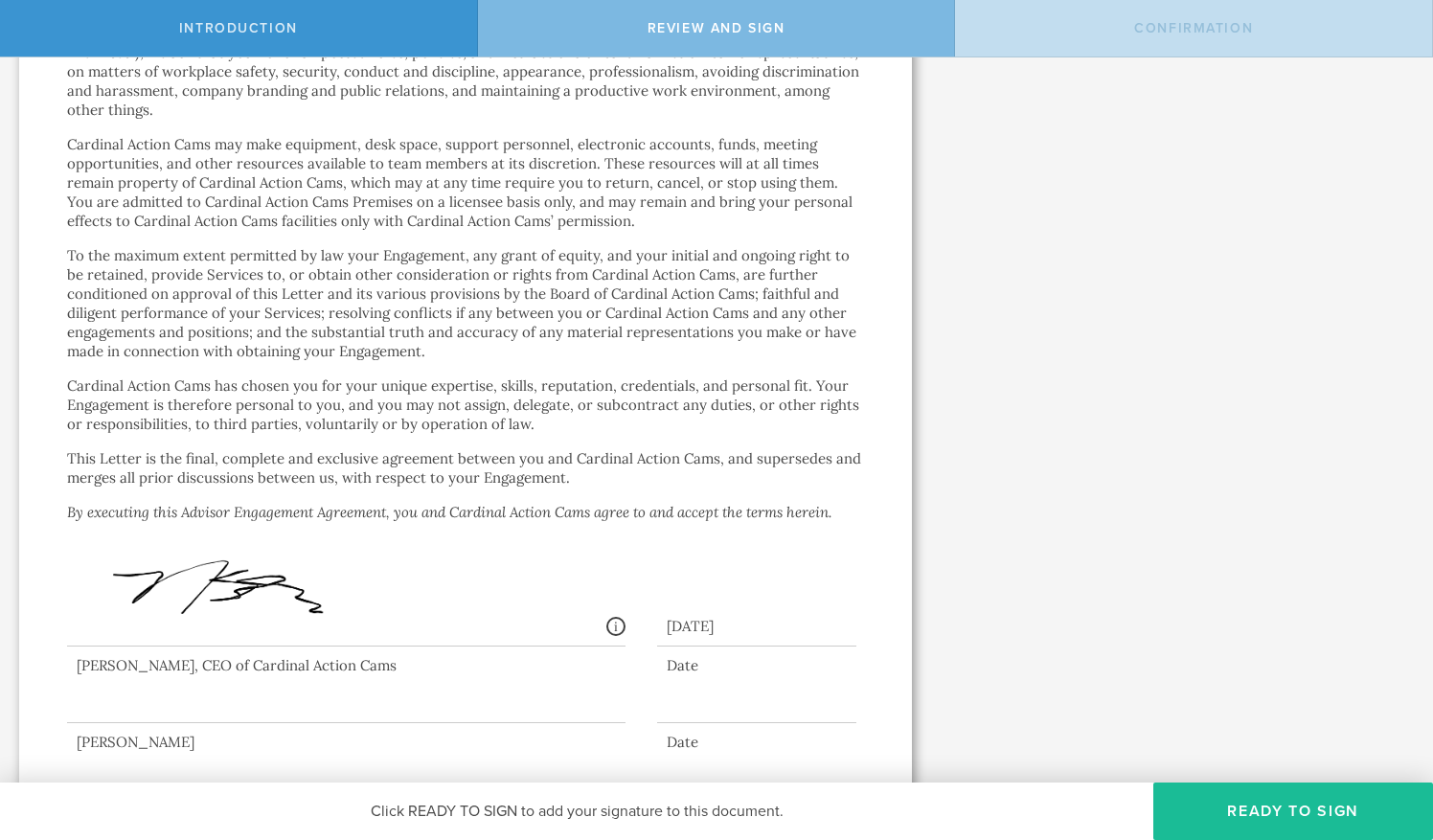
drag, startPoint x: 588, startPoint y: 392, endPoint x: 503, endPoint y: 419, distance: 89.2
click at [503, 449] on p "This Letter is the final, complete and exclusive agreement between you and Card…" at bounding box center [465, 468] width 797 height 38
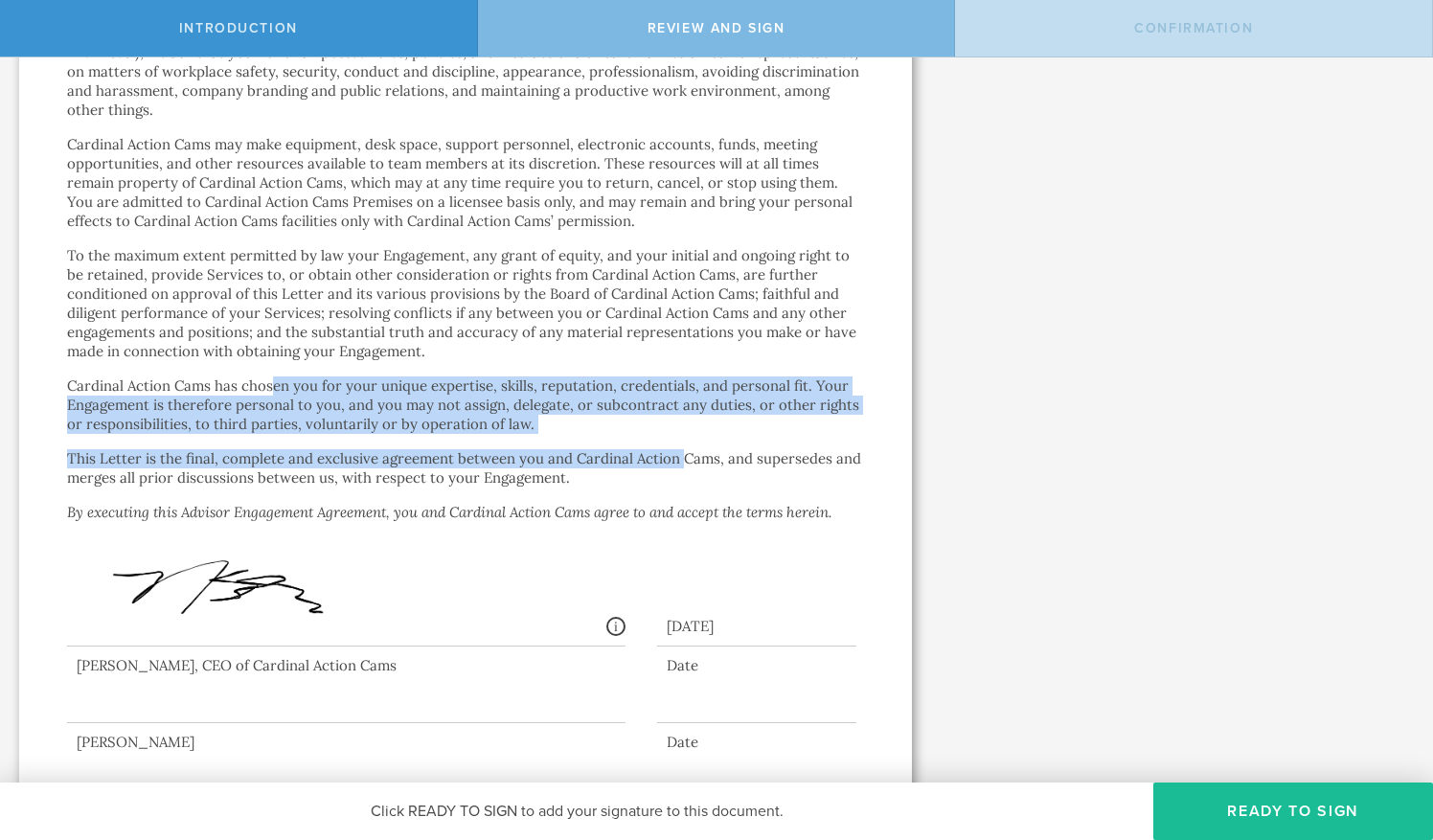
drag, startPoint x: 272, startPoint y: 342, endPoint x: 710, endPoint y: 417, distance: 444.4
drag, startPoint x: 710, startPoint y: 417, endPoint x: 635, endPoint y: 395, distance: 78.2
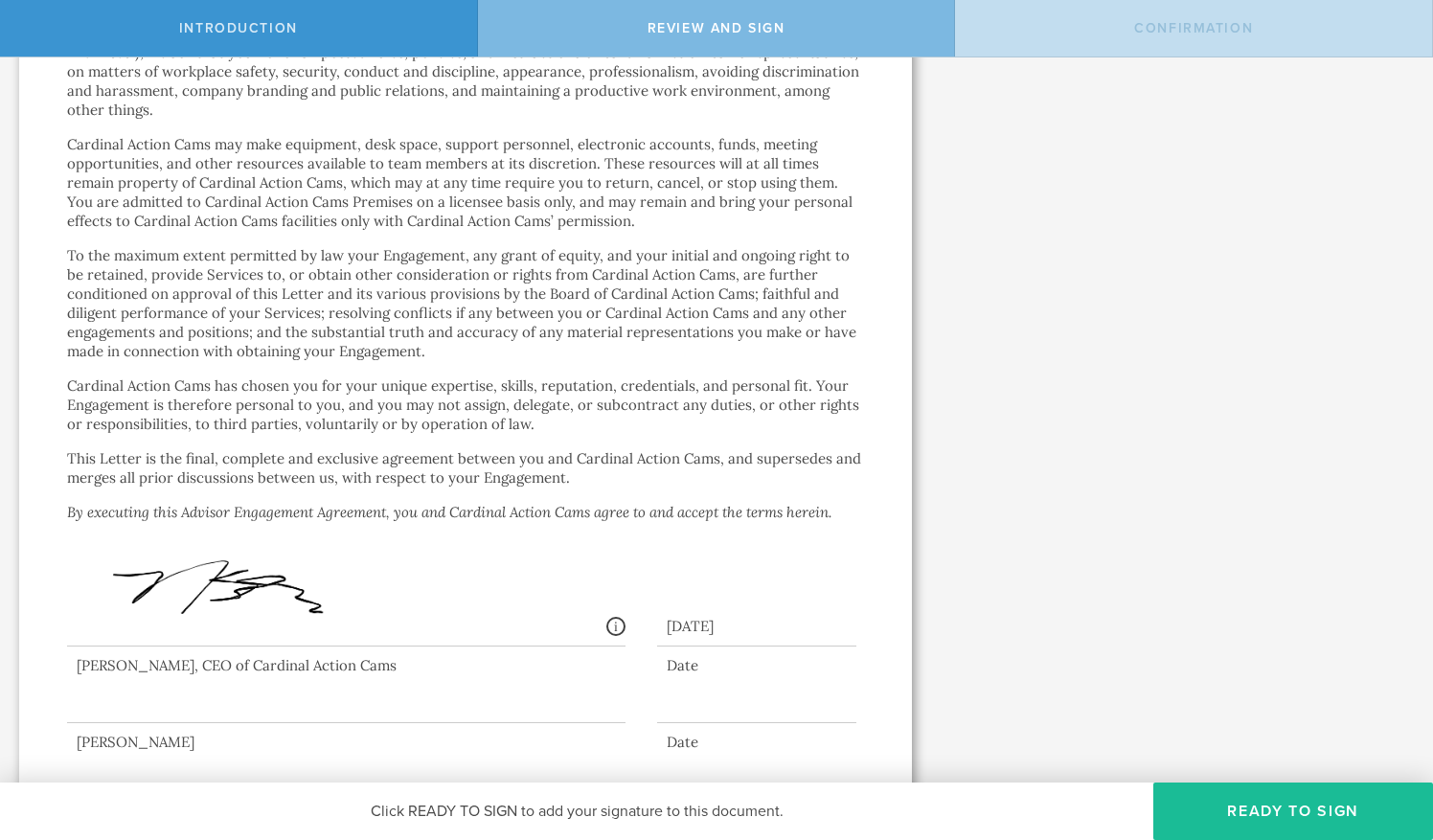
click at [521, 449] on p "This Letter is the final, complete and exclusive agreement between you and Card…" at bounding box center [465, 468] width 797 height 38
click at [1195, 803] on button "Ready to Sign" at bounding box center [1293, 811] width 279 height 58
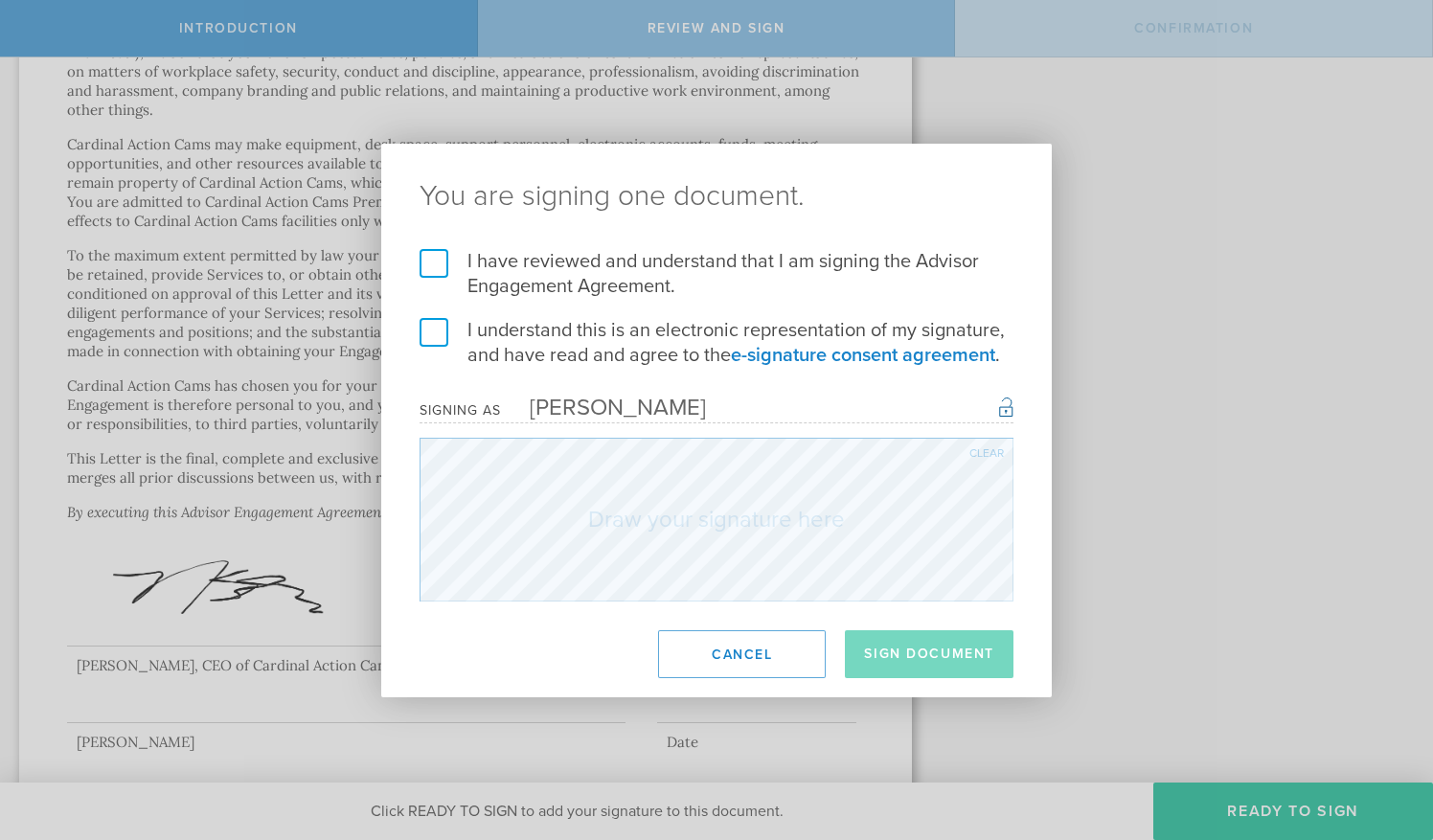
click at [439, 333] on label "I understand this is an electronic representation of my signature, and have rea…" at bounding box center [716, 343] width 594 height 50
click at [0, 0] on input "I understand this is an electronic representation of my signature, and have rea…" at bounding box center [0, 0] width 0 height 0
click at [418, 235] on h2 "You are signing one document." at bounding box center [716, 197] width 671 height 106
click at [429, 265] on label "I have reviewed and understand that I am signing the Advisor Engagement Agreeme…" at bounding box center [716, 274] width 594 height 50
click at [0, 0] on input "I have reviewed and understand that I am signing the Advisor Engagement Agreeme…" at bounding box center [0, 0] width 0 height 0
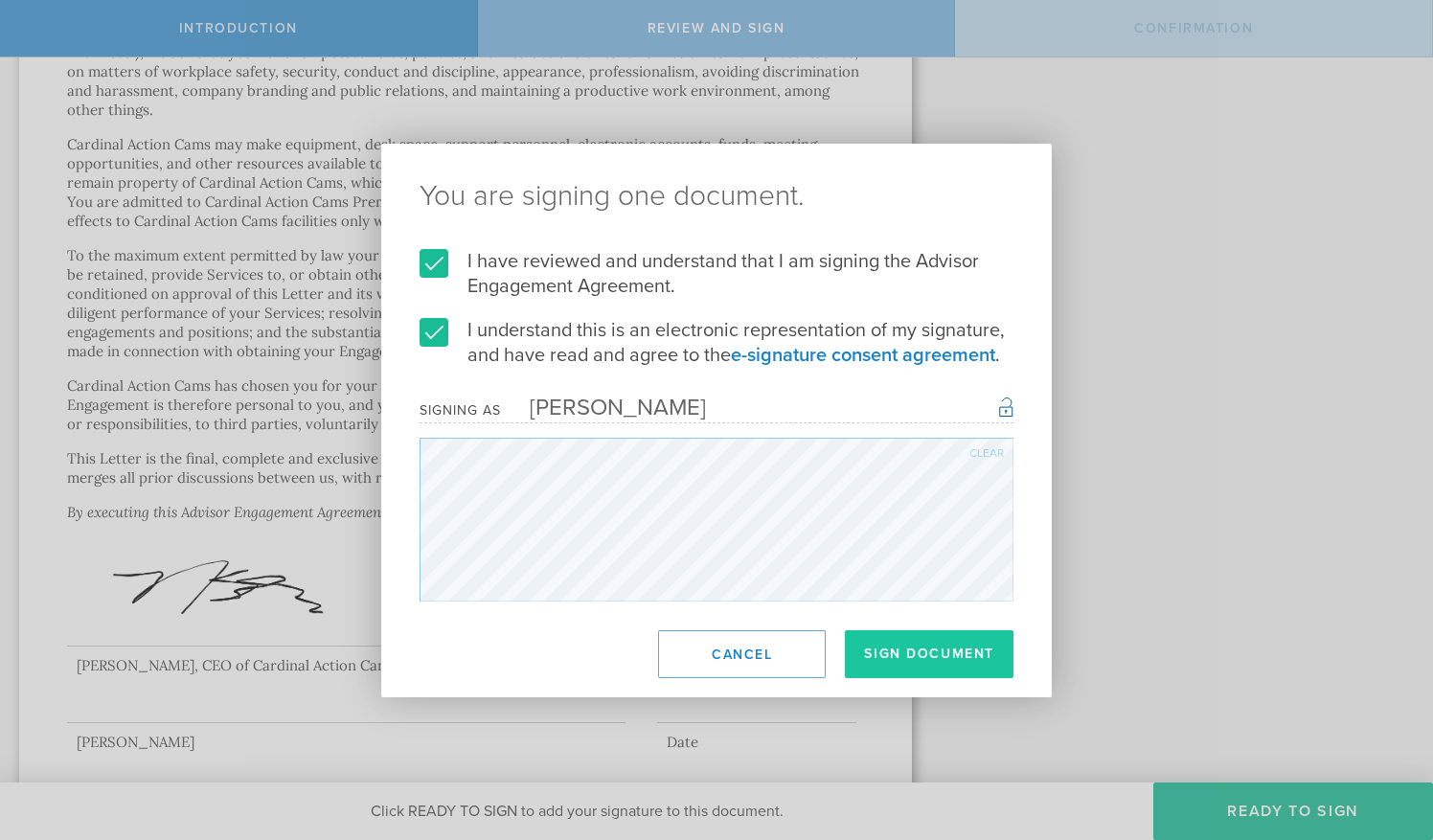
click at [876, 647] on button "Sign Document" at bounding box center [929, 654] width 169 height 48
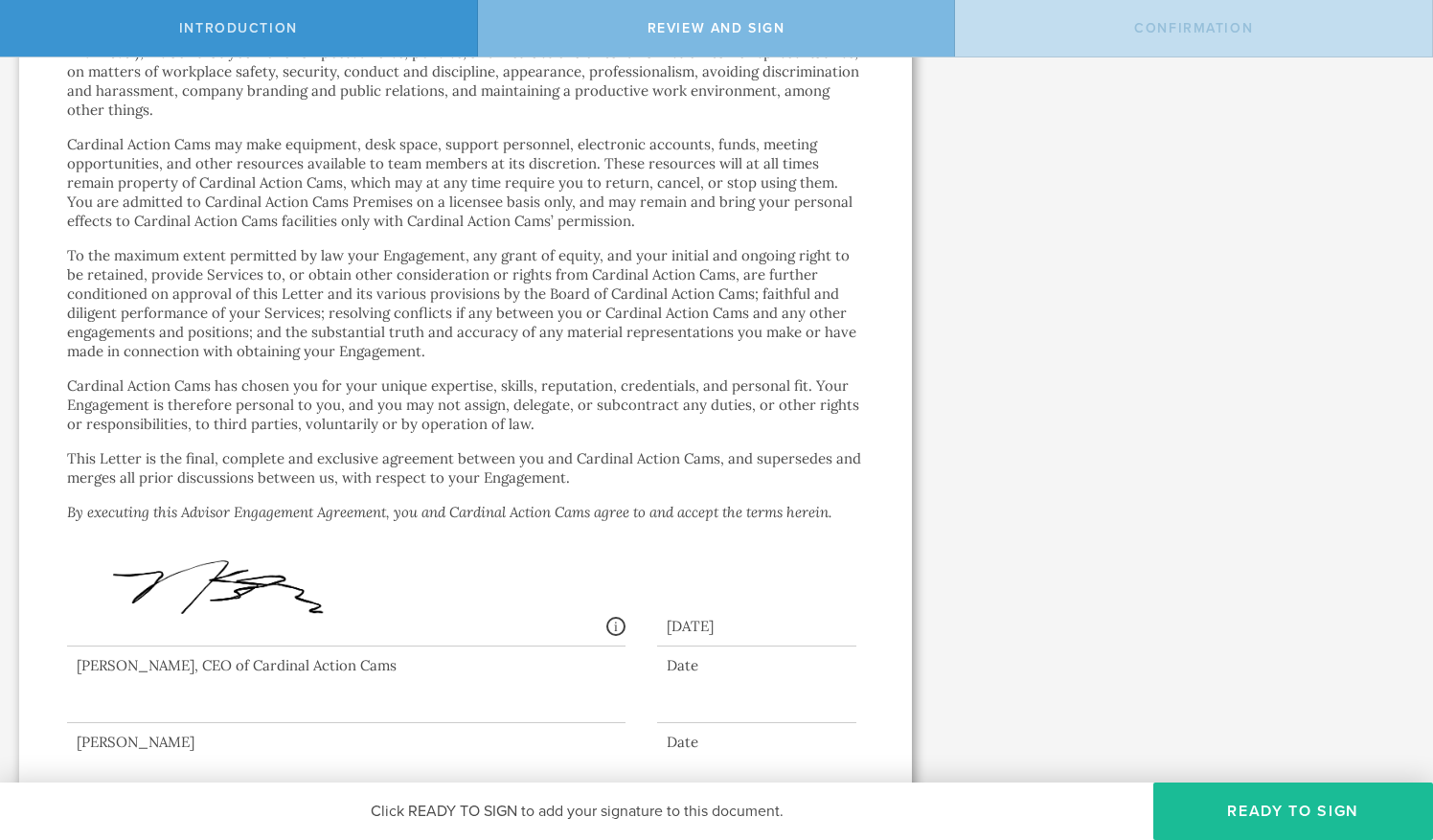
scroll to position [0, 0]
